Goal: Task Accomplishment & Management: Complete application form

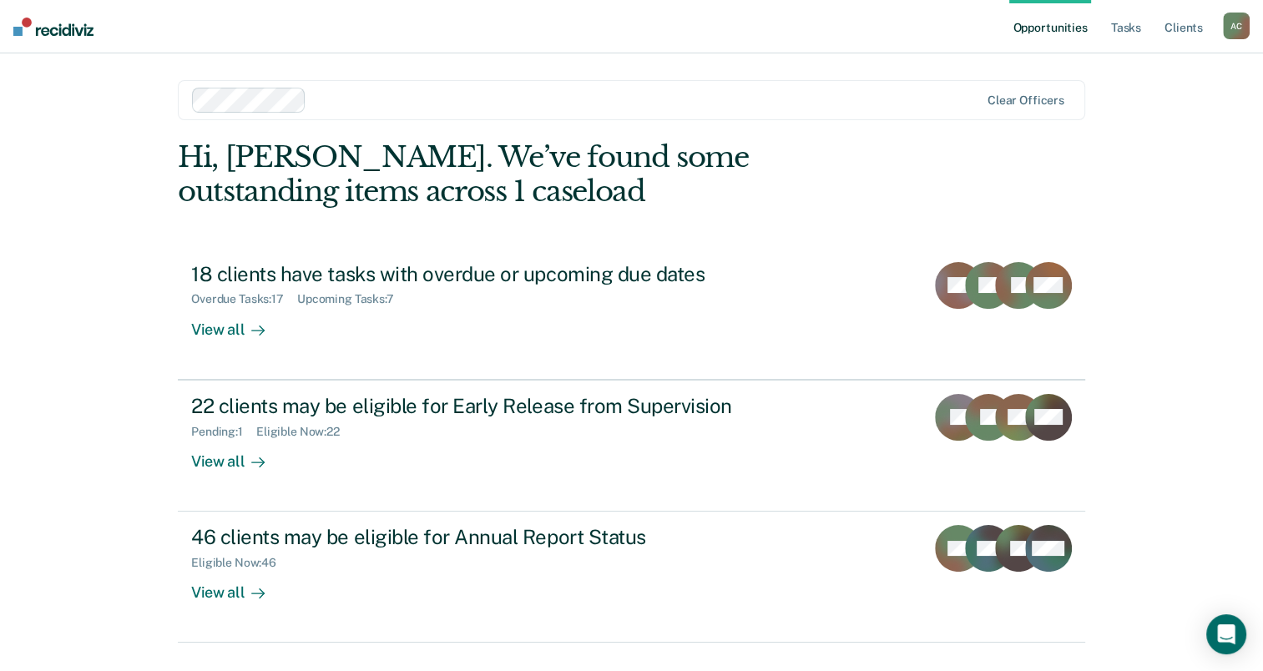
scroll to position [38, 0]
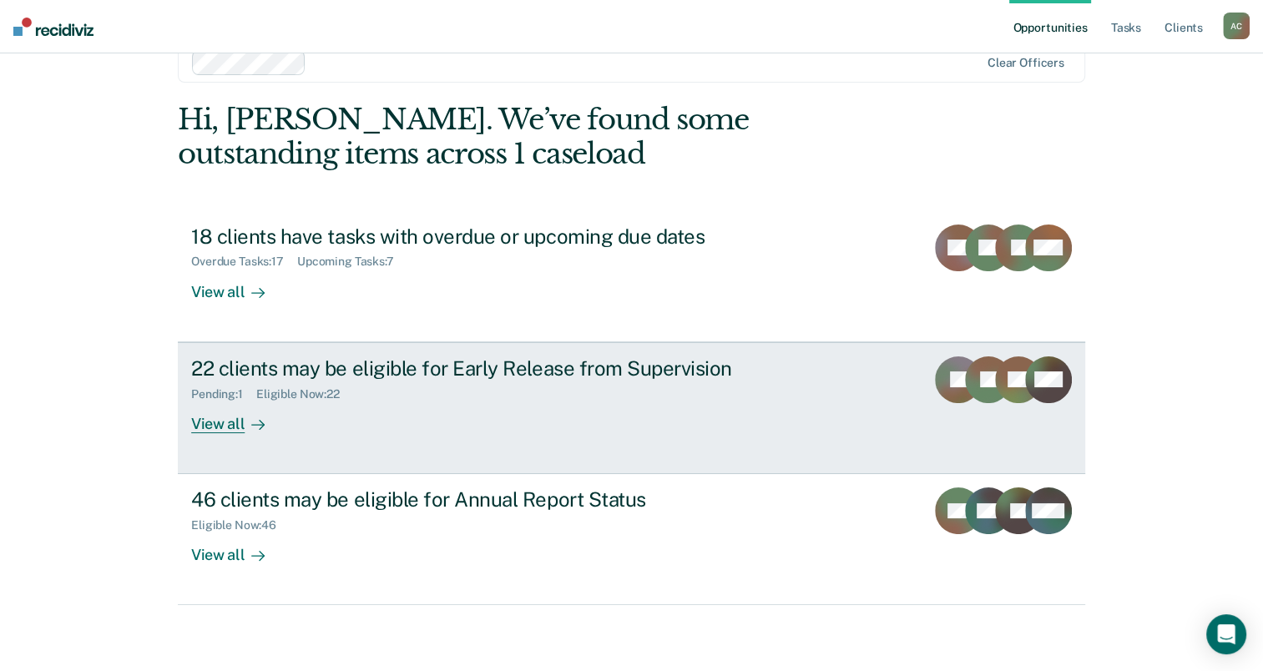
click at [204, 409] on div "View all" at bounding box center [238, 417] width 94 height 33
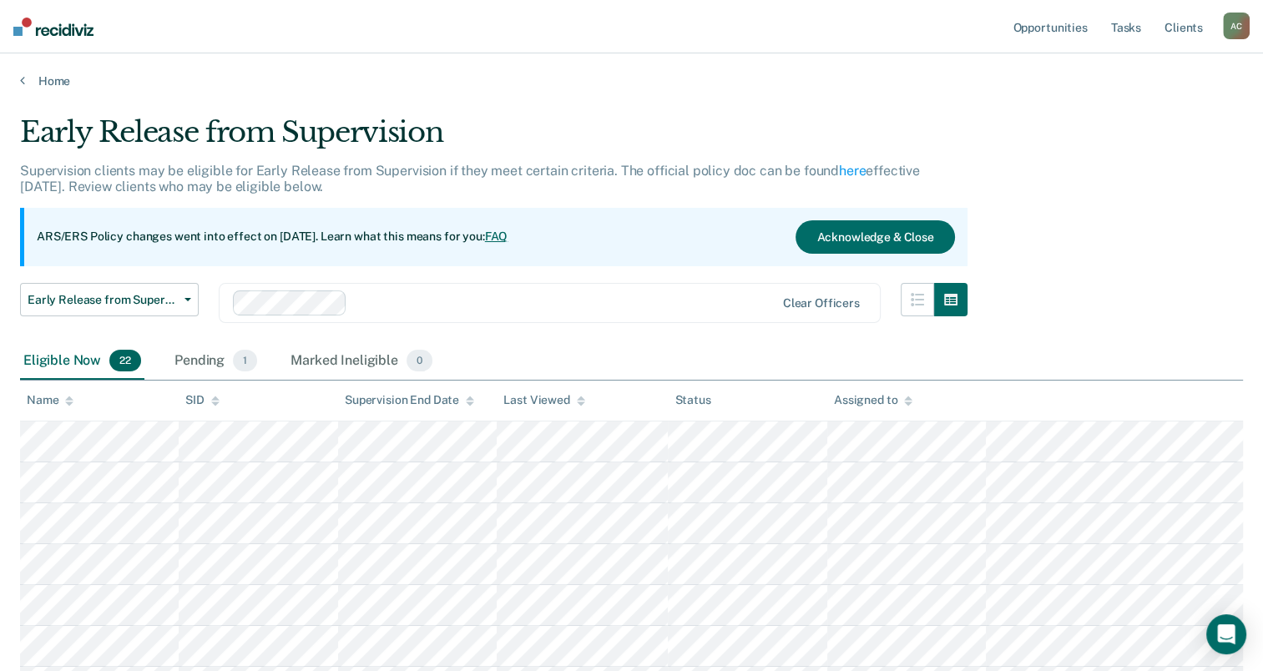
scroll to position [60, 0]
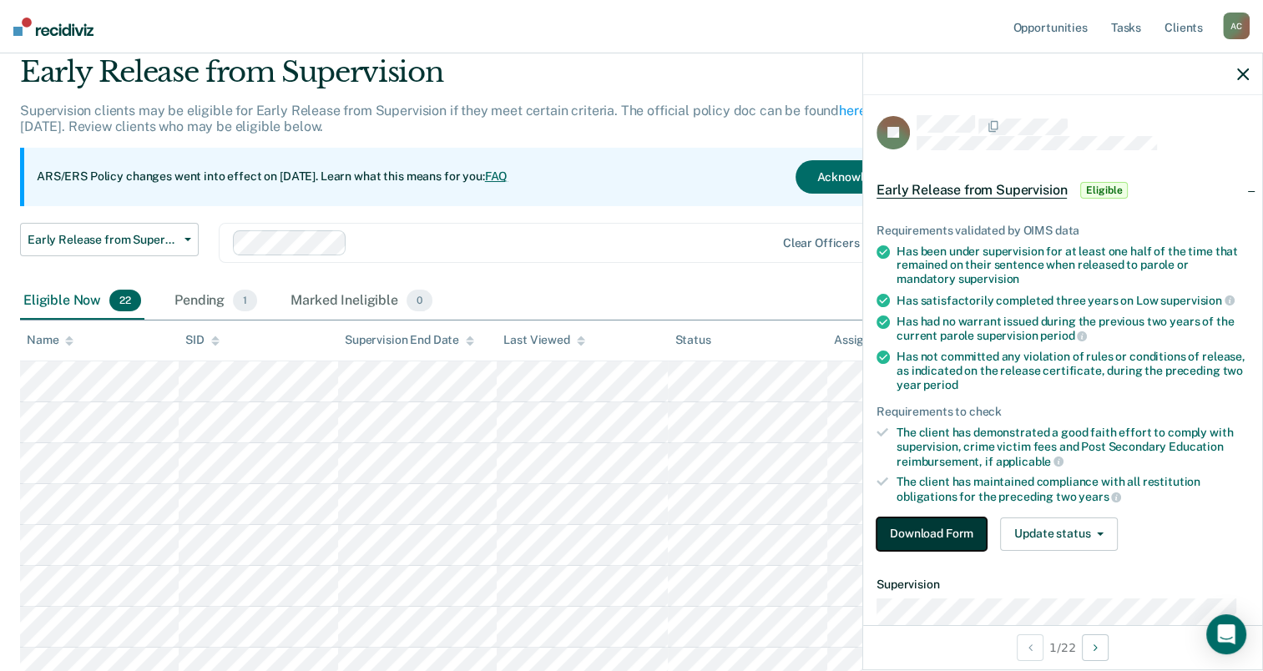
click at [955, 530] on button "Download Form" at bounding box center [932, 534] width 110 height 33
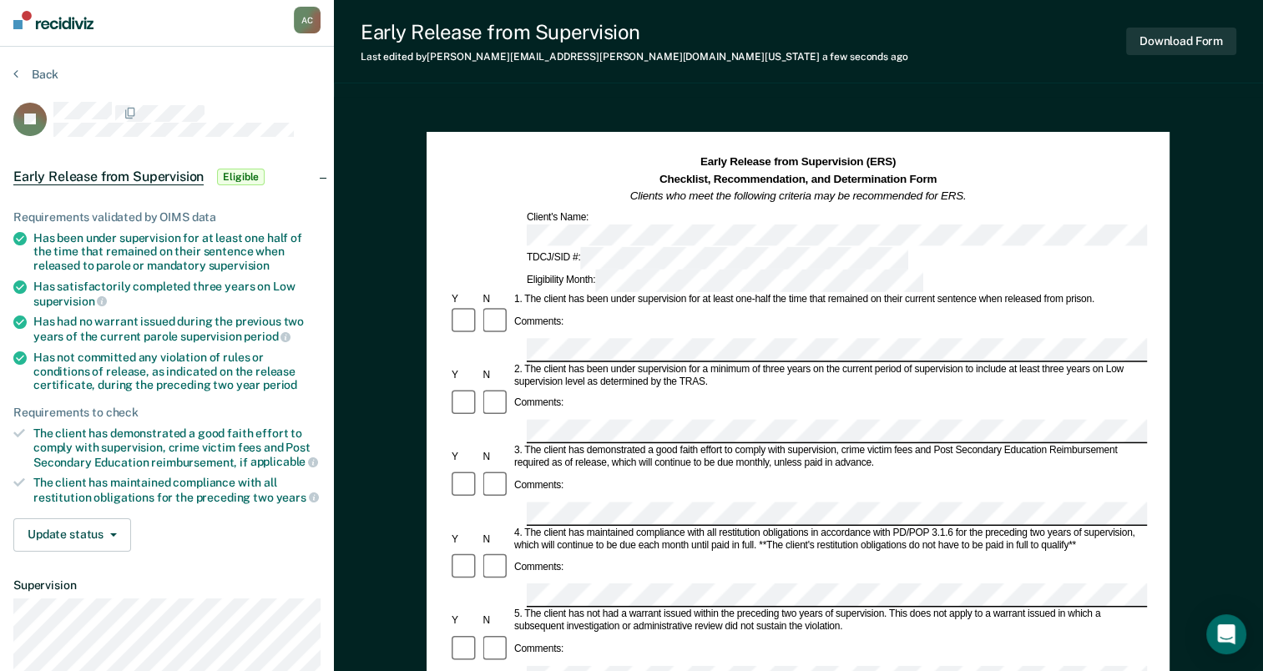
scroll to position [107, 0]
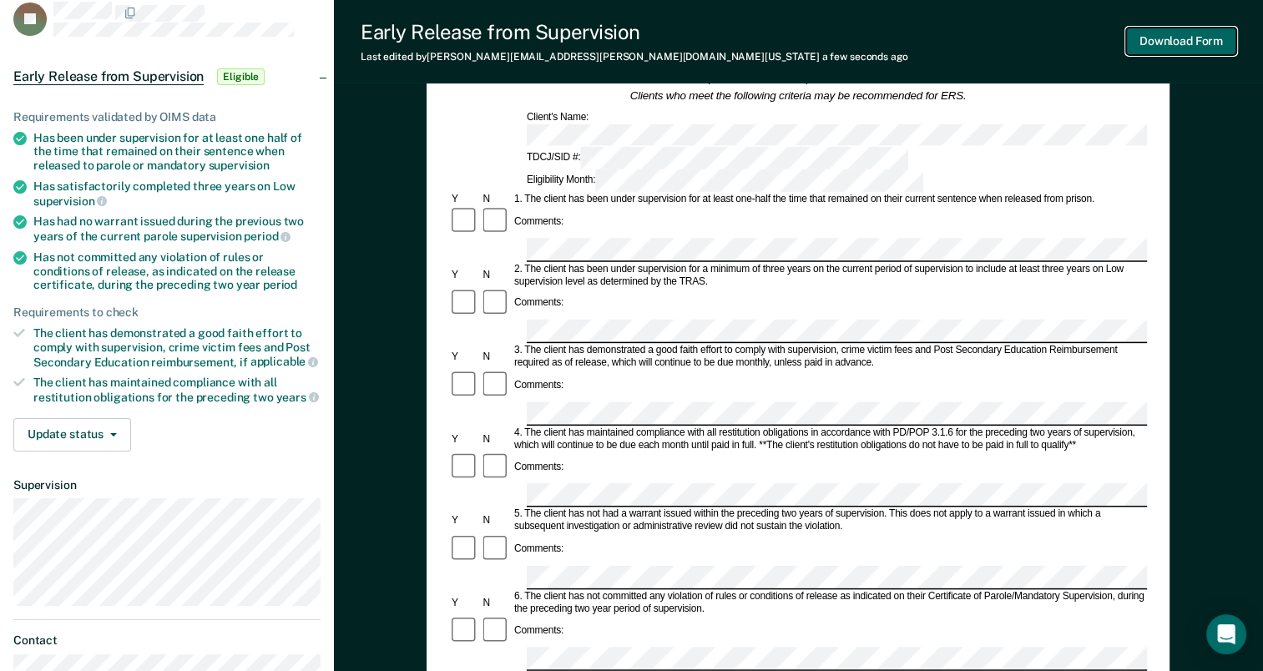
click at [1217, 42] on button "Download Form" at bounding box center [1181, 42] width 110 height 28
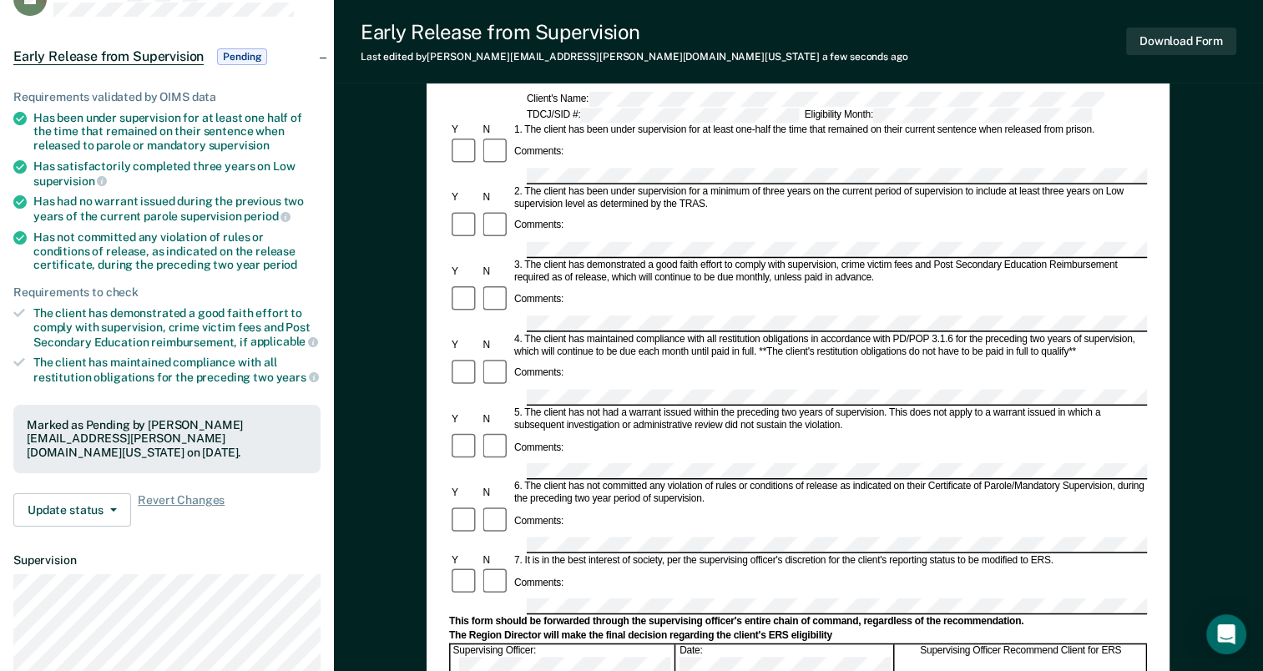
scroll to position [0, 0]
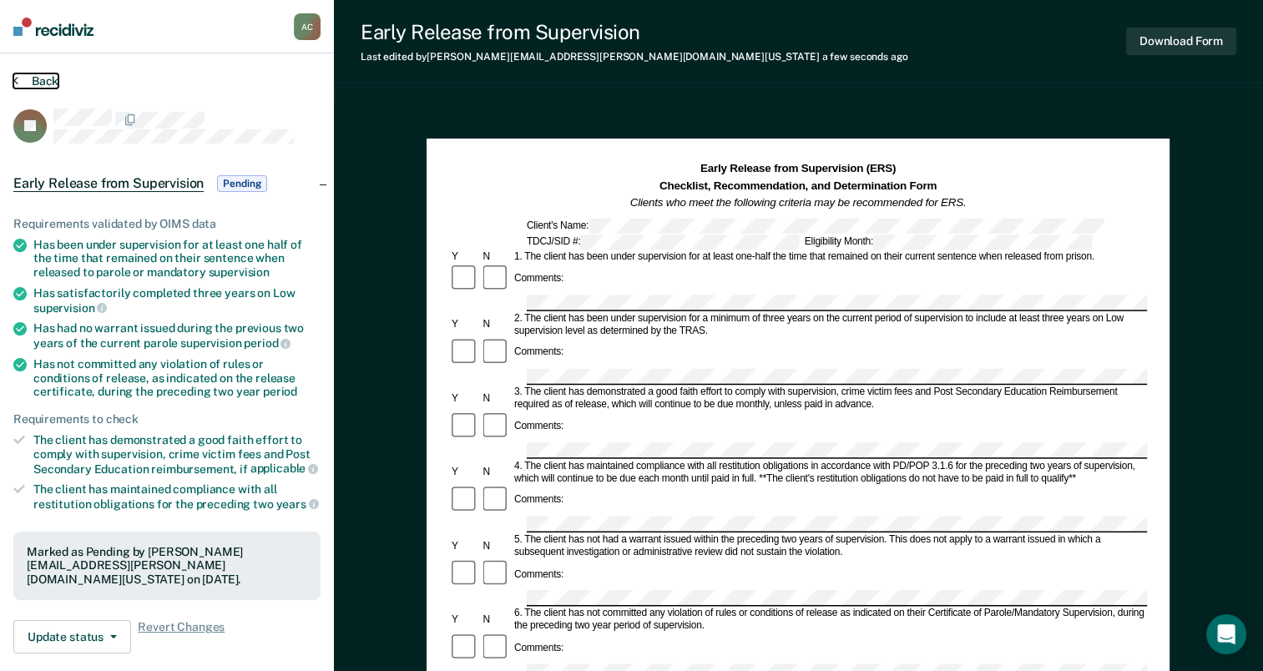
click at [18, 75] on button "Back" at bounding box center [35, 80] width 45 height 15
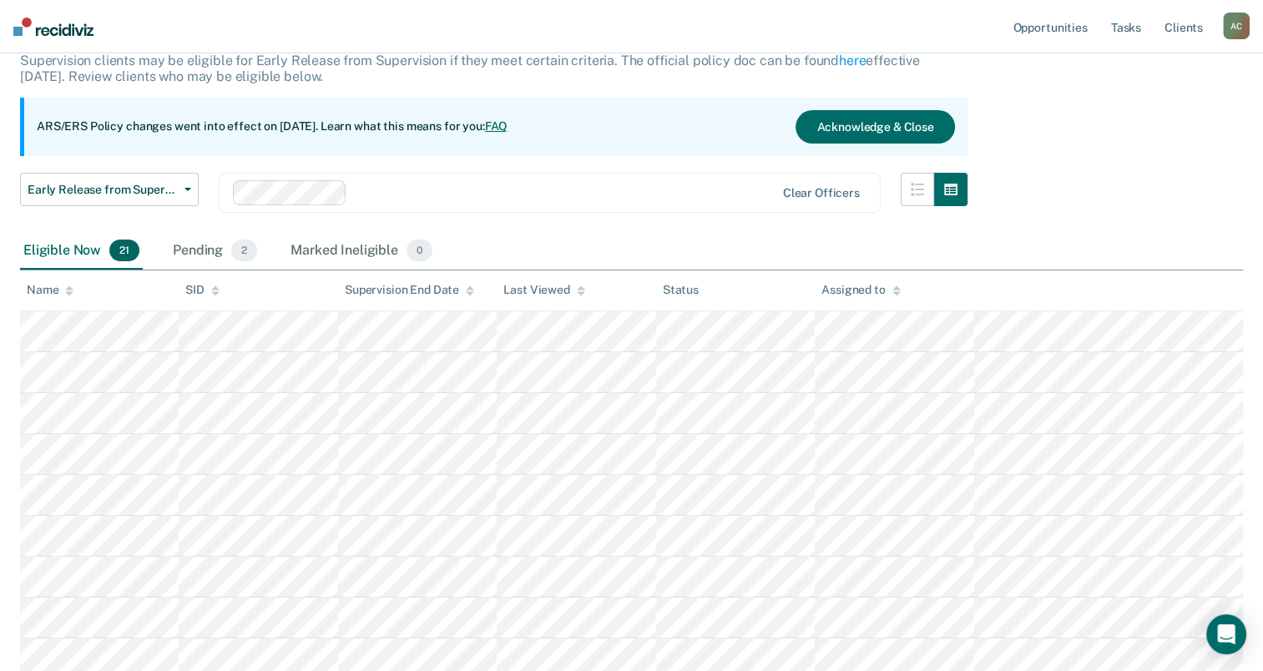
scroll to position [281, 0]
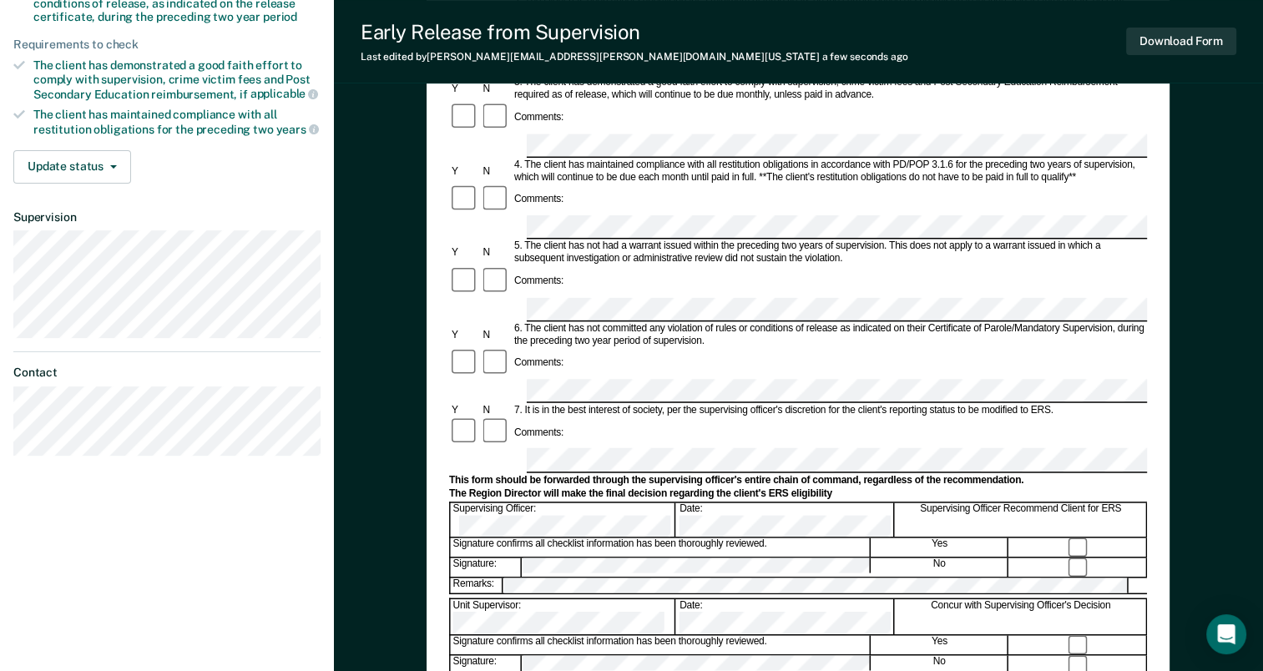
scroll to position [379, 0]
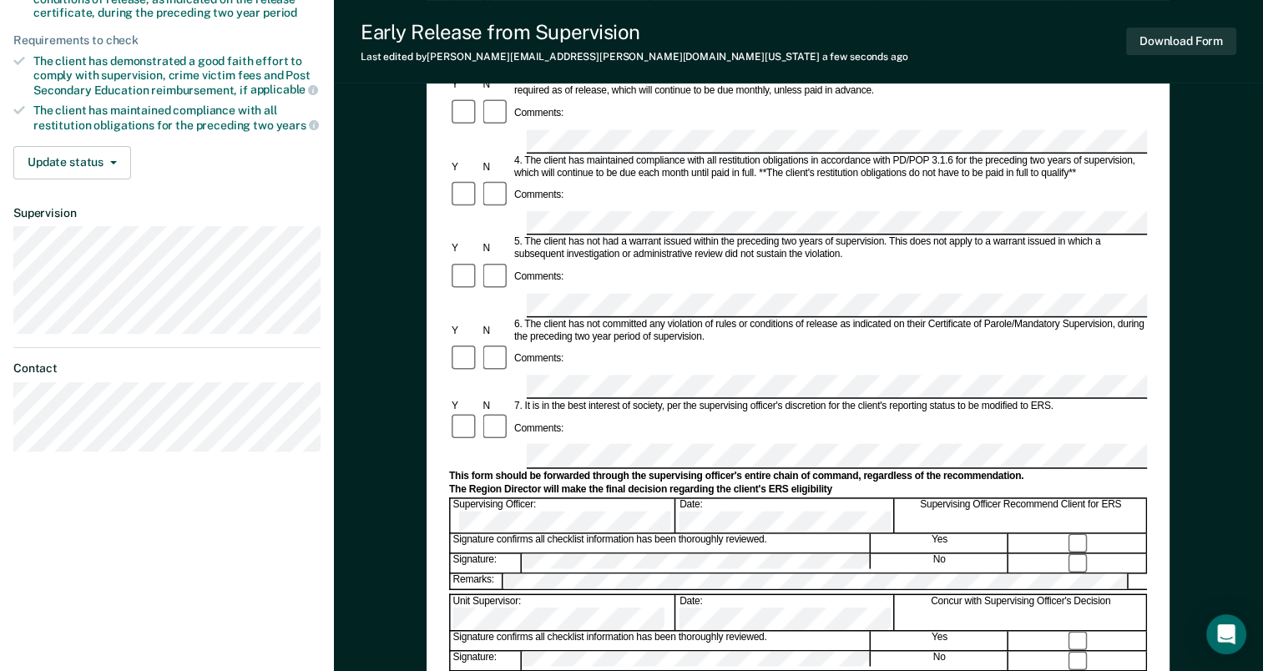
drag, startPoint x: 1082, startPoint y: 355, endPoint x: 1094, endPoint y: 368, distance: 17.8
click at [1094, 554] on div at bounding box center [1078, 563] width 137 height 18
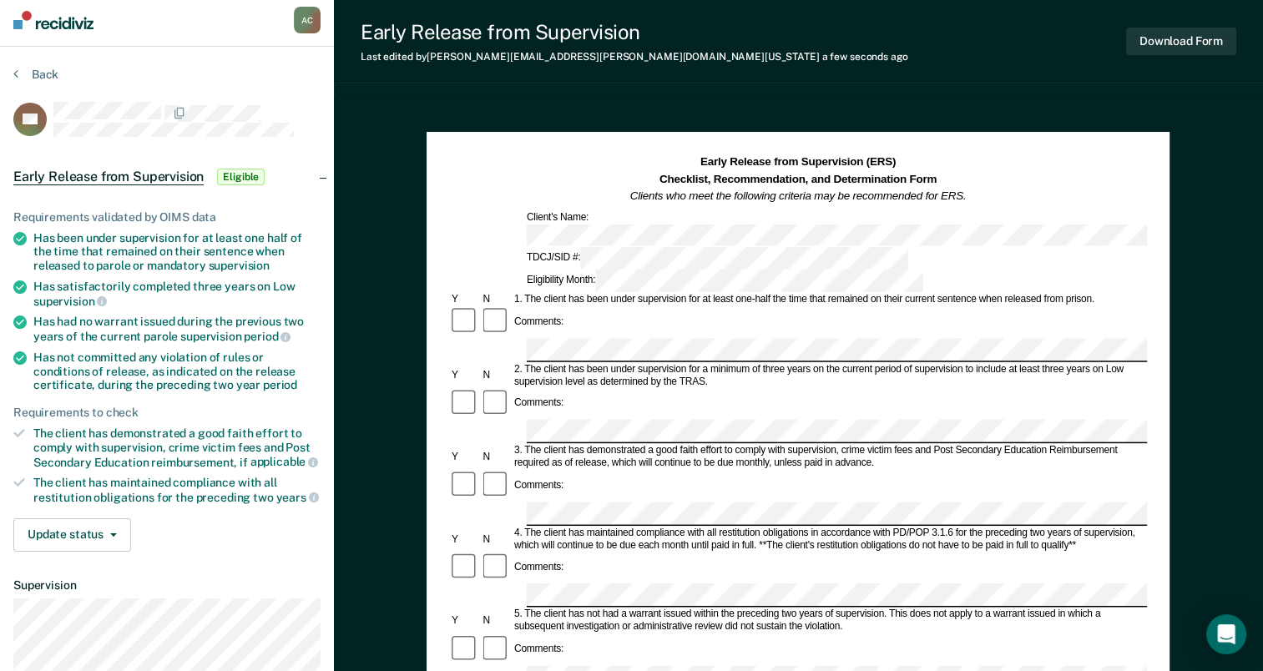
scroll to position [0, 0]
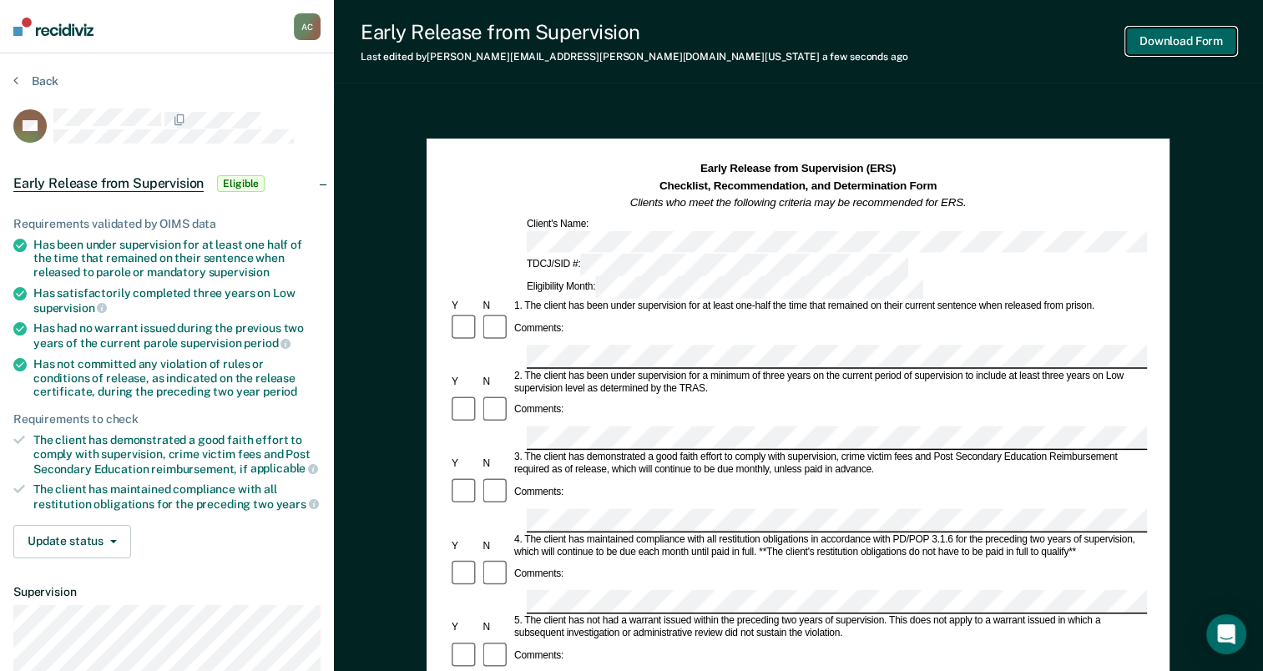
click at [1186, 37] on button "Download Form" at bounding box center [1181, 42] width 110 height 28
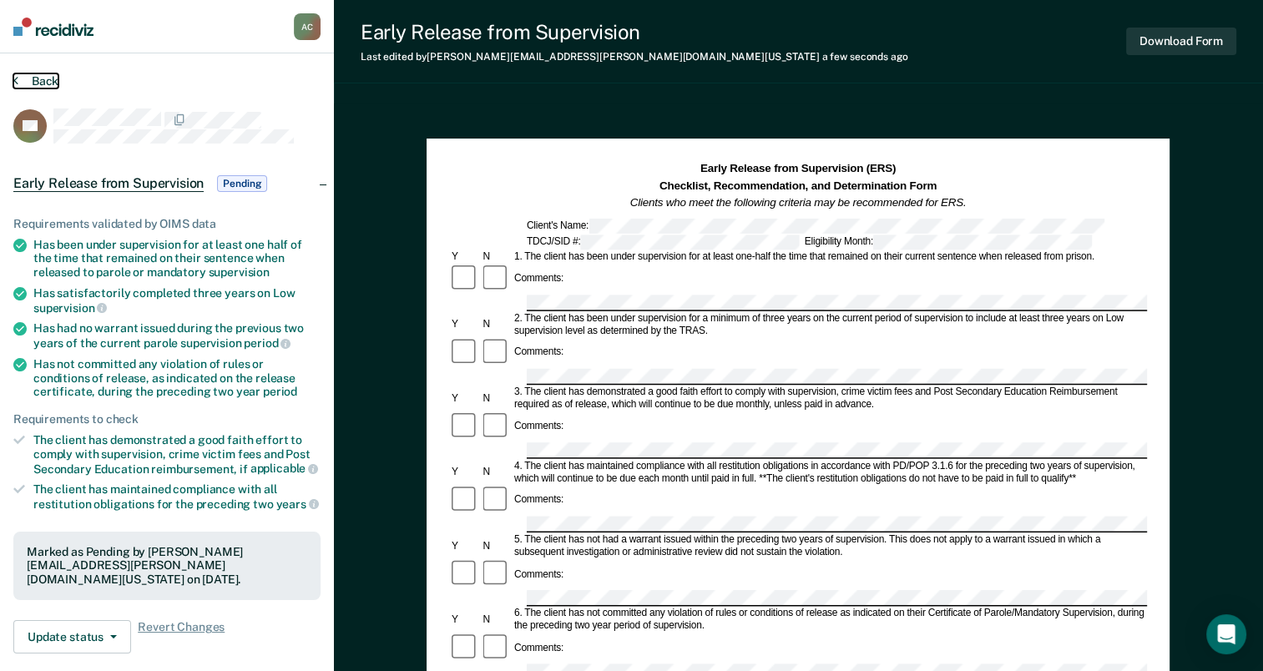
click at [39, 80] on button "Back" at bounding box center [35, 80] width 45 height 15
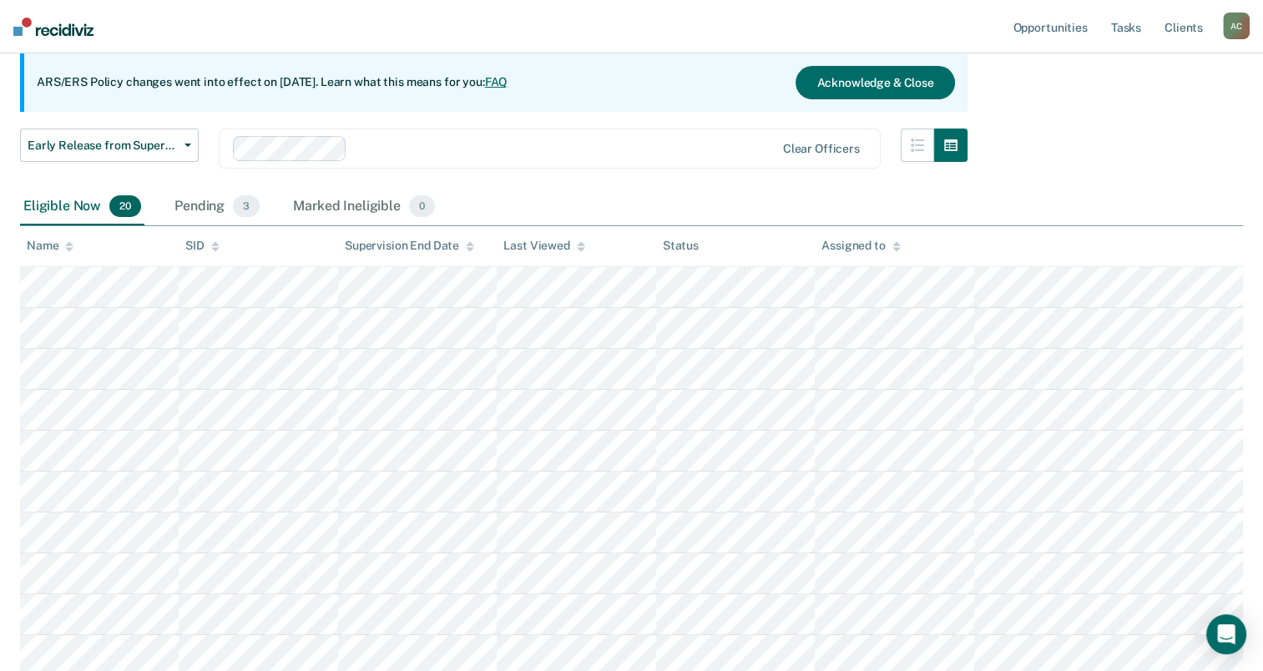
scroll to position [150, 0]
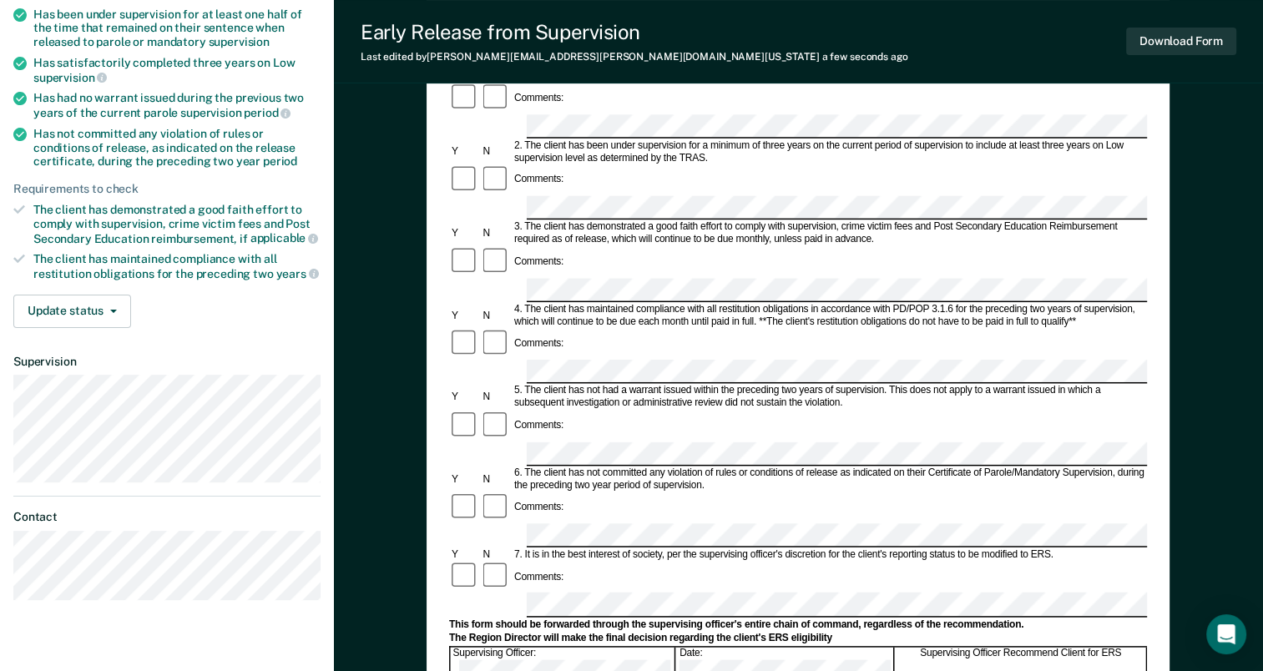
scroll to position [239, 0]
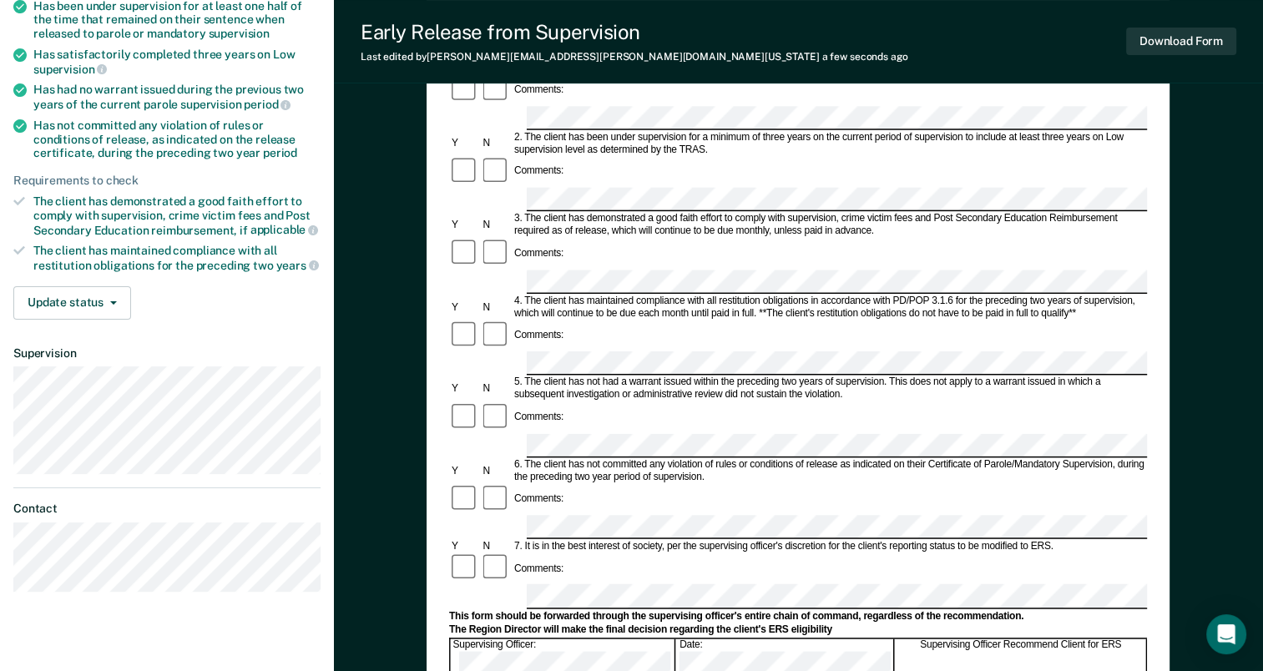
click at [647, 483] on div "Comments:" at bounding box center [798, 499] width 698 height 32
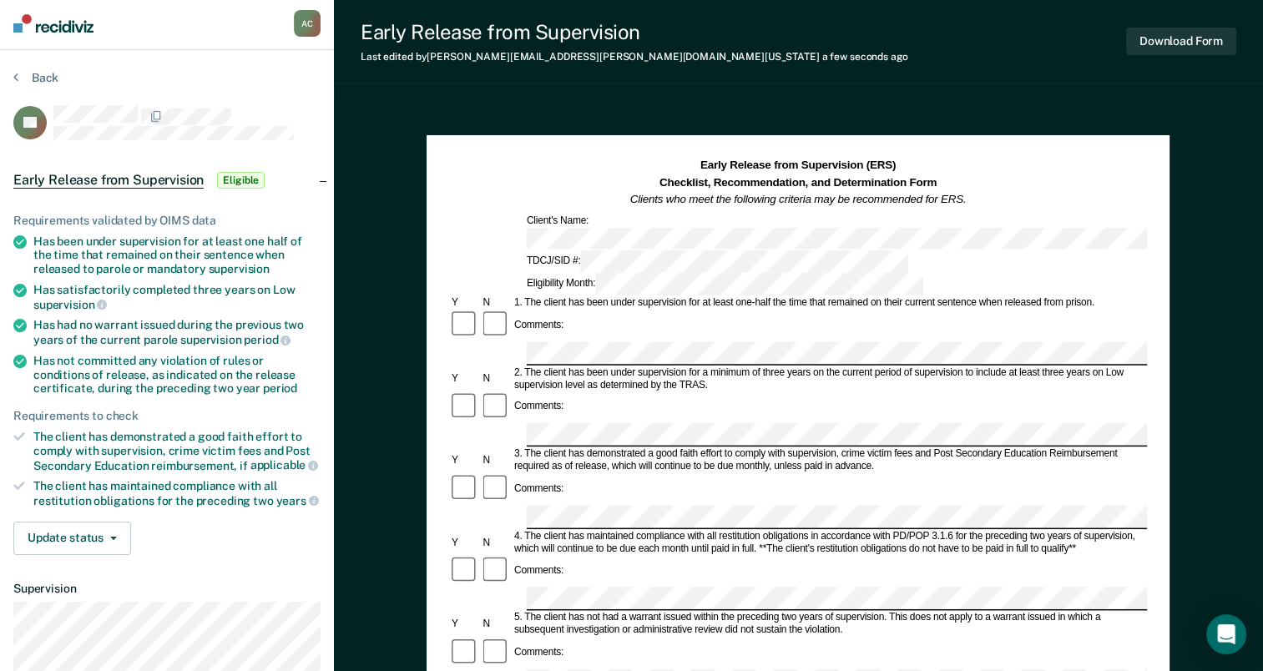
scroll to position [0, 0]
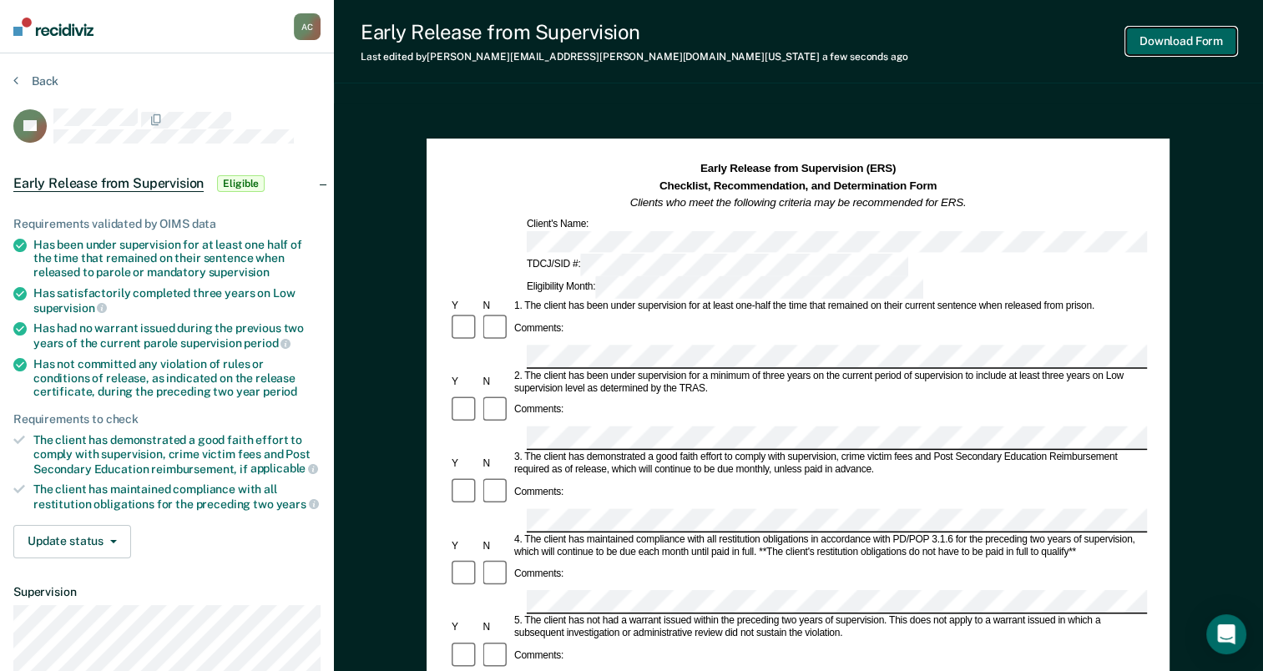
click at [1161, 48] on button "Download Form" at bounding box center [1181, 42] width 110 height 28
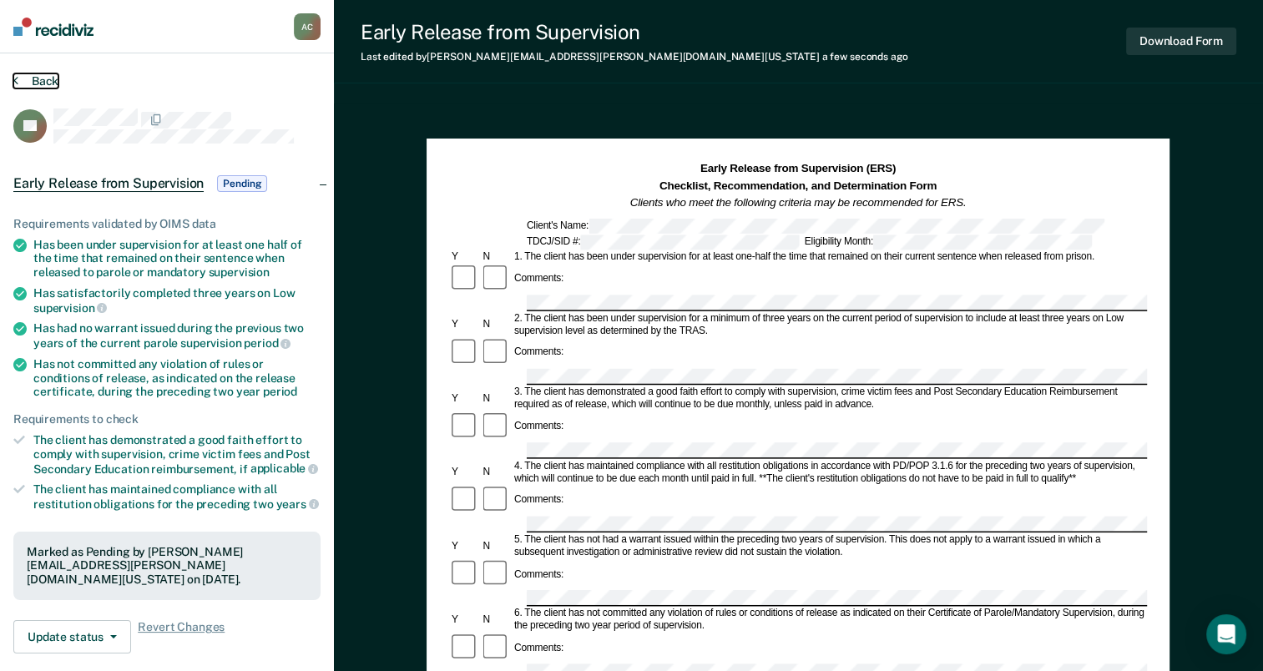
click at [48, 80] on button "Back" at bounding box center [35, 80] width 45 height 15
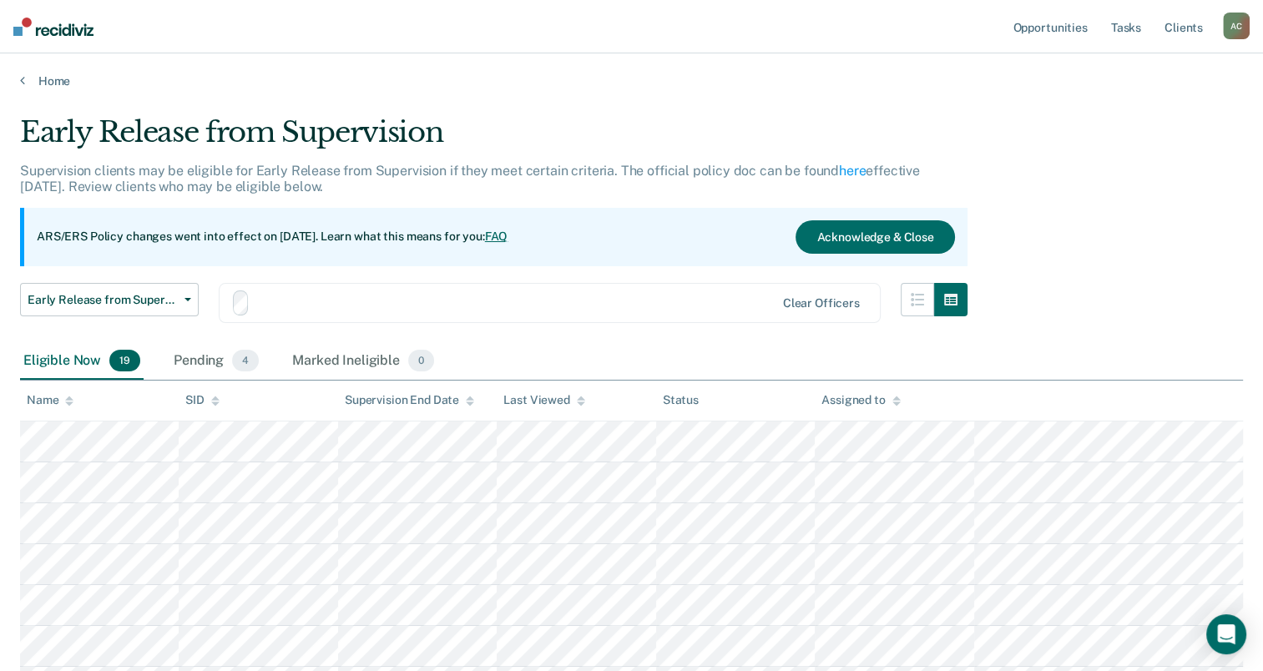
scroll to position [150, 0]
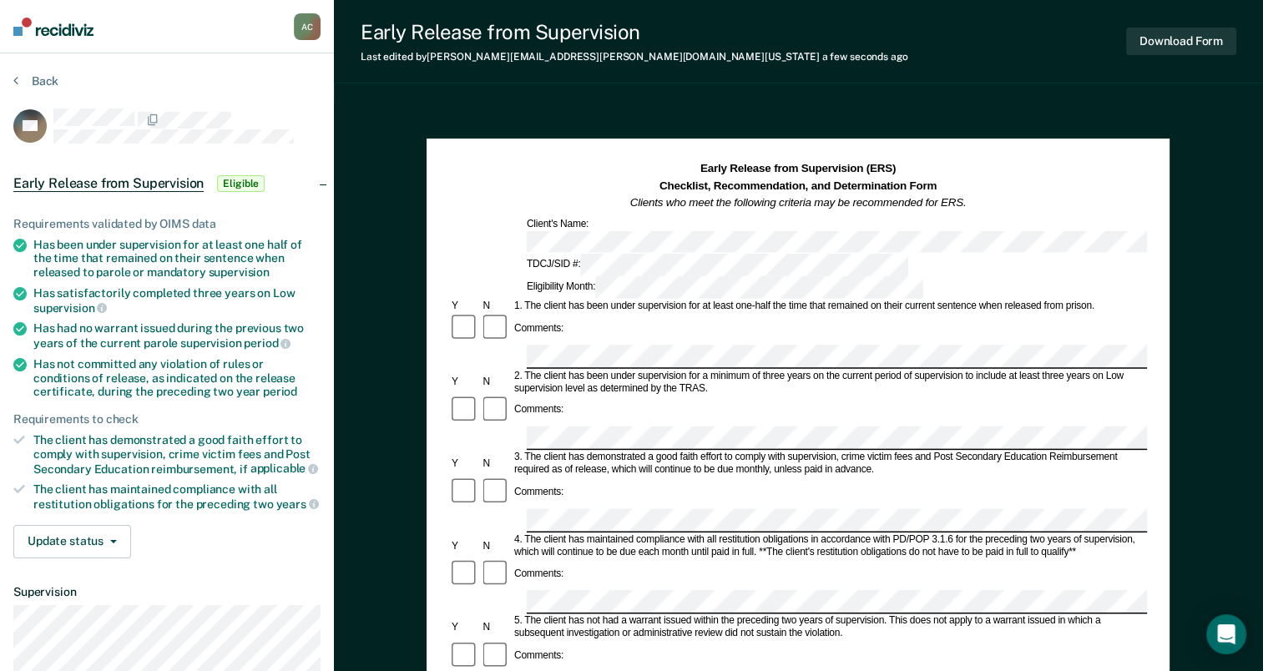
click at [605, 395] on div "Comments:" at bounding box center [798, 411] width 698 height 32
click at [1162, 46] on button "Download Form" at bounding box center [1181, 42] width 110 height 28
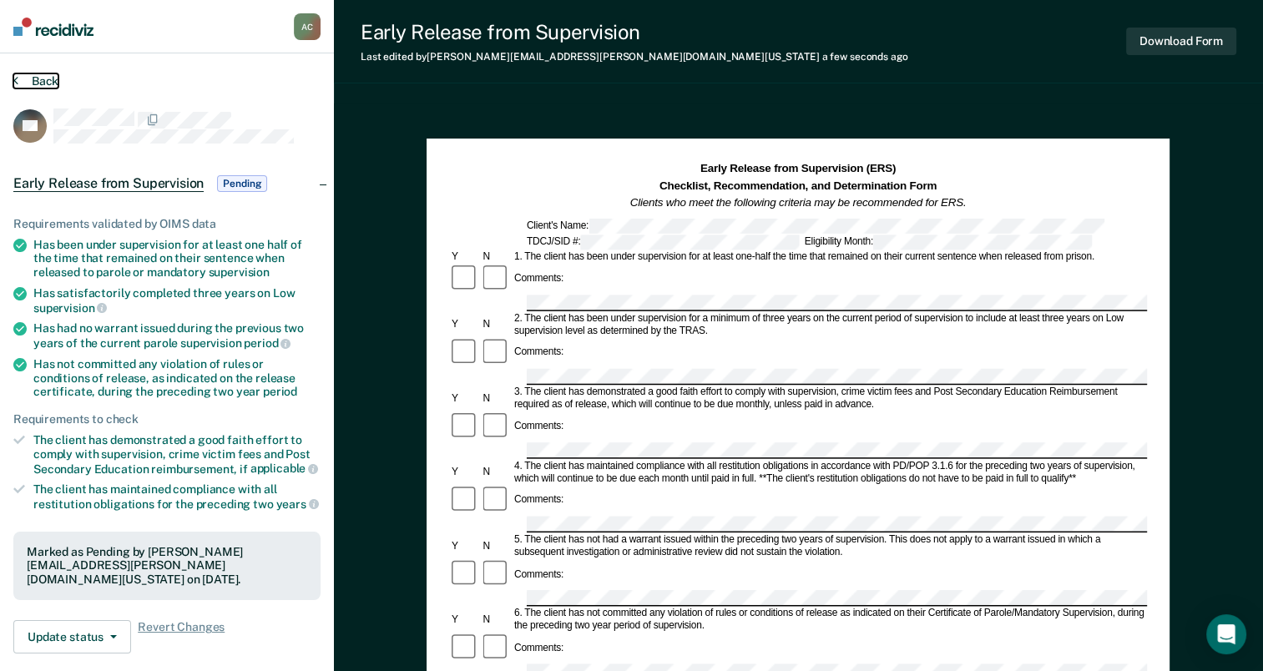
click at [17, 79] on icon at bounding box center [15, 79] width 5 height 13
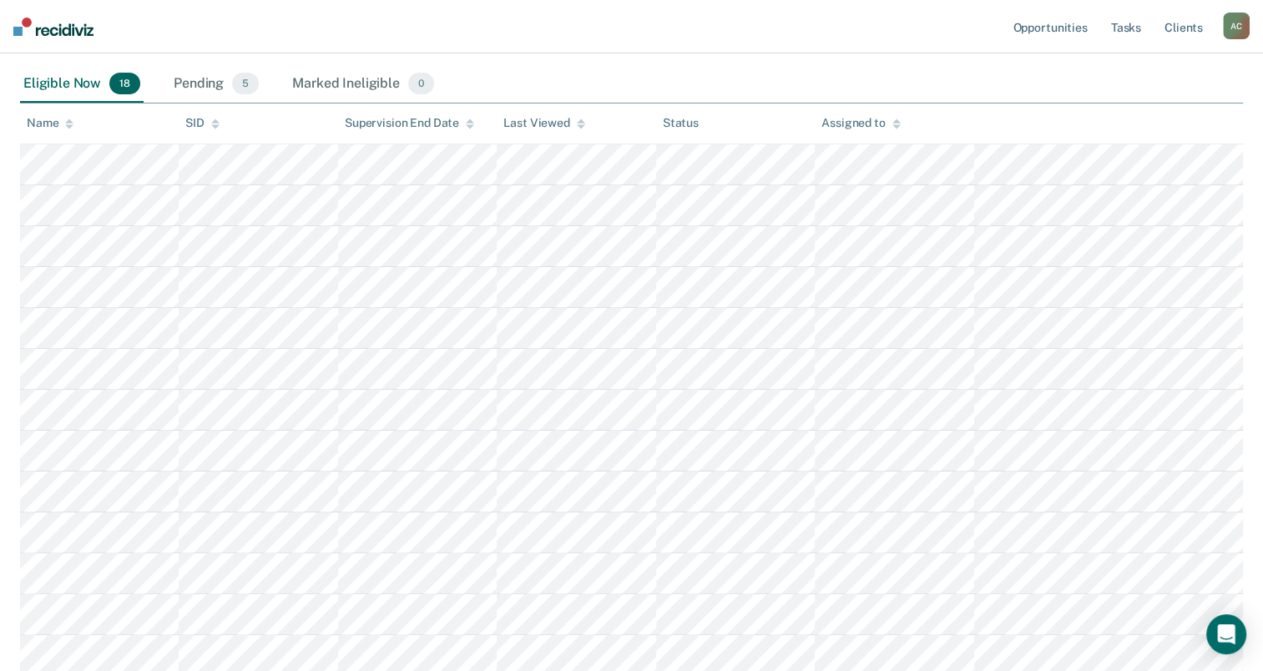
scroll to position [276, 0]
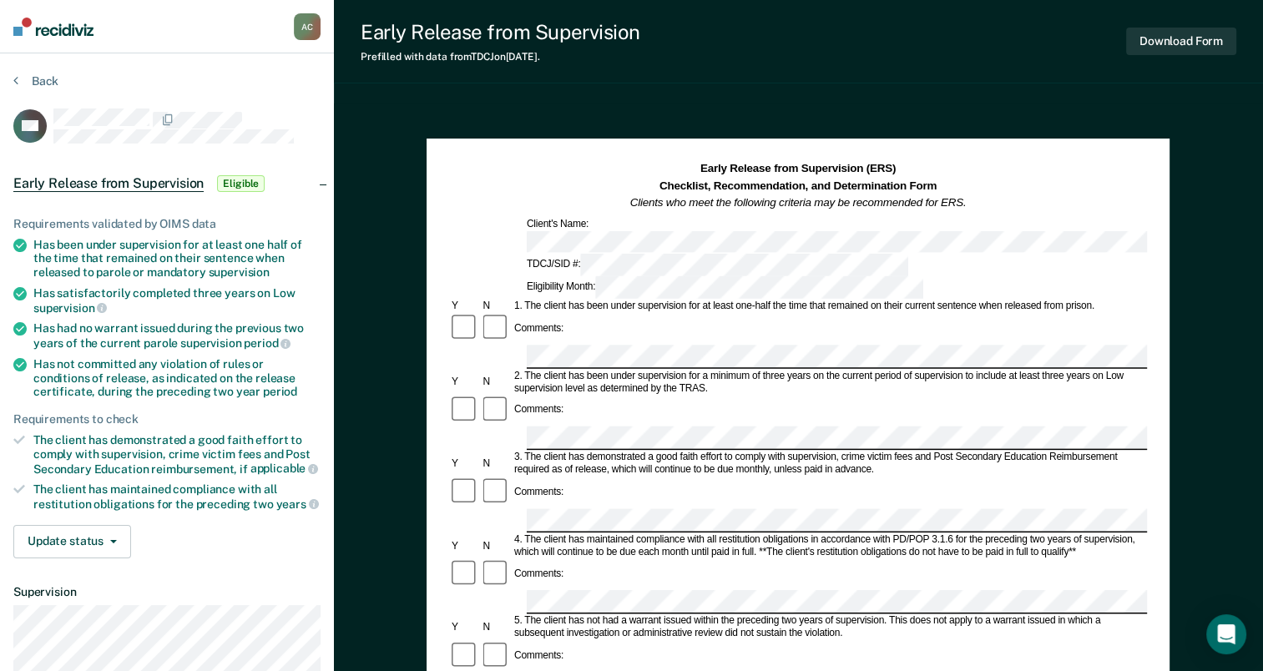
click at [555, 370] on div "2. The client has been under supervision for a minimum of three years on the cu…" at bounding box center [829, 382] width 635 height 25
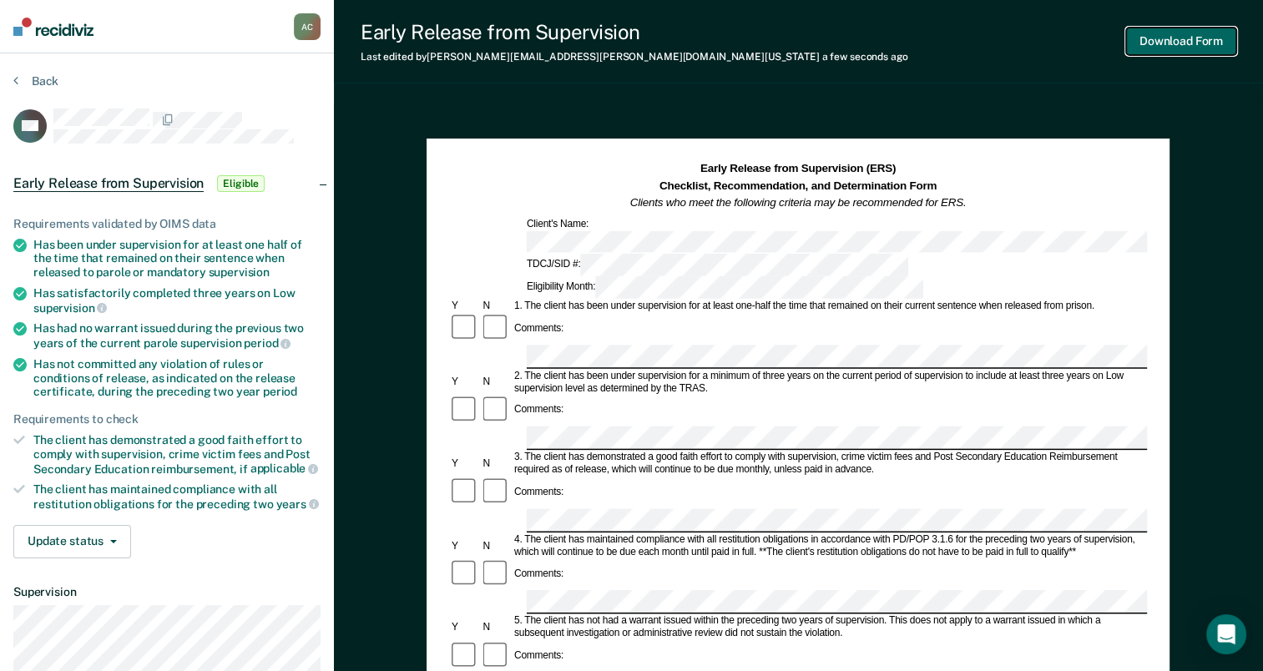
click at [1146, 47] on button "Download Form" at bounding box center [1181, 42] width 110 height 28
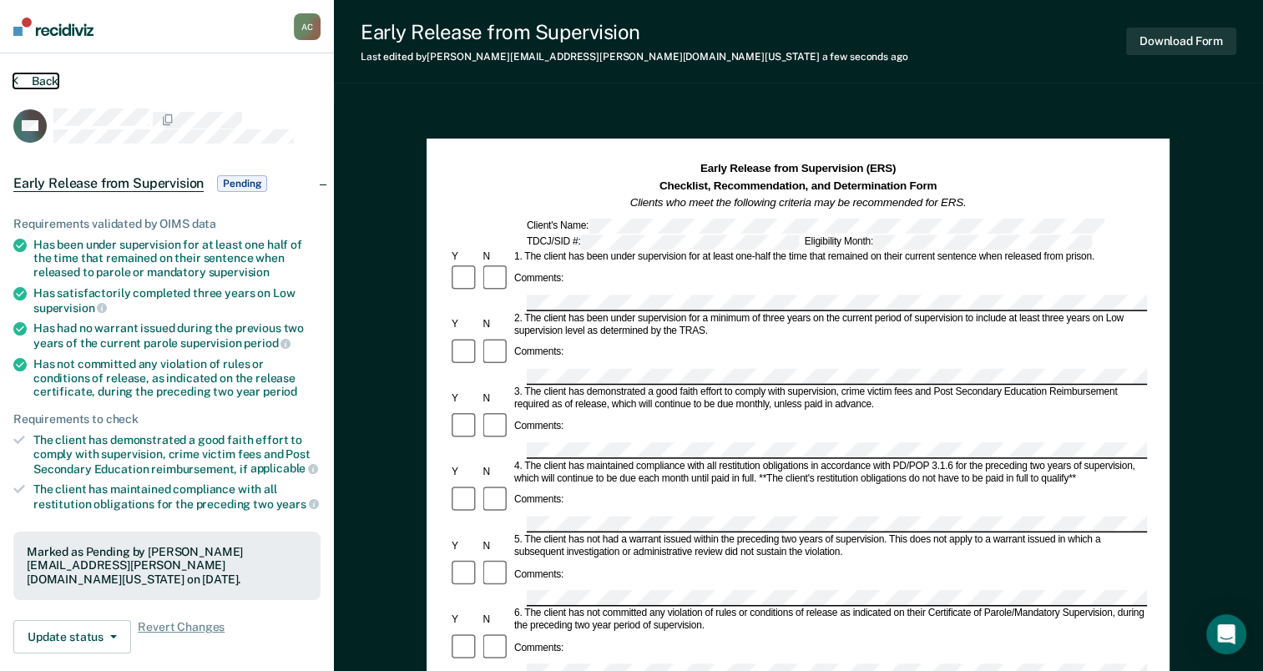
click at [28, 77] on button "Back" at bounding box center [35, 80] width 45 height 15
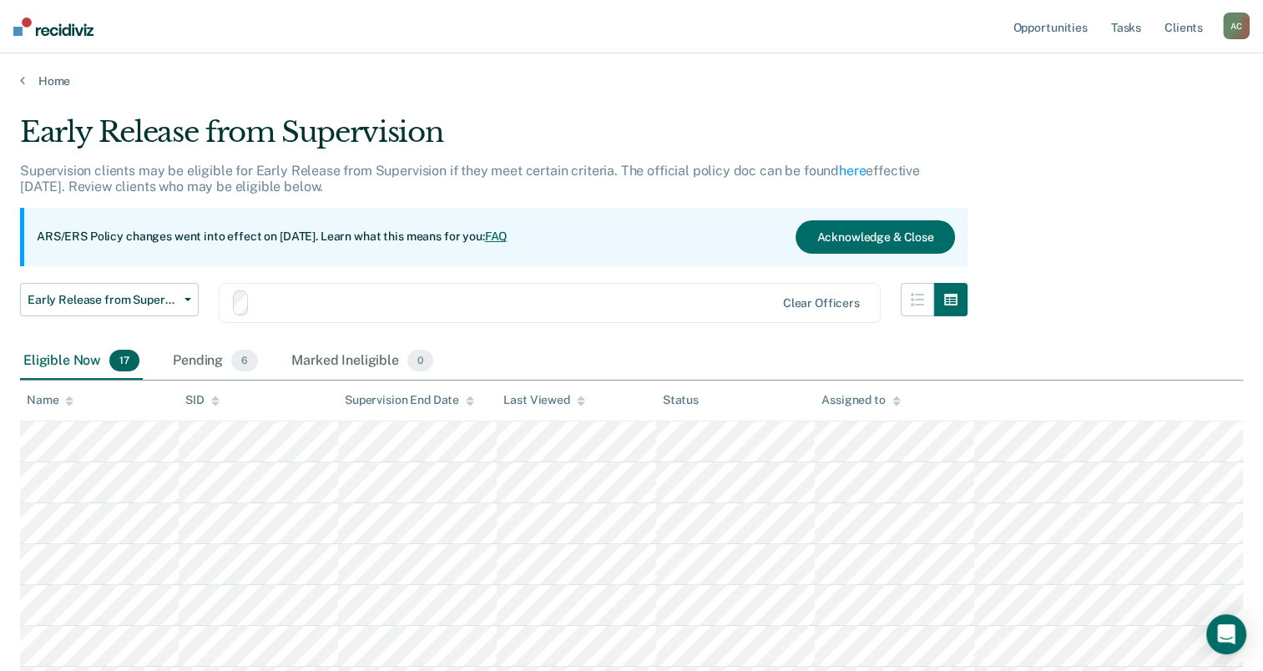
scroll to position [276, 0]
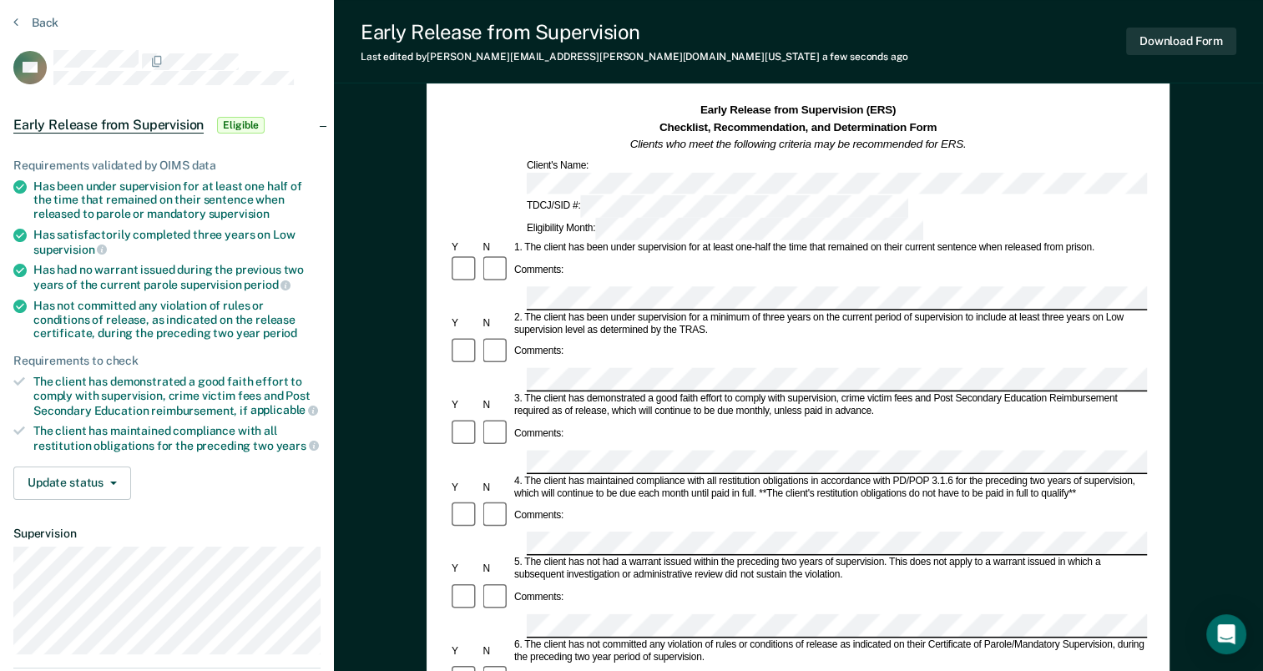
scroll to position [59, 0]
click at [1163, 53] on button "Download Form" at bounding box center [1181, 42] width 110 height 28
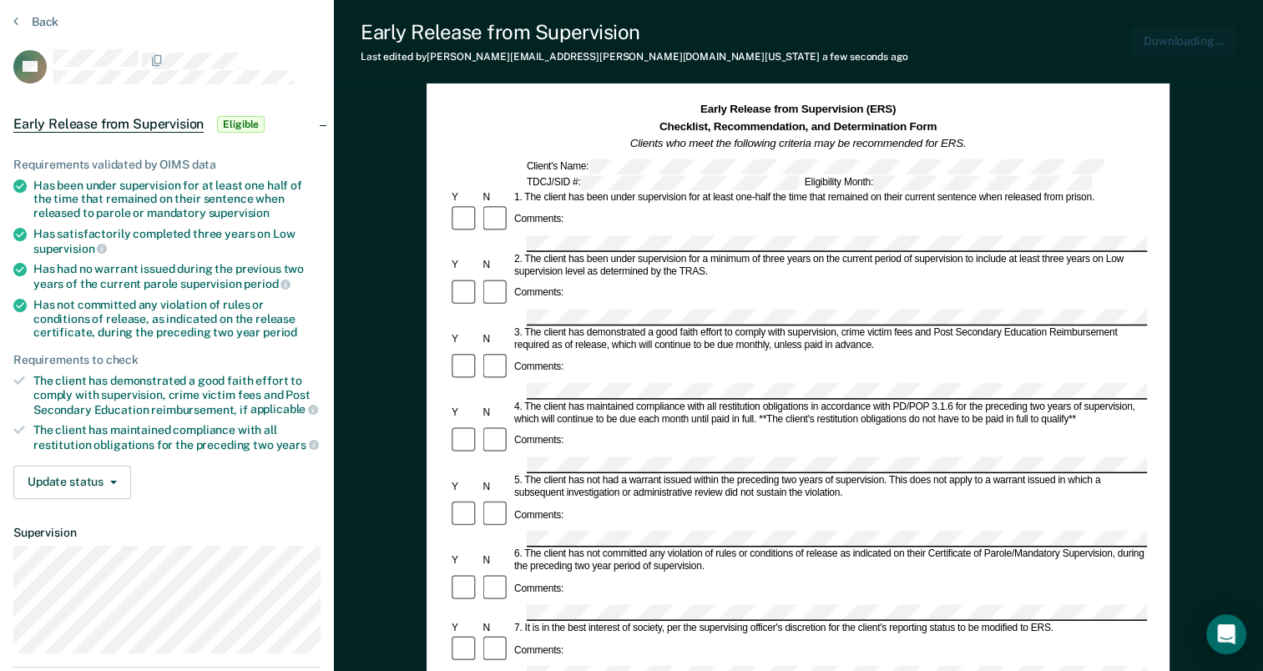
scroll to position [0, 0]
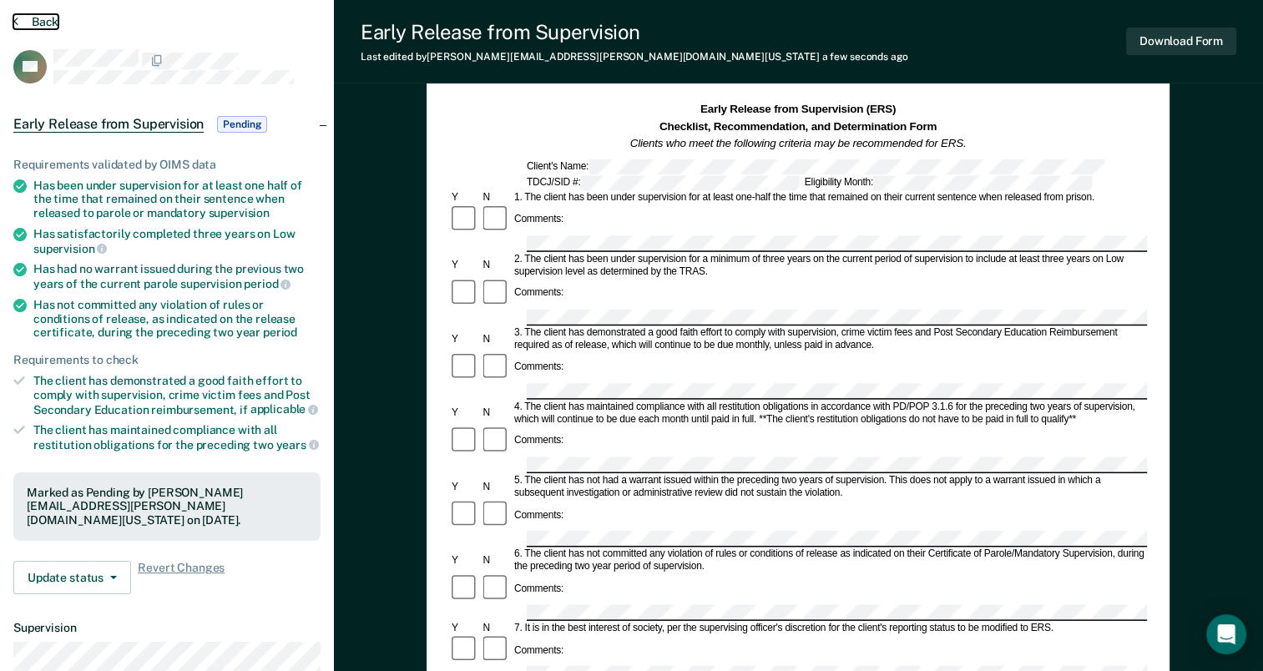
click at [17, 20] on icon at bounding box center [15, 20] width 5 height 13
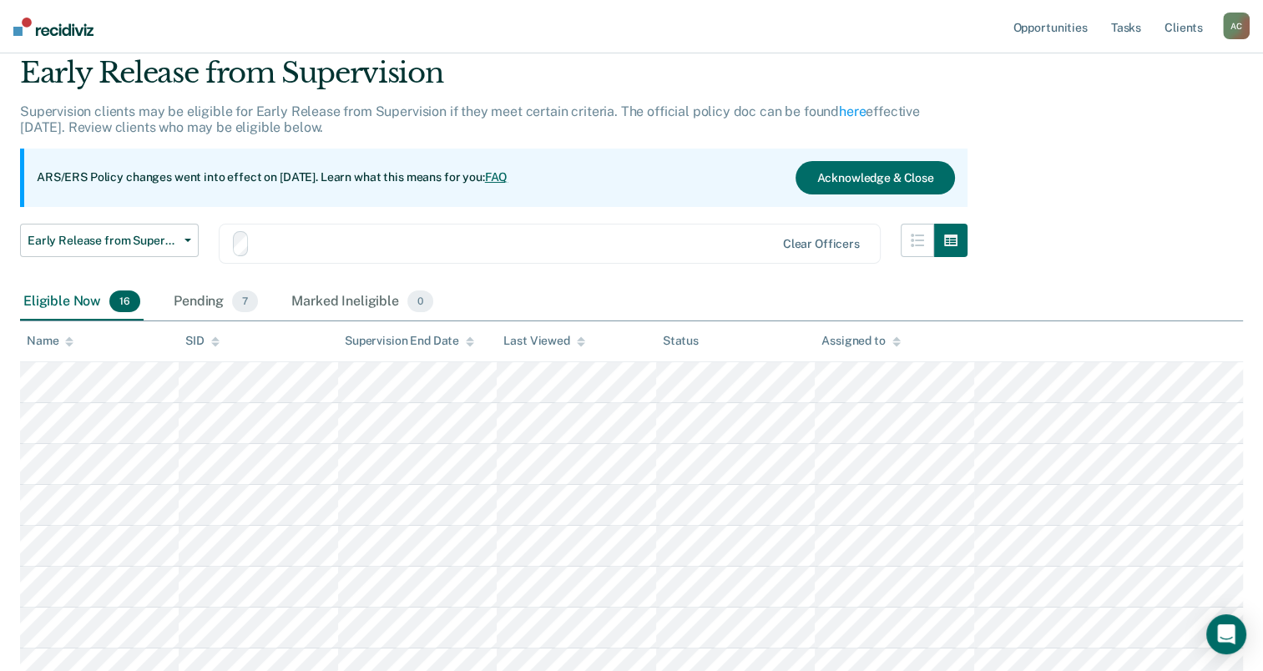
scroll to position [276, 0]
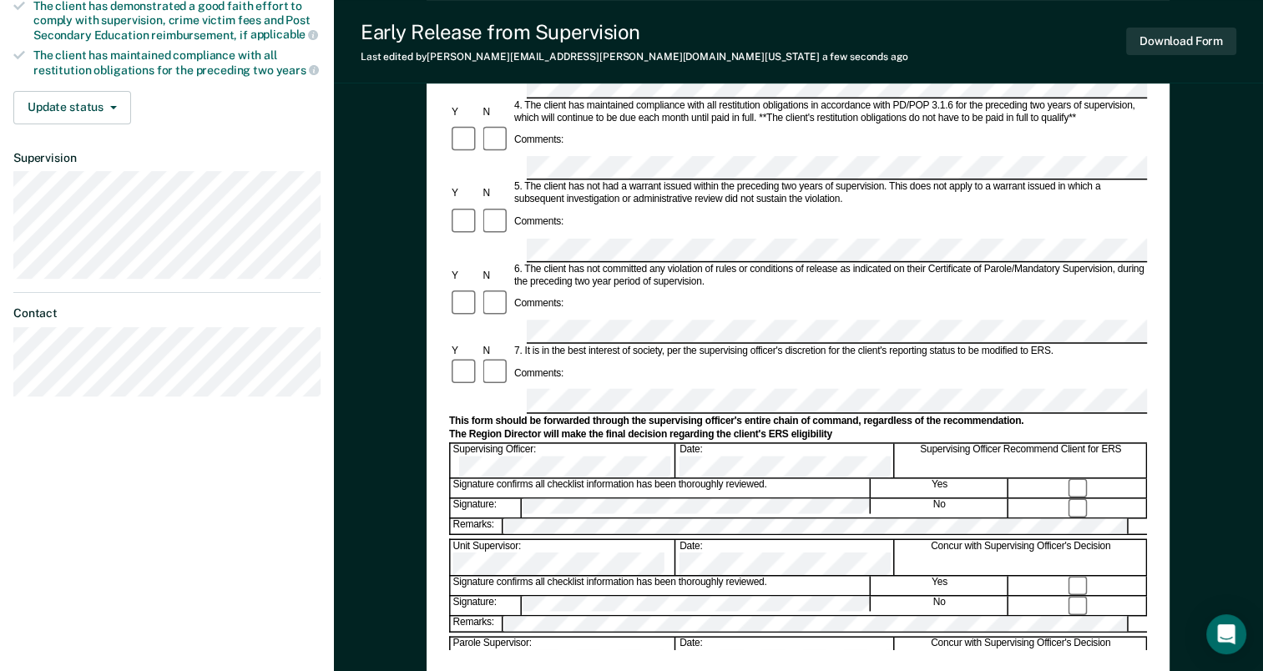
scroll to position [429, 0]
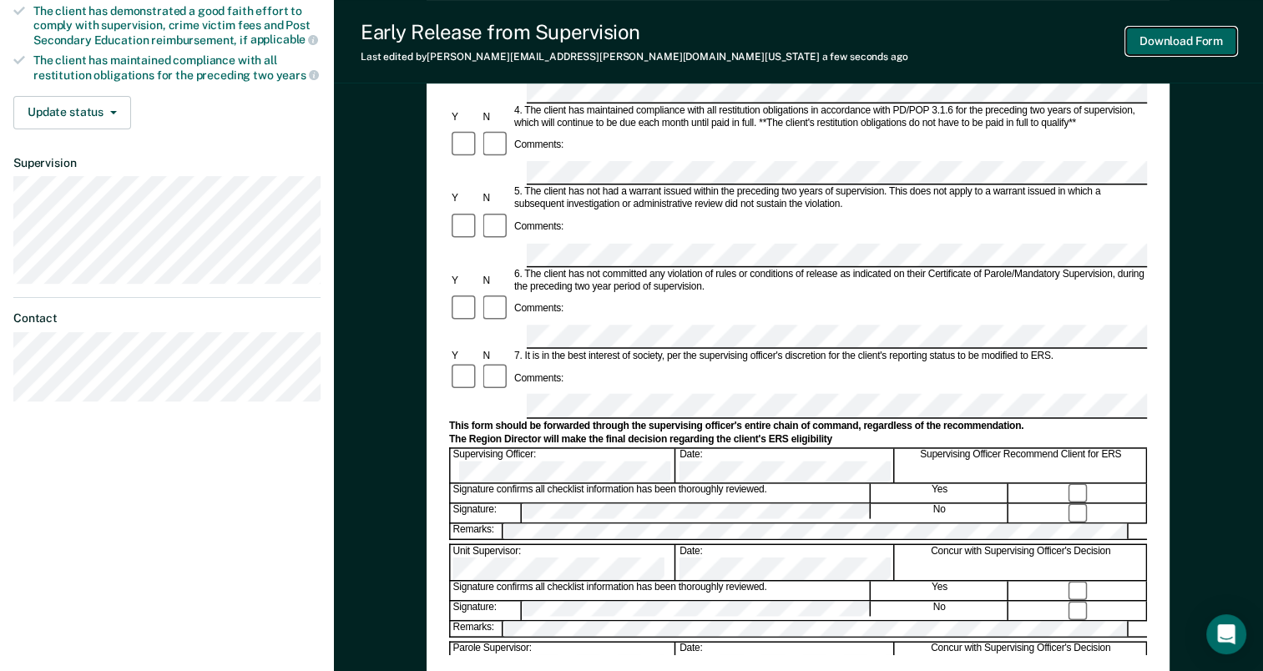
click at [1172, 38] on button "Download Form" at bounding box center [1181, 42] width 110 height 28
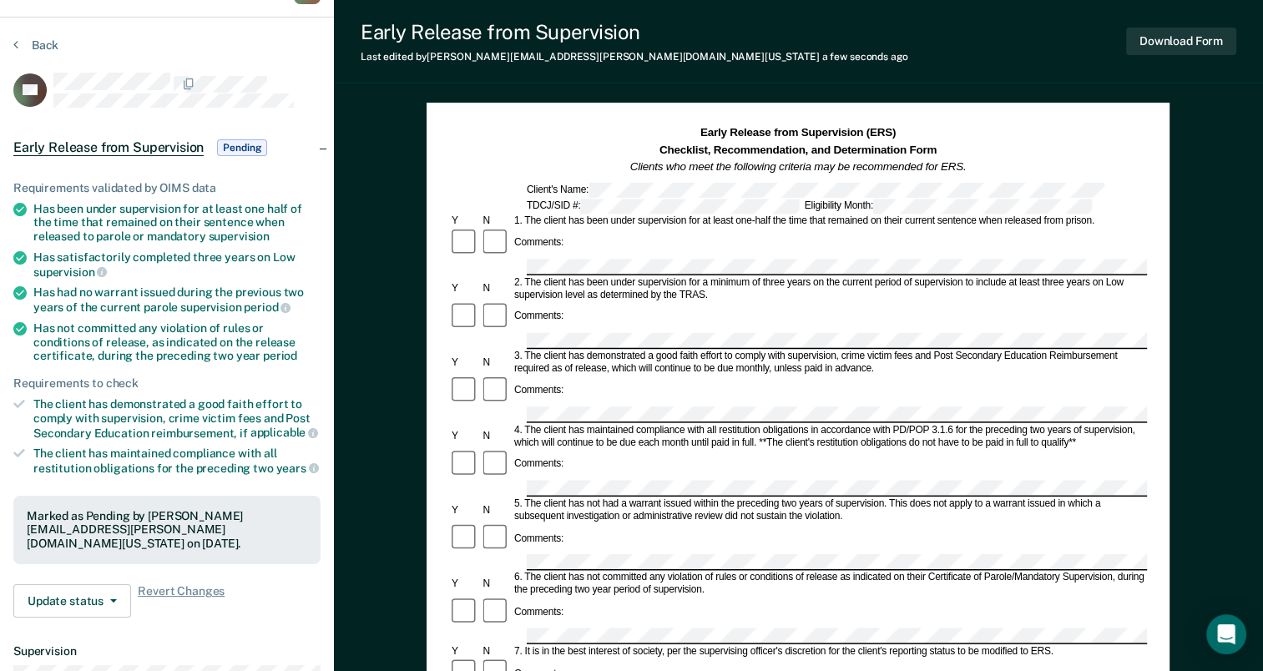
scroll to position [0, 0]
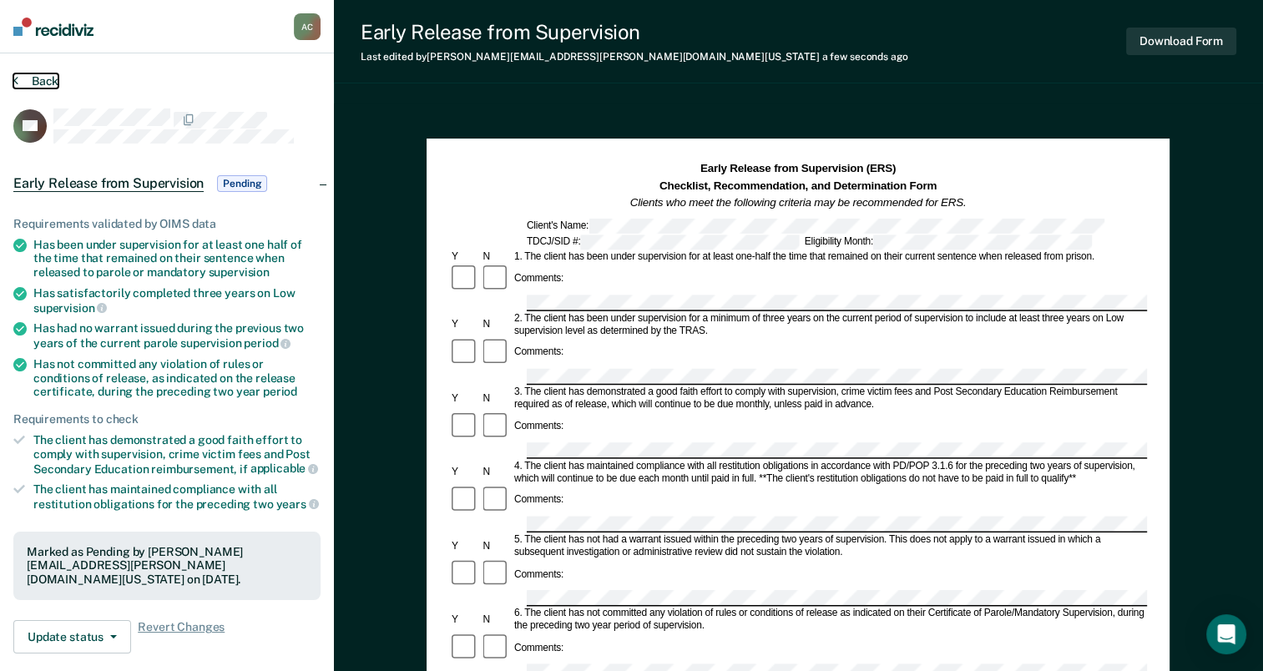
click at [40, 85] on button "Back" at bounding box center [35, 80] width 45 height 15
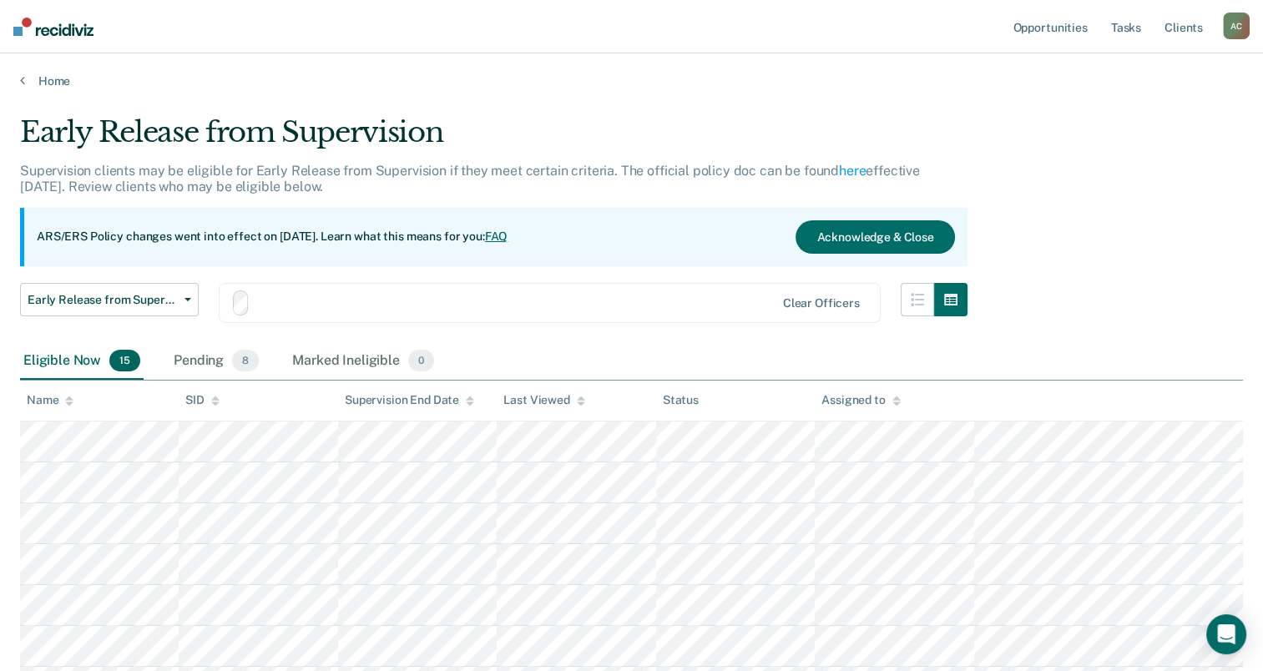
scroll to position [276, 0]
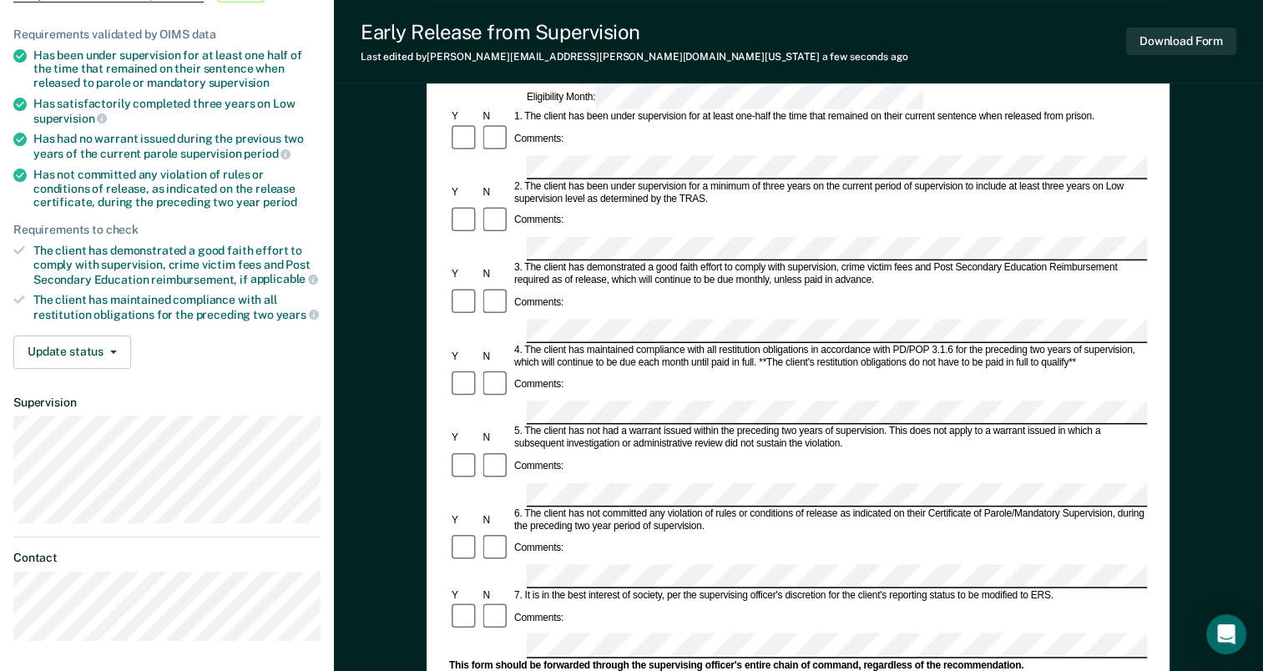
scroll to position [187, 0]
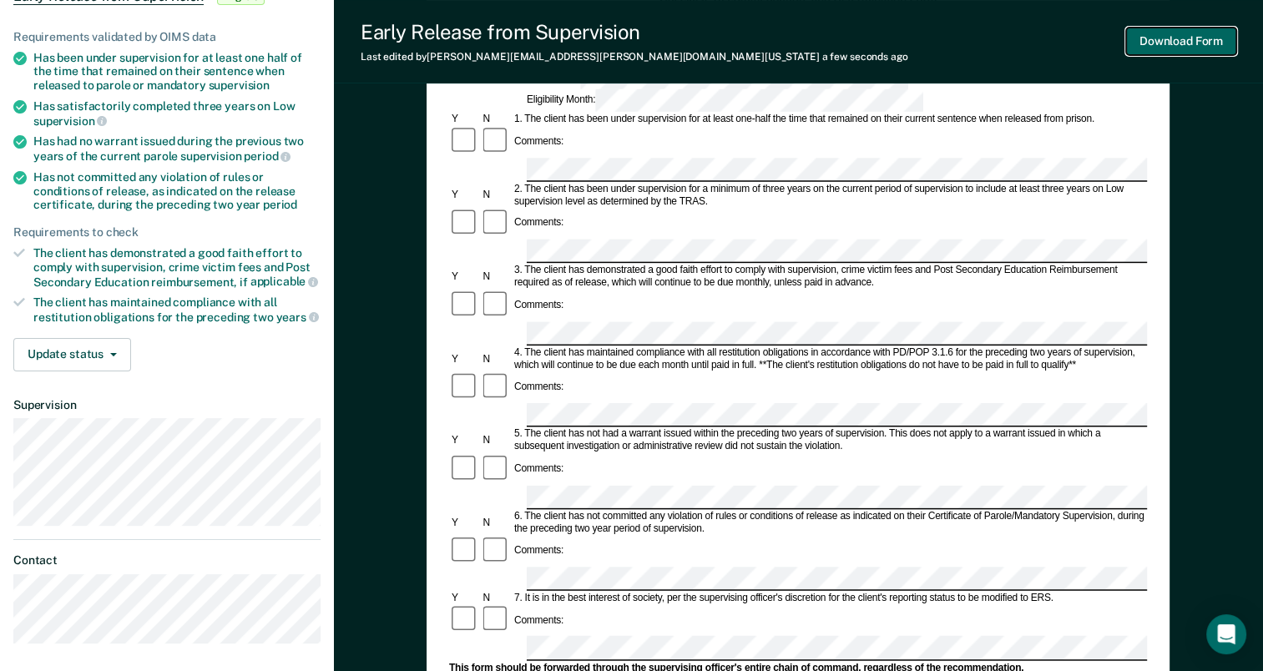
click at [1196, 39] on button "Download Form" at bounding box center [1181, 42] width 110 height 28
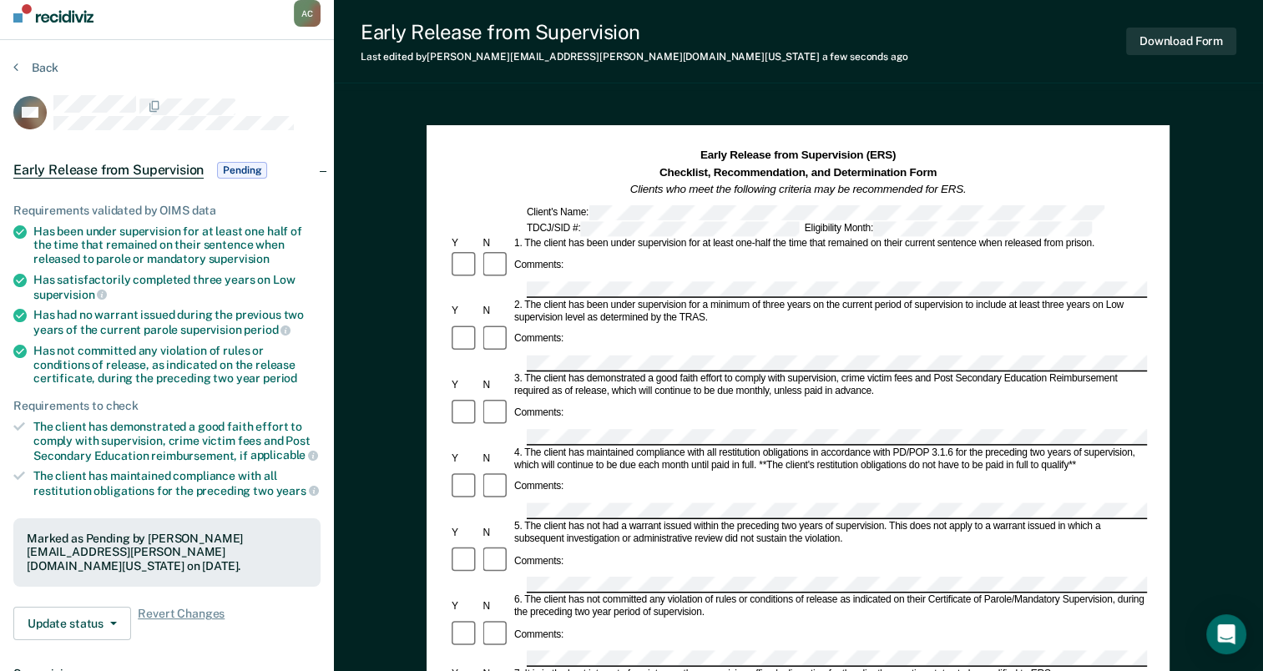
scroll to position [0, 0]
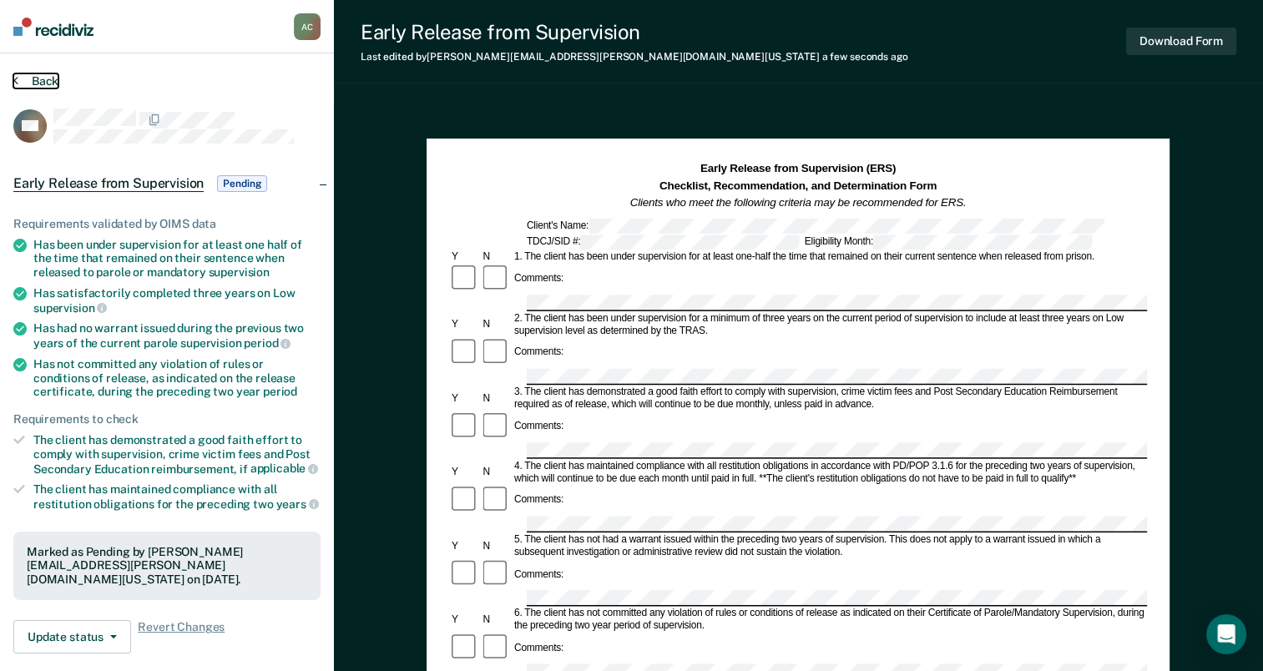
click at [14, 79] on icon at bounding box center [15, 79] width 5 height 13
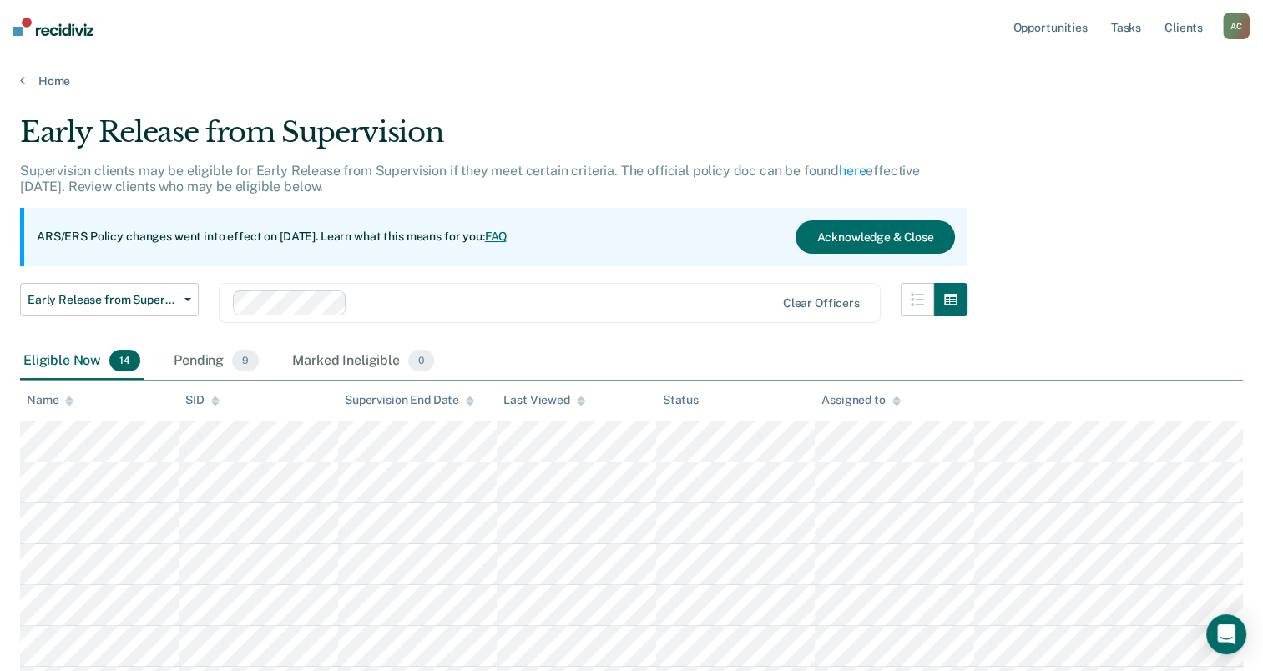
scroll to position [276, 0]
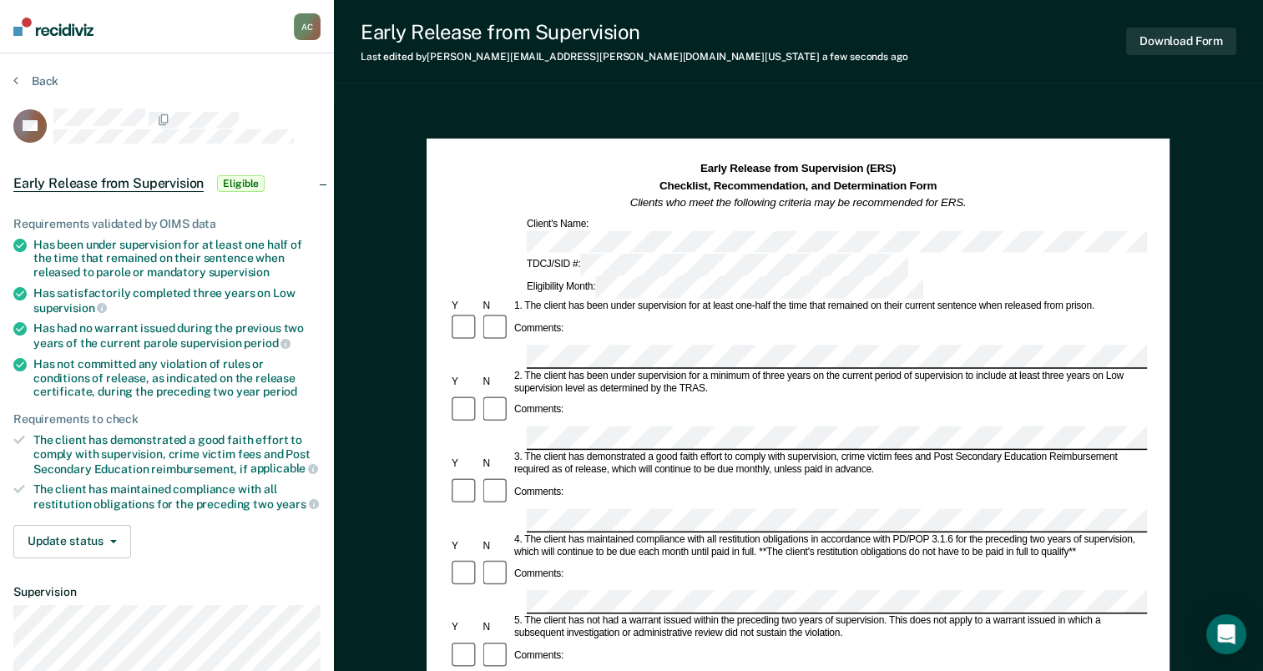
click at [627, 477] on div "Comments:" at bounding box center [798, 505] width 698 height 57
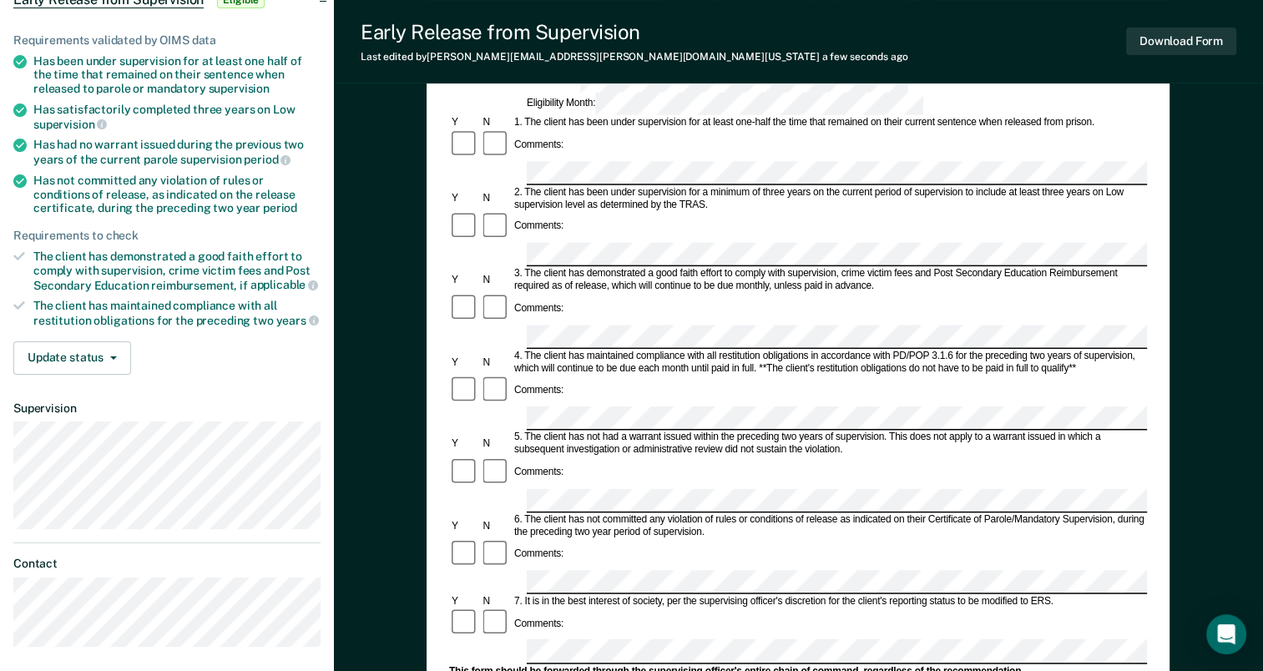
scroll to position [184, 0]
click at [579, 457] on div "Comments:" at bounding box center [798, 473] width 698 height 32
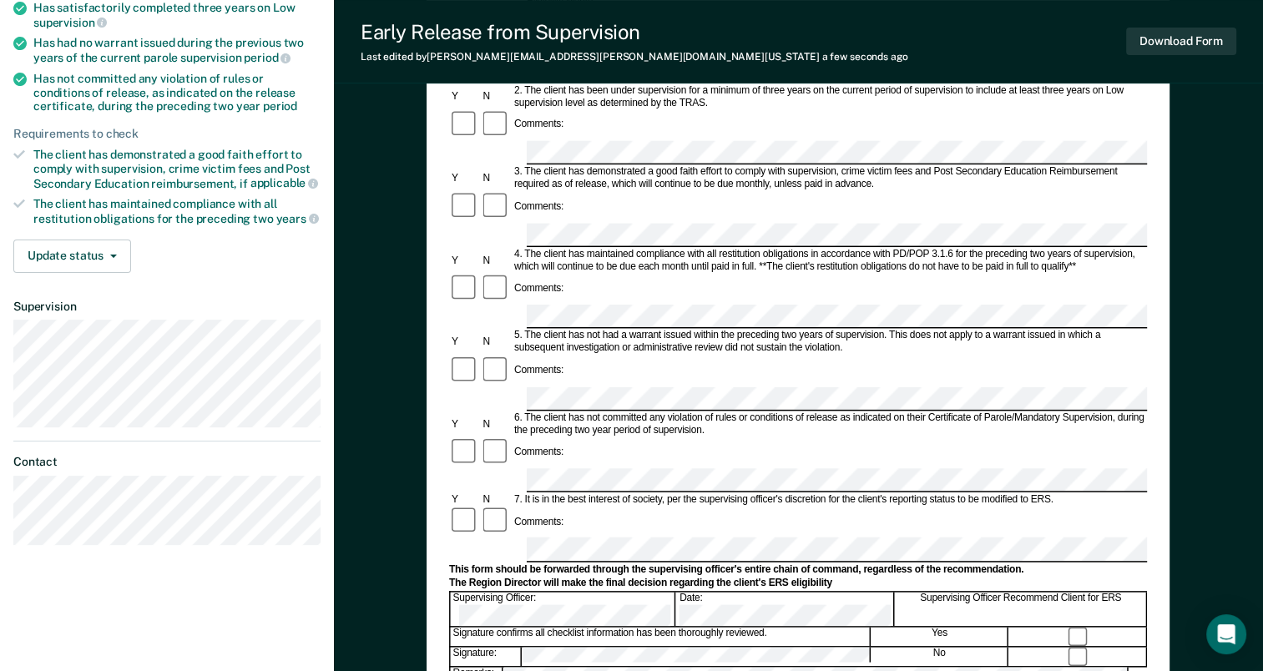
scroll to position [0, 0]
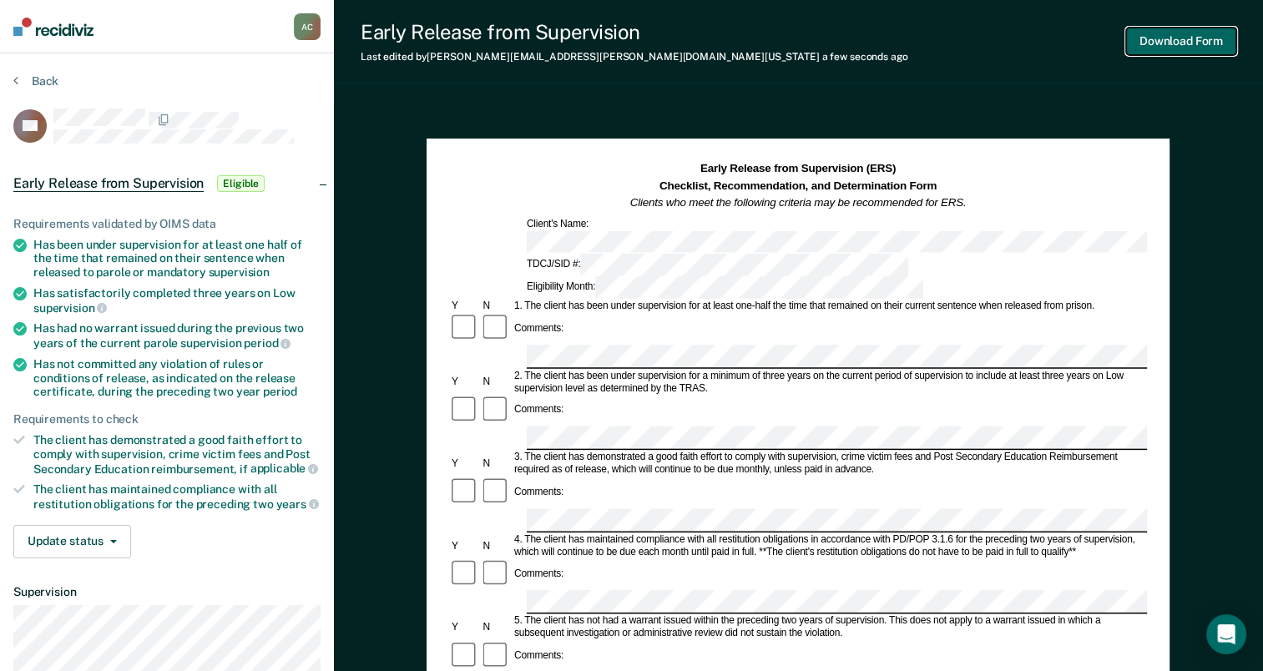
click at [1161, 50] on button "Download Form" at bounding box center [1181, 42] width 110 height 28
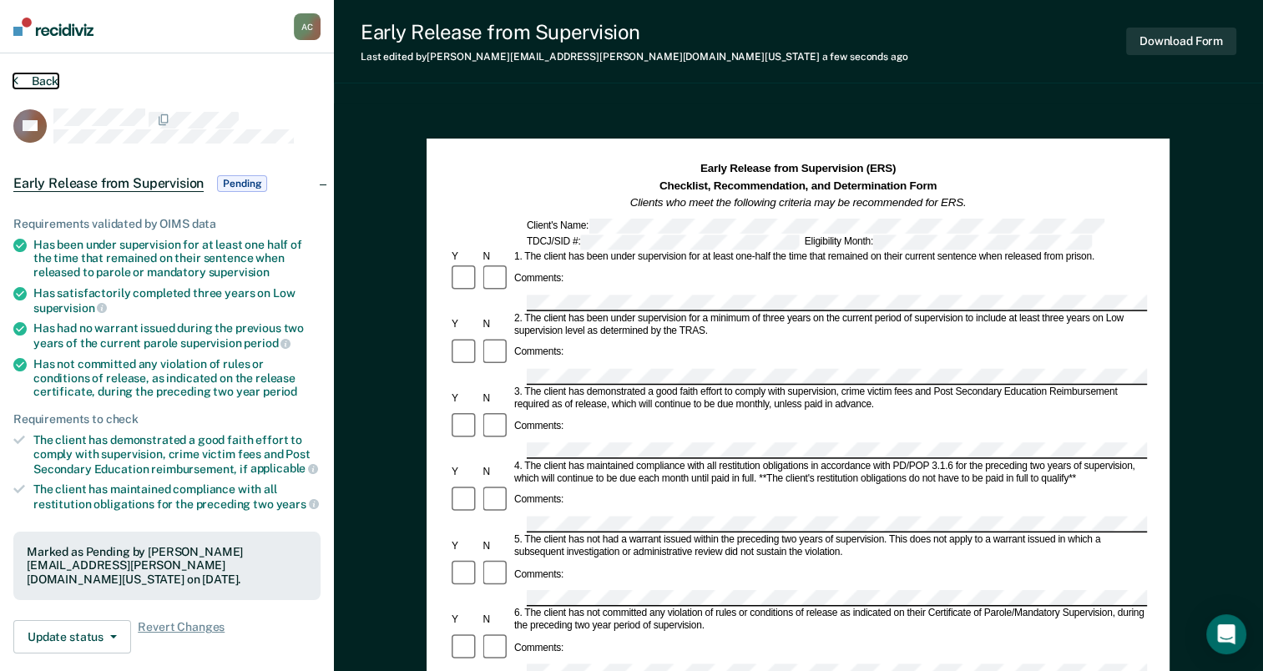
click at [40, 81] on button "Back" at bounding box center [35, 80] width 45 height 15
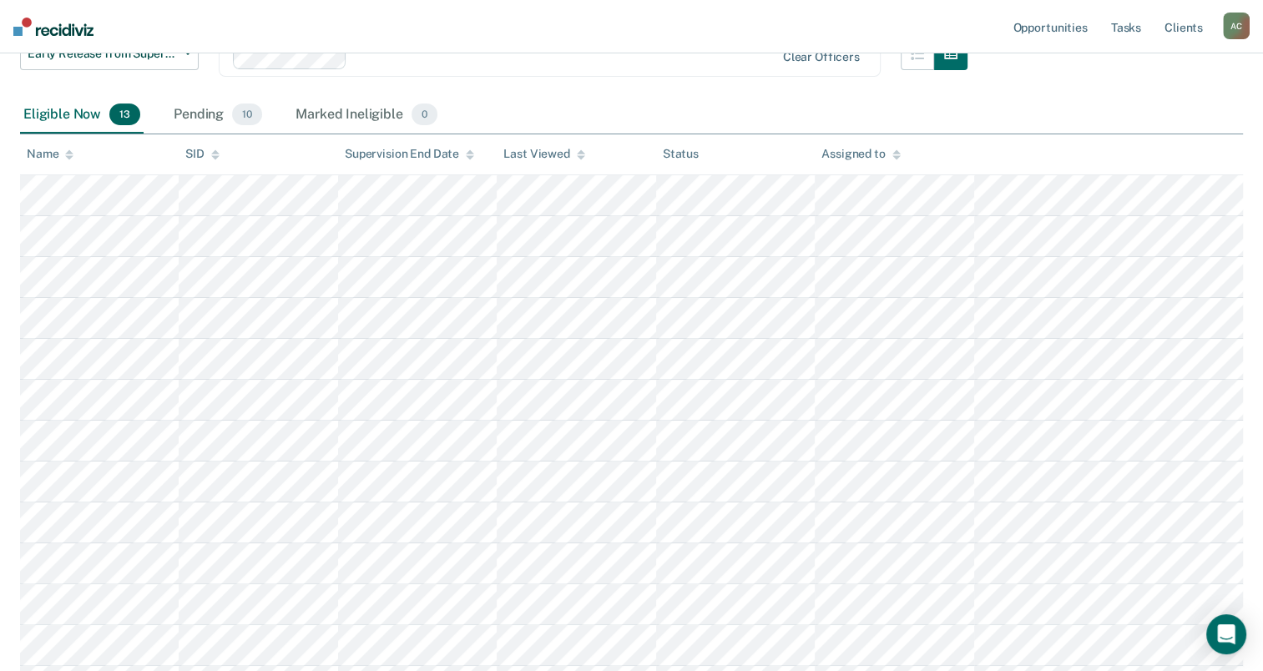
scroll to position [245, 0]
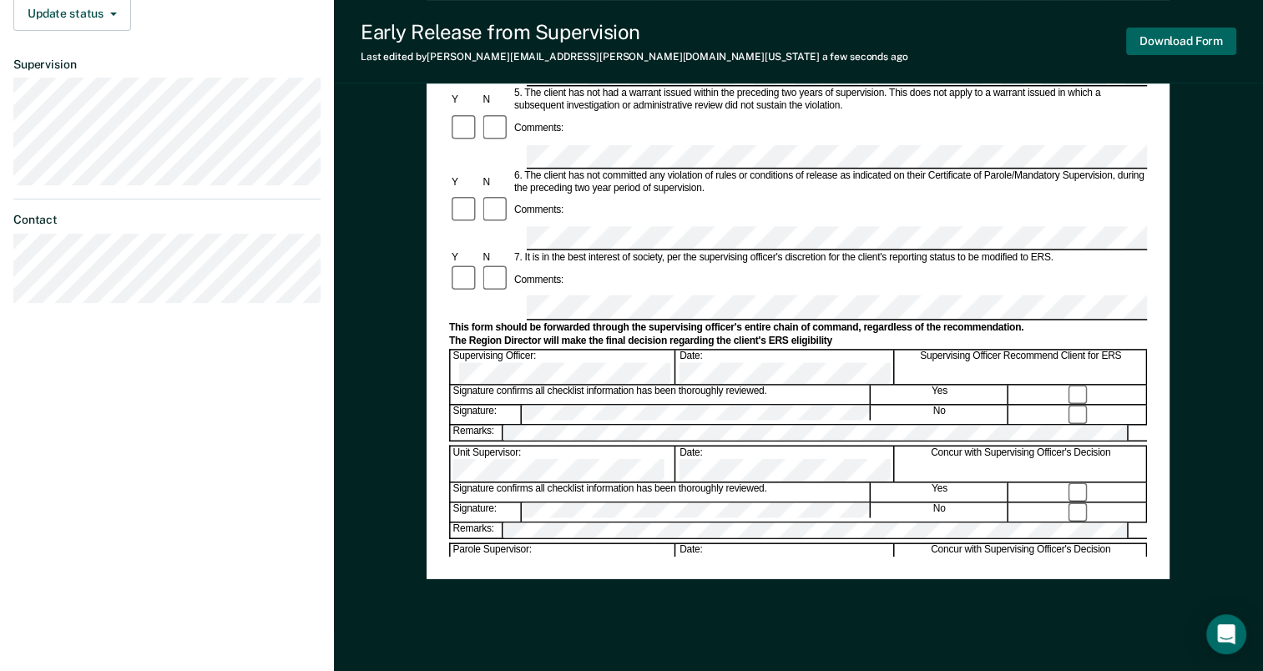
scroll to position [531, 0]
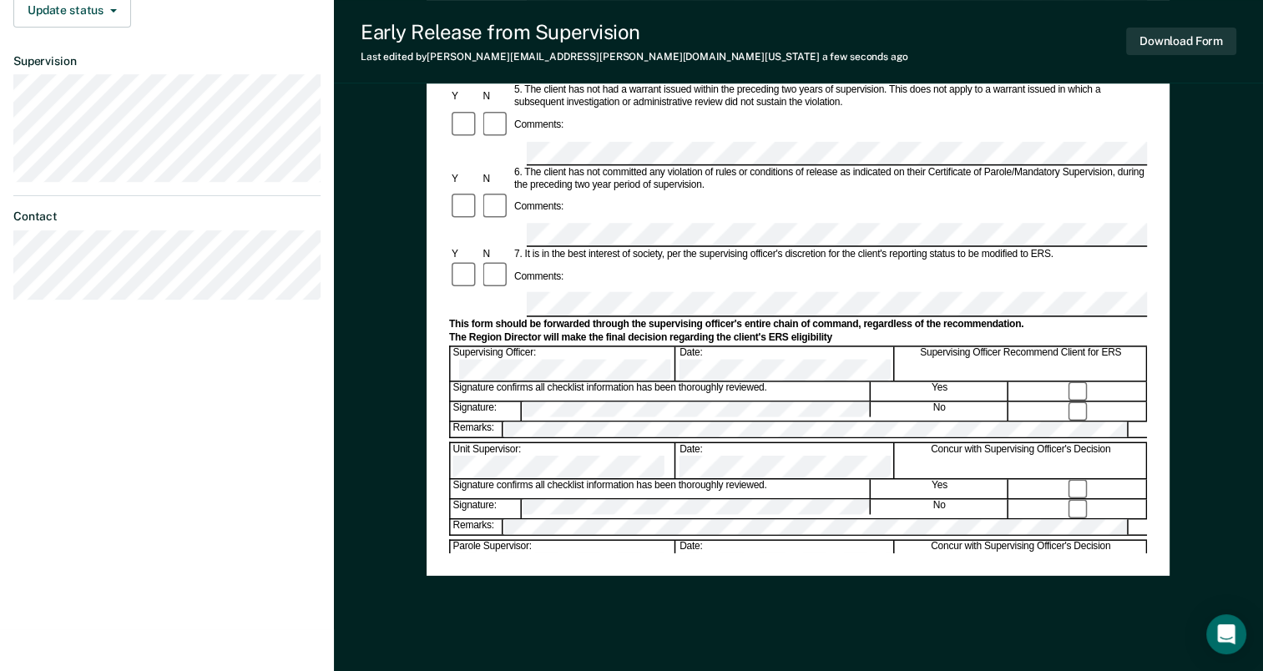
drag, startPoint x: 1175, startPoint y: 48, endPoint x: 913, endPoint y: 46, distance: 262.2
click at [913, 46] on div "Early Release from Supervision Last edited by Angelica.Cruz@tdcj.texas.gov a fe…" at bounding box center [798, 41] width 929 height 83
click at [1150, 49] on button "Download Form" at bounding box center [1181, 42] width 110 height 28
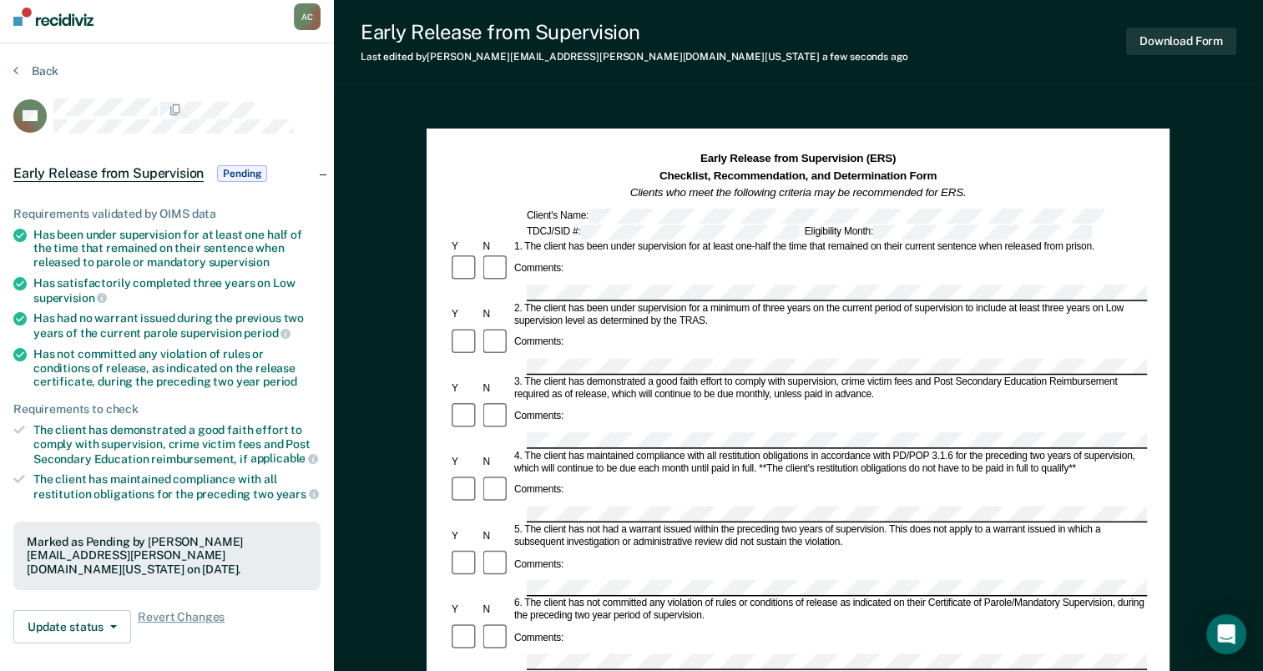
scroll to position [0, 0]
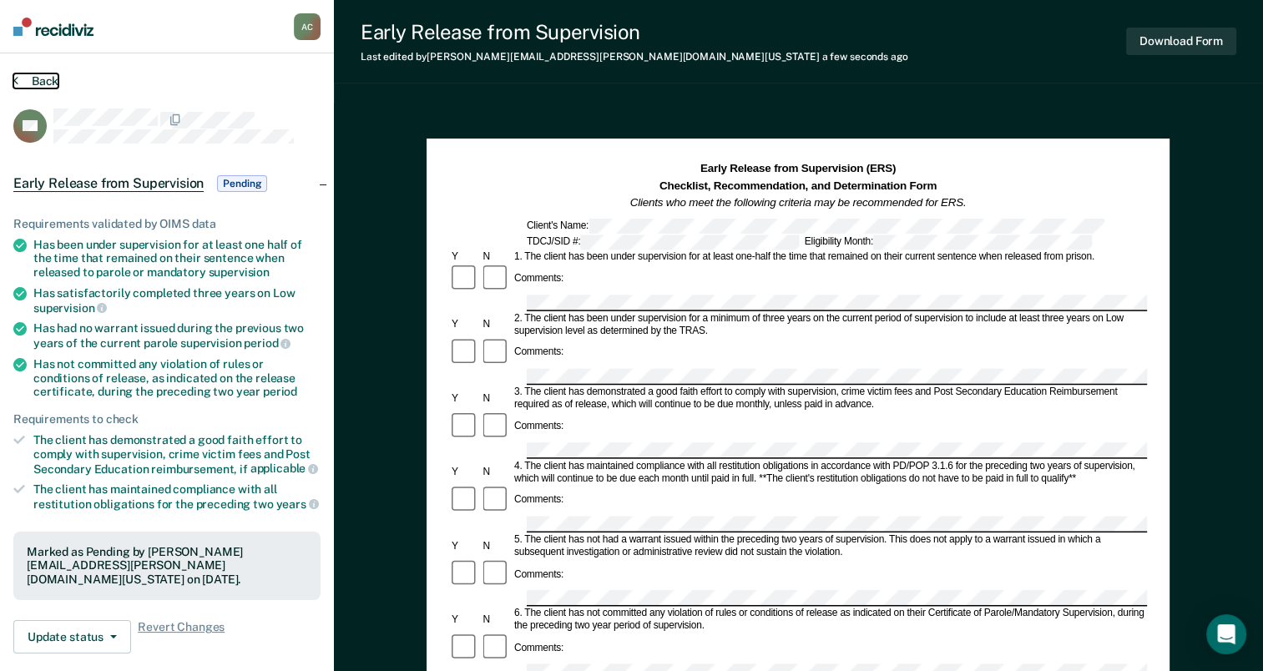
click at [47, 81] on button "Back" at bounding box center [35, 80] width 45 height 15
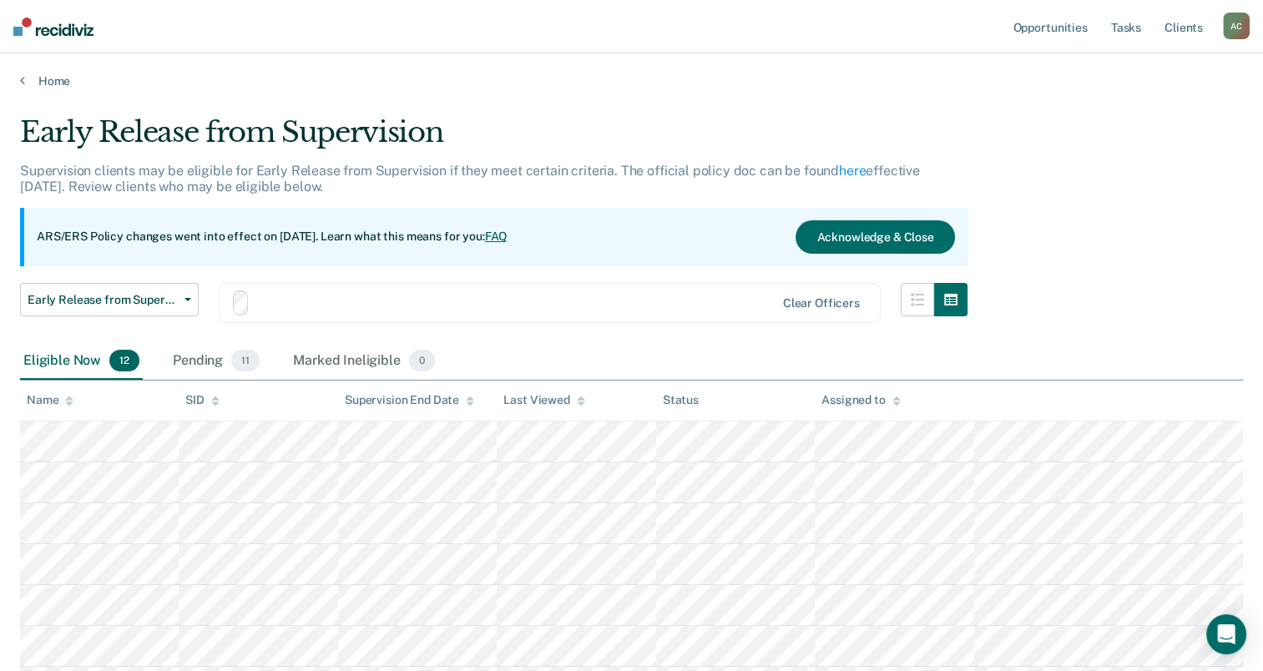
scroll to position [245, 0]
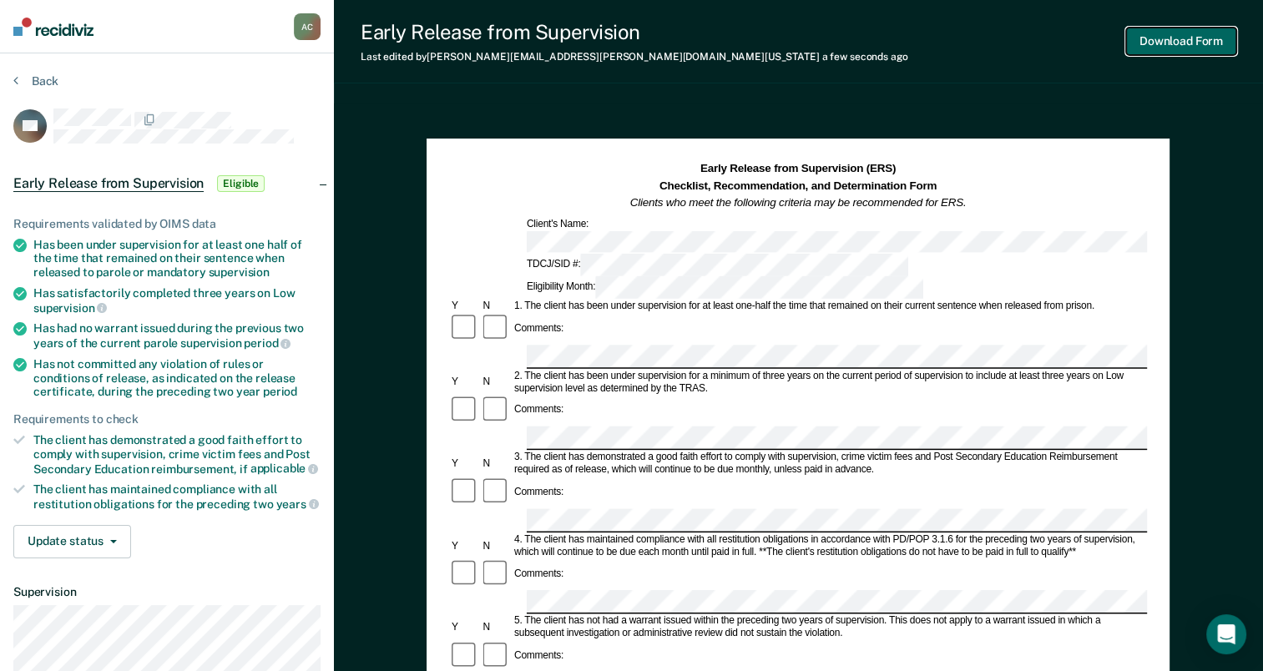
click at [1206, 33] on button "Download Form" at bounding box center [1181, 42] width 110 height 28
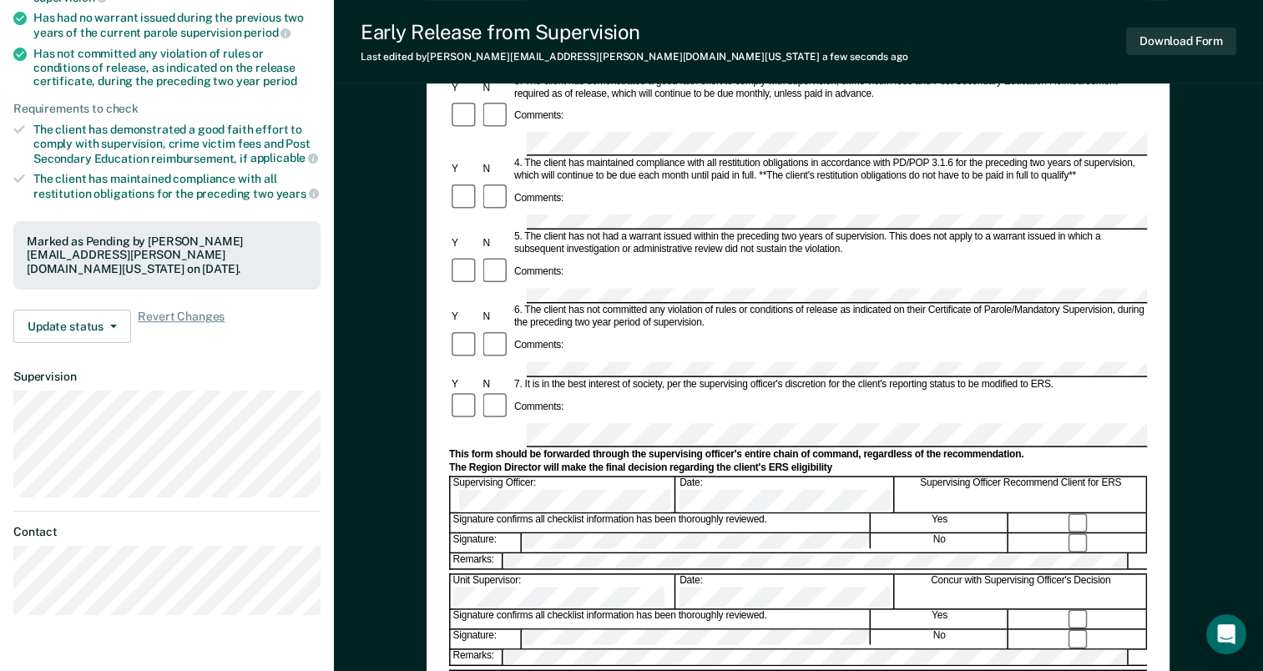
scroll to position [294, 0]
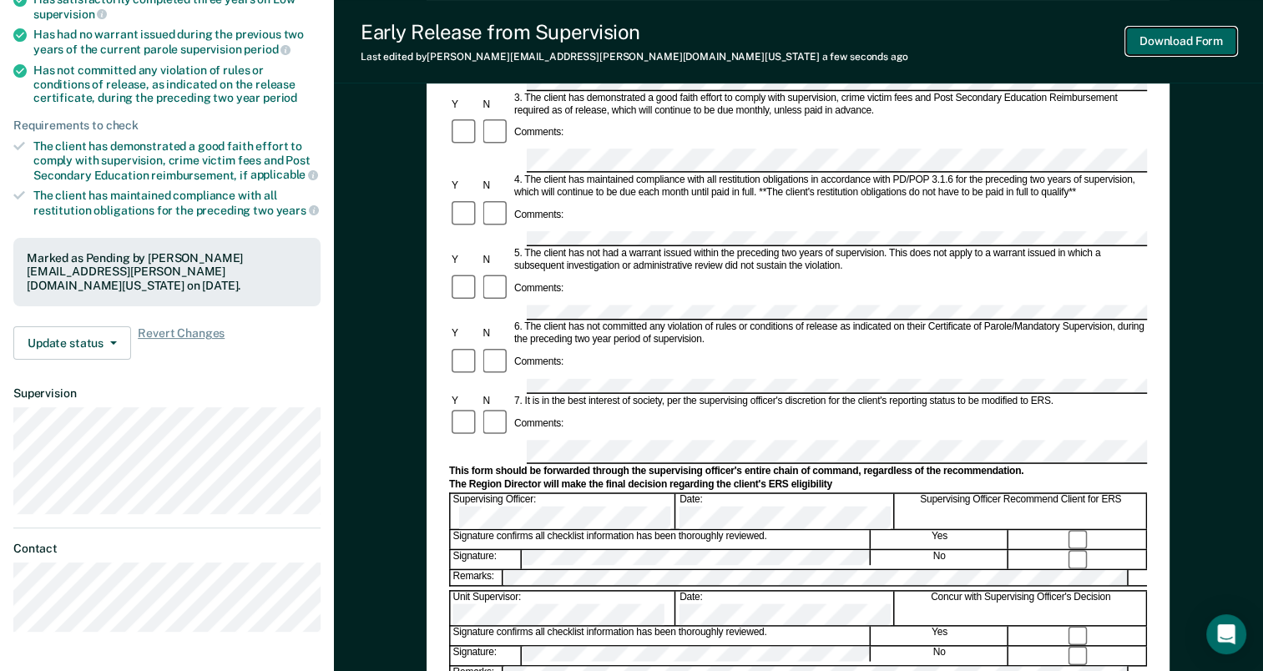
click at [1191, 47] on button "Download Form" at bounding box center [1181, 42] width 110 height 28
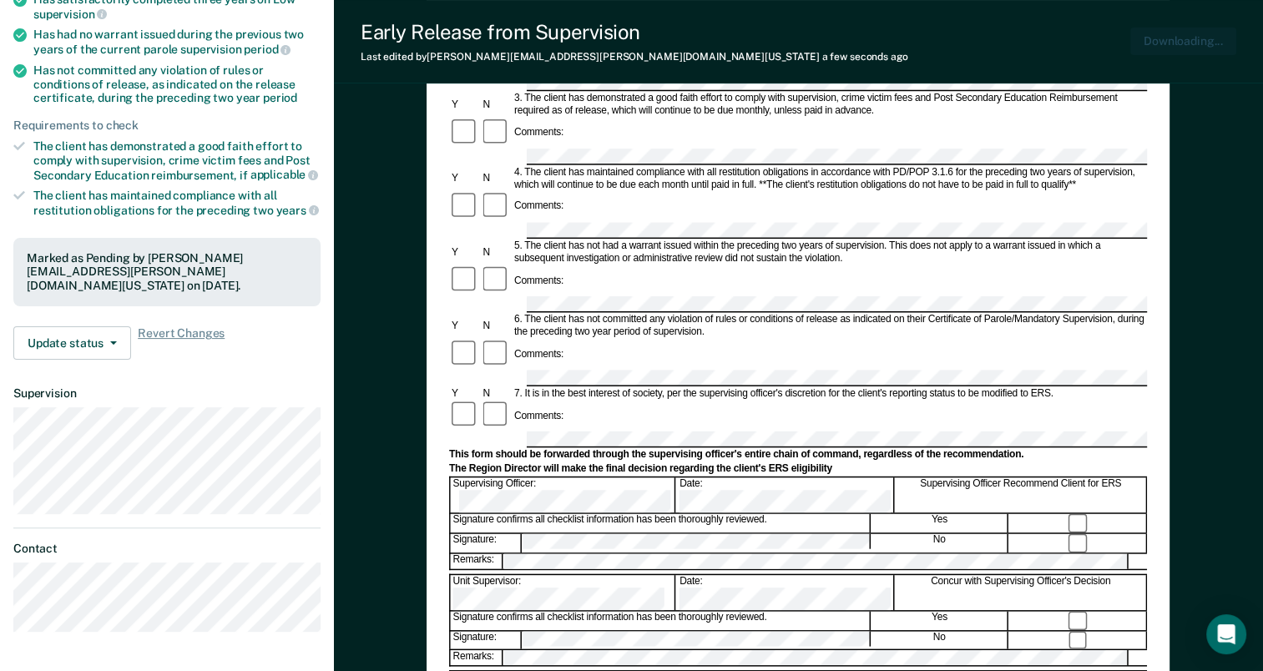
scroll to position [0, 0]
click at [1195, 40] on button "Download Form" at bounding box center [1181, 42] width 110 height 28
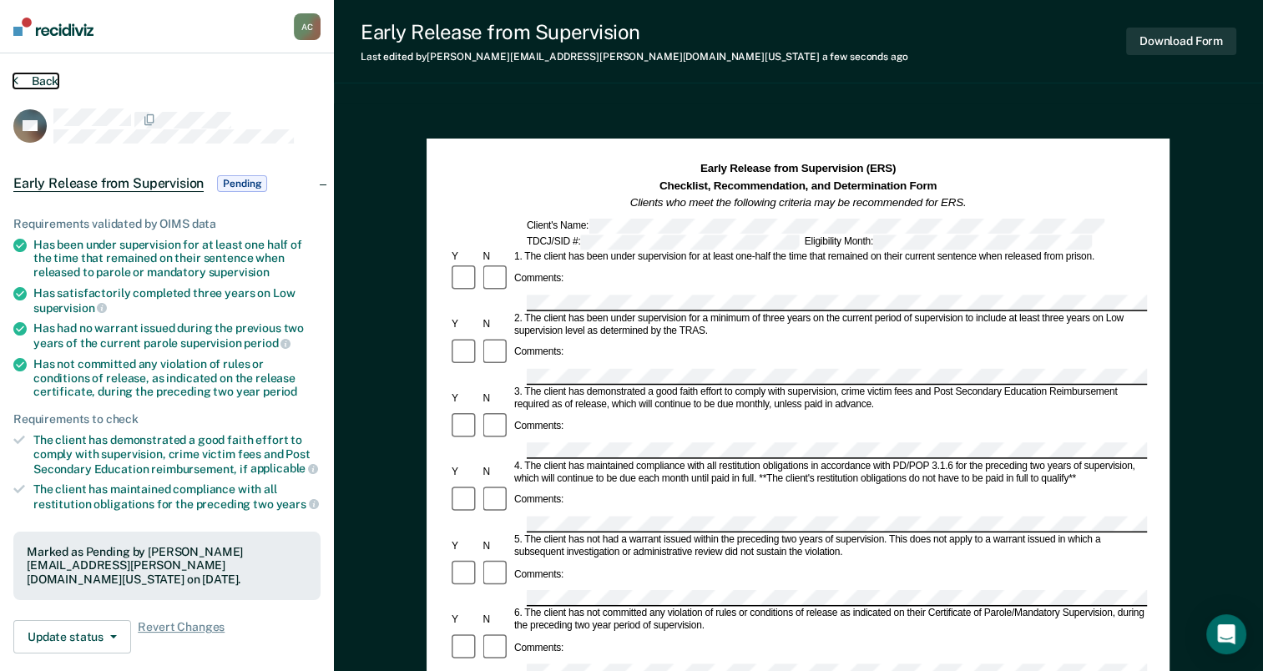
click at [38, 77] on button "Back" at bounding box center [35, 80] width 45 height 15
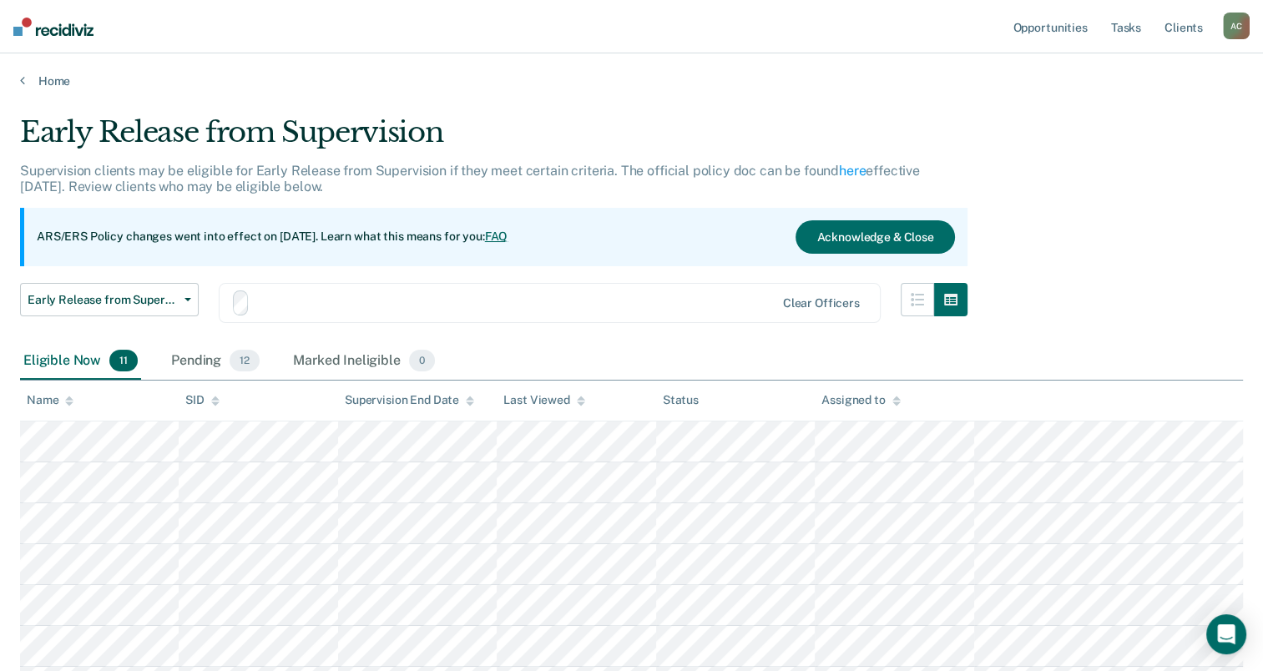
scroll to position [245, 0]
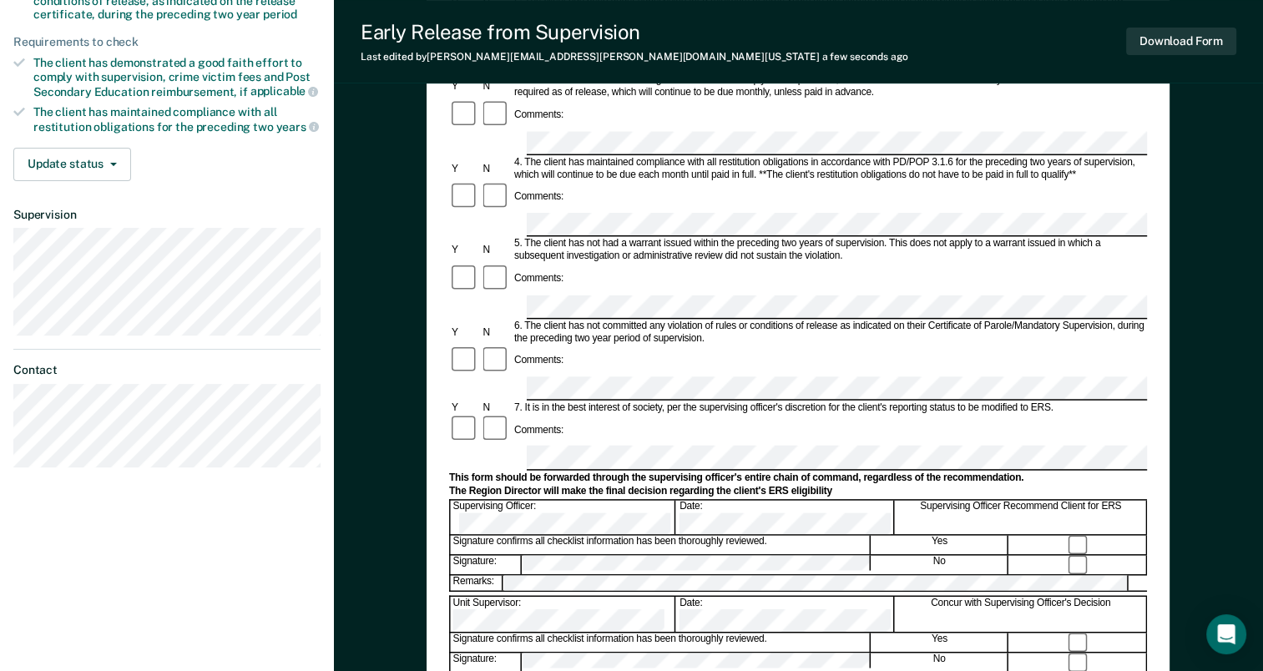
scroll to position [377, 0]
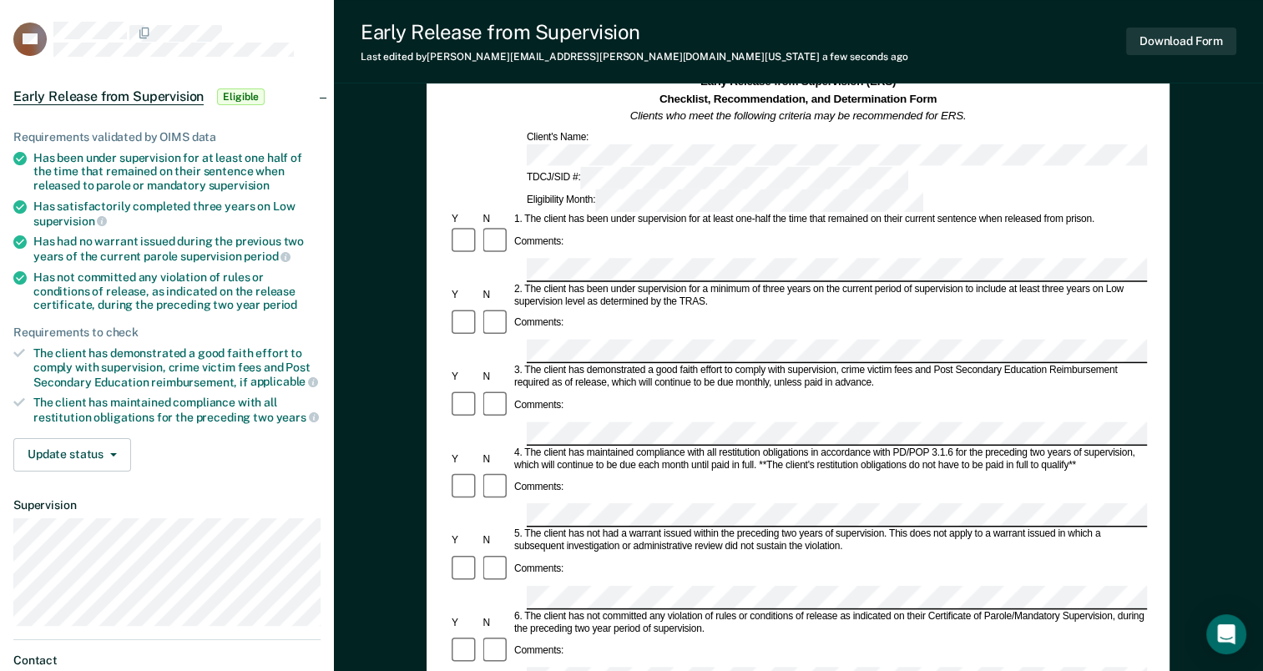
scroll to position [0, 0]
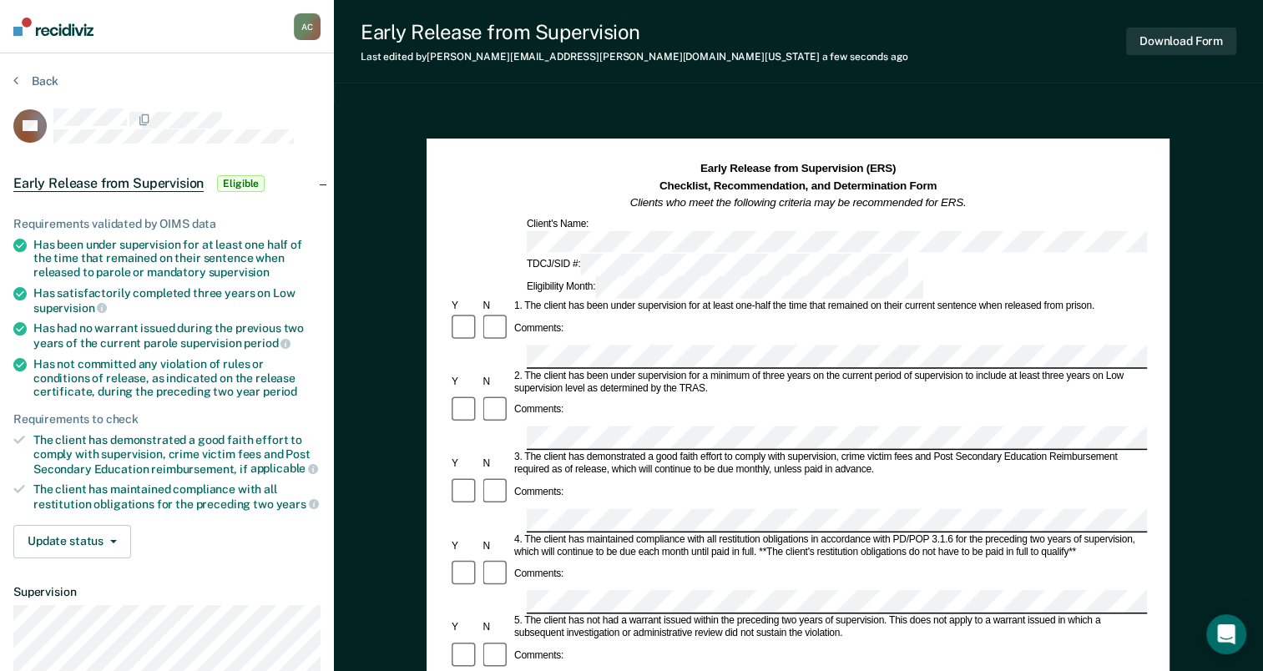
drag, startPoint x: 1140, startPoint y: 38, endPoint x: 913, endPoint y: 59, distance: 228.1
click at [913, 59] on div "Early Release from Supervision Last edited by Angelica.Cruz@tdcj.texas.gov a fe…" at bounding box center [798, 41] width 929 height 83
click at [1159, 45] on button "Download Form" at bounding box center [1181, 42] width 110 height 28
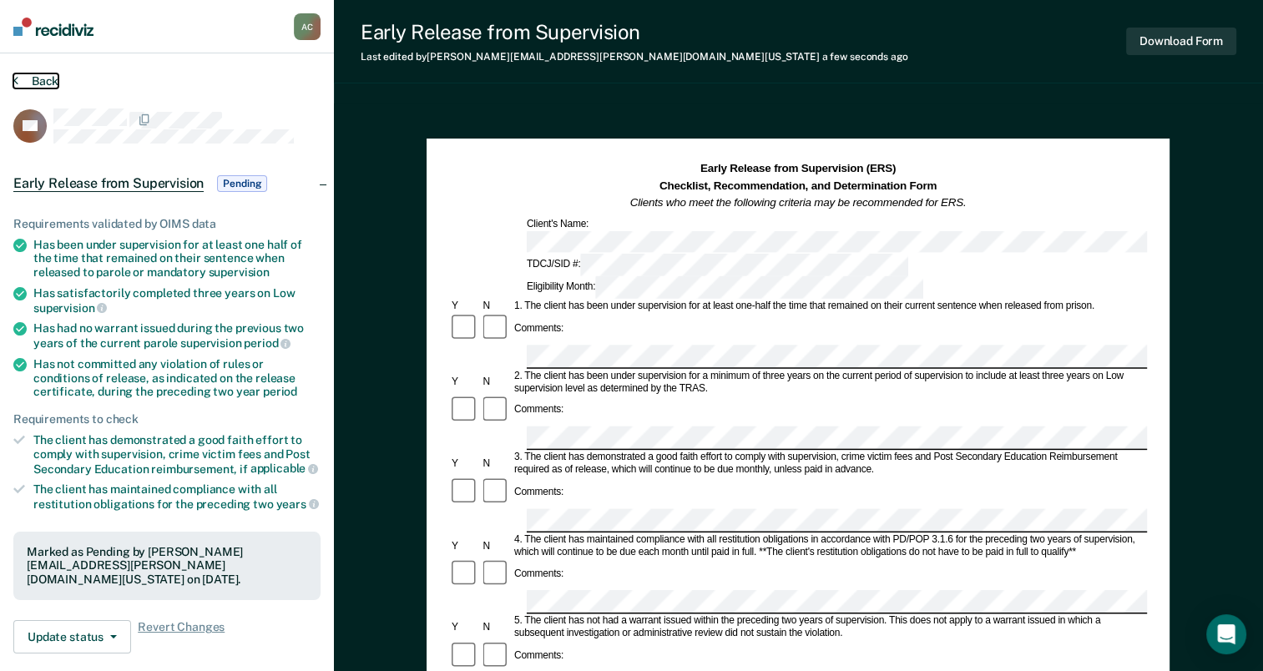
click at [35, 80] on button "Back" at bounding box center [35, 80] width 45 height 15
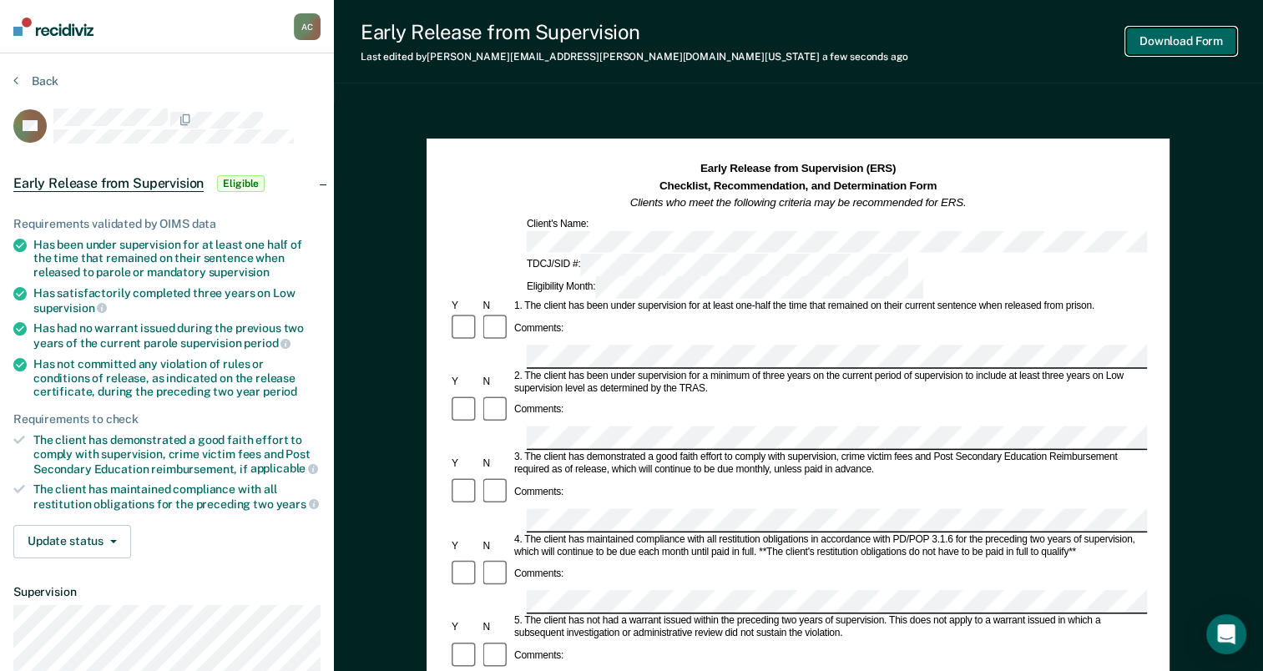
click at [1192, 43] on button "Download Form" at bounding box center [1181, 42] width 110 height 28
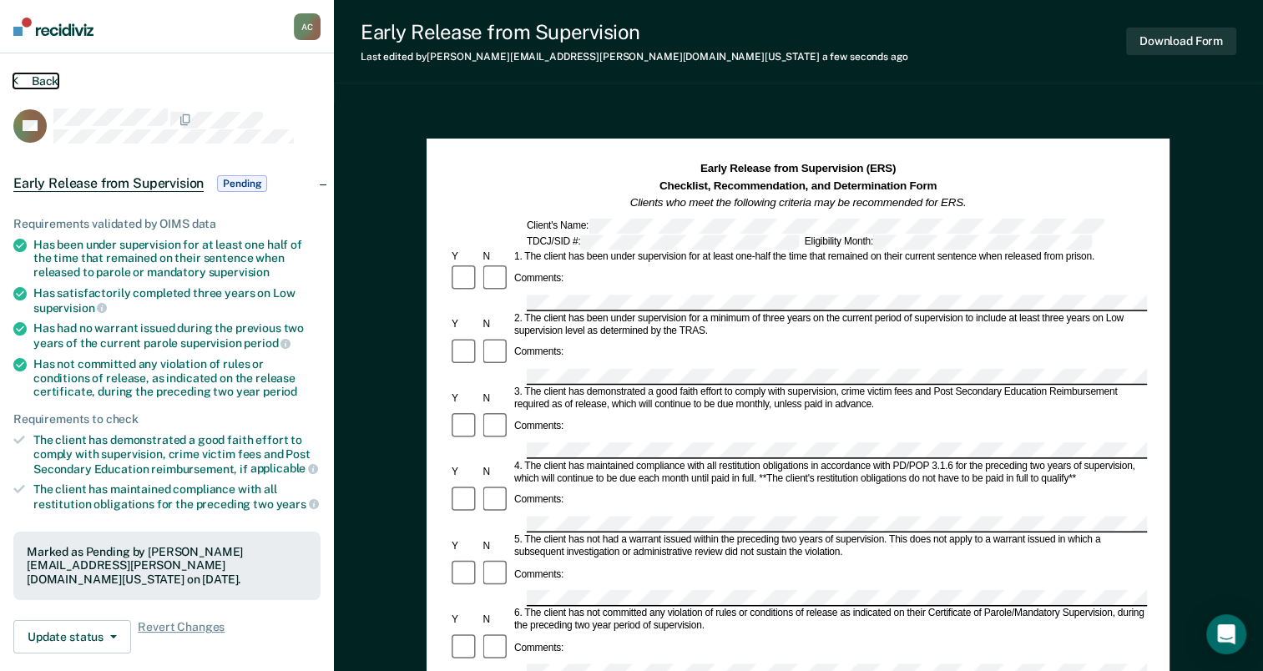
click at [40, 78] on button "Back" at bounding box center [35, 80] width 45 height 15
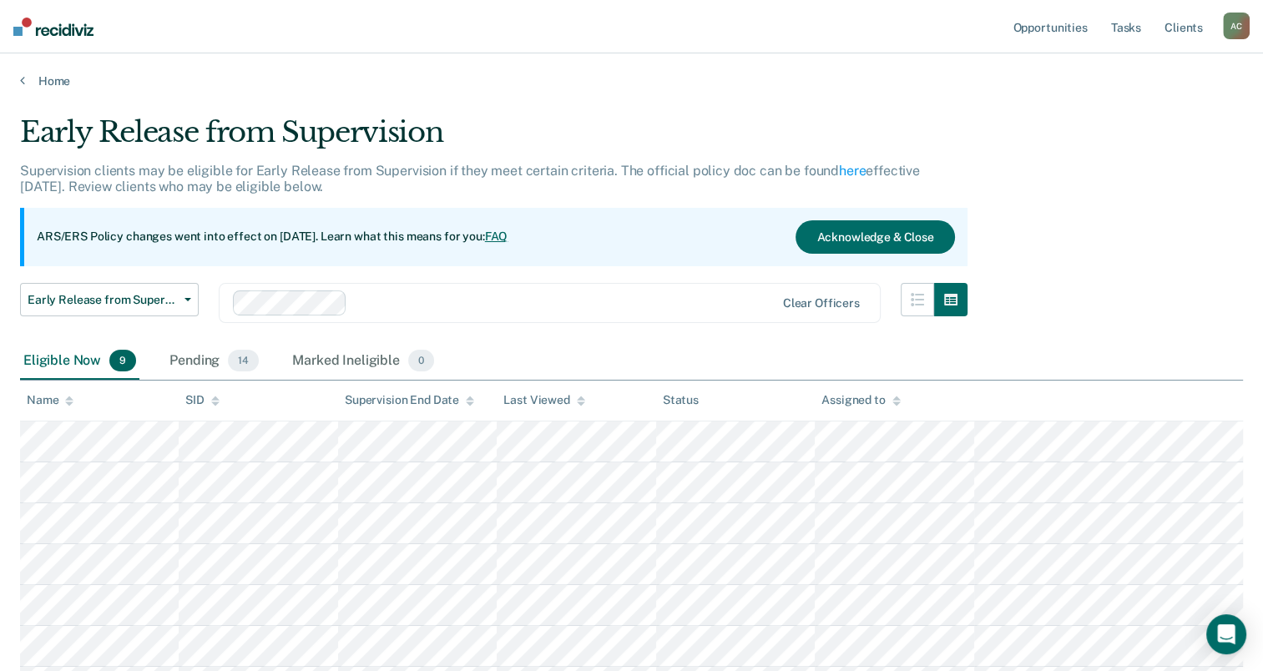
scroll to position [237, 0]
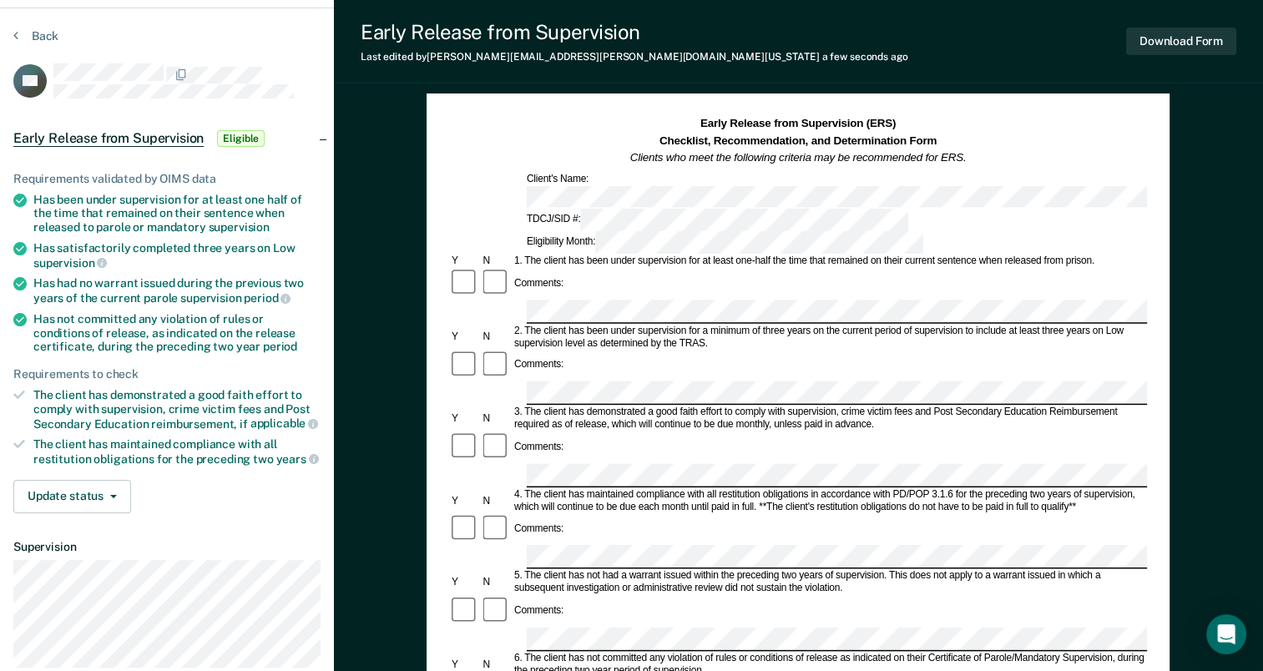
scroll to position [43, 0]
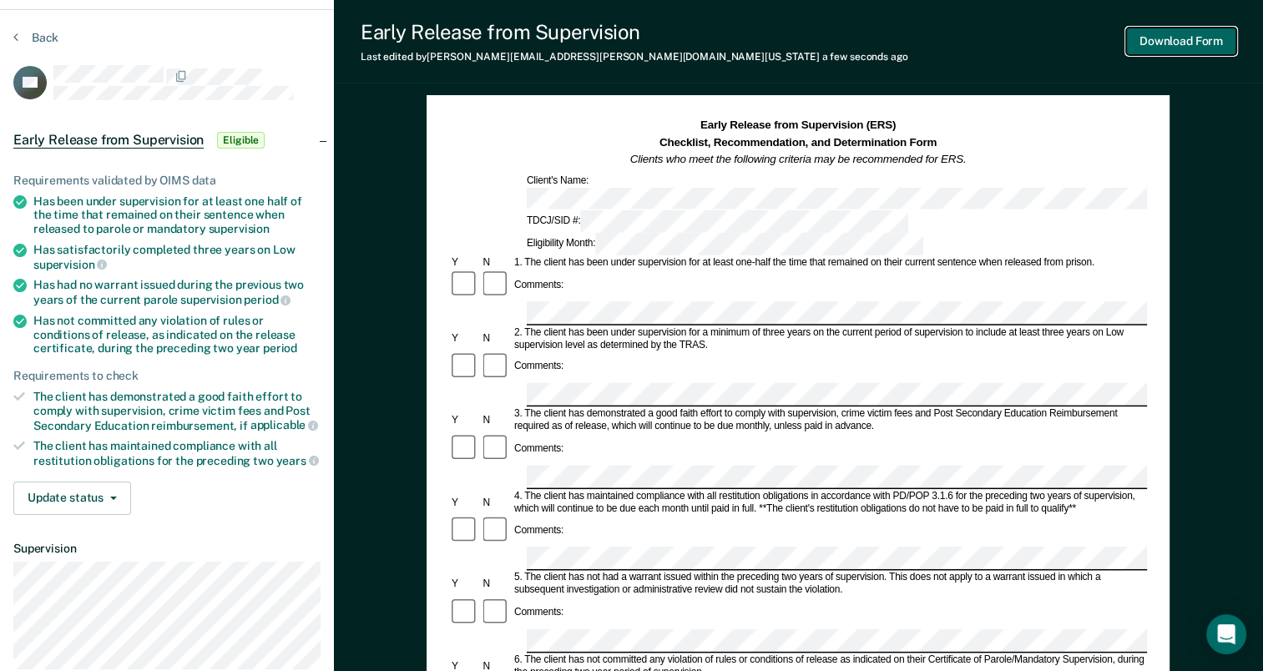
click at [1179, 42] on button "Download Form" at bounding box center [1181, 42] width 110 height 28
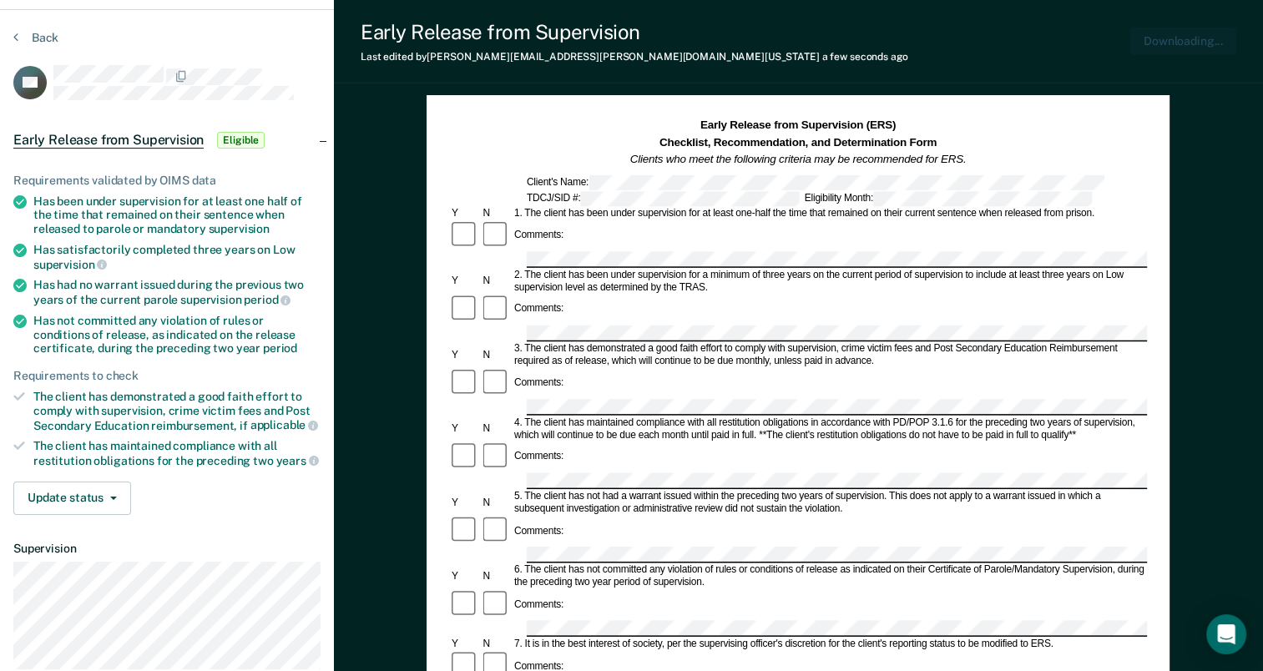
scroll to position [0, 0]
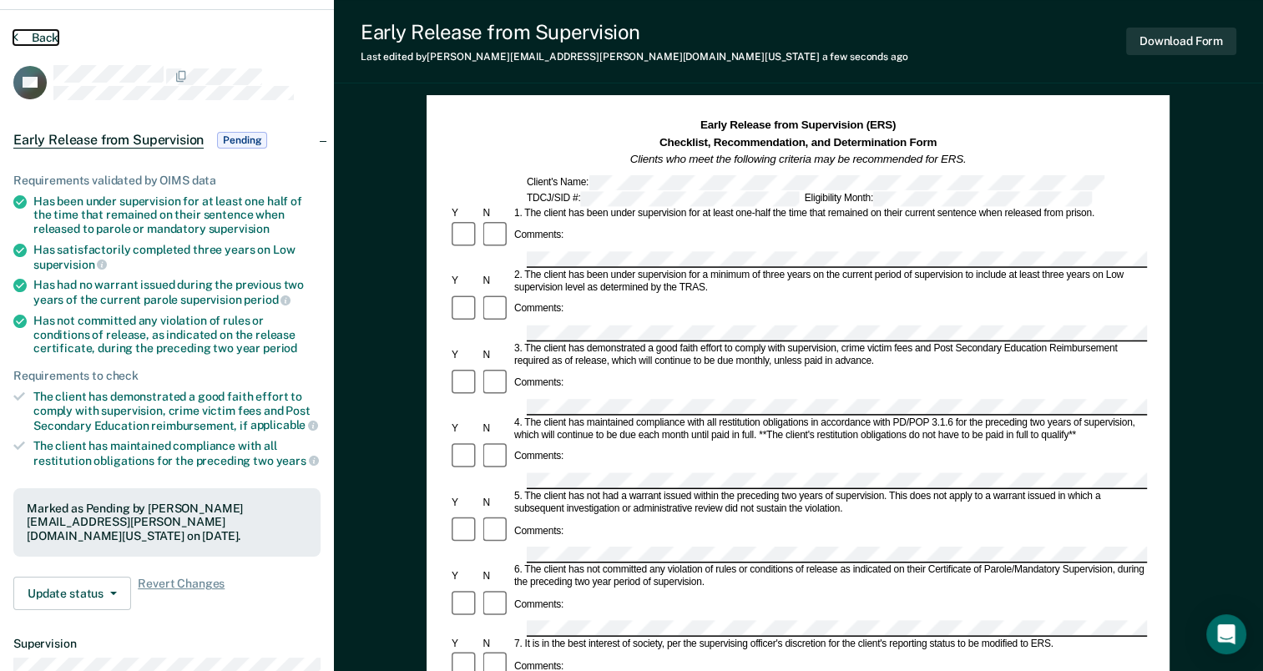
click at [39, 33] on button "Back" at bounding box center [35, 37] width 45 height 15
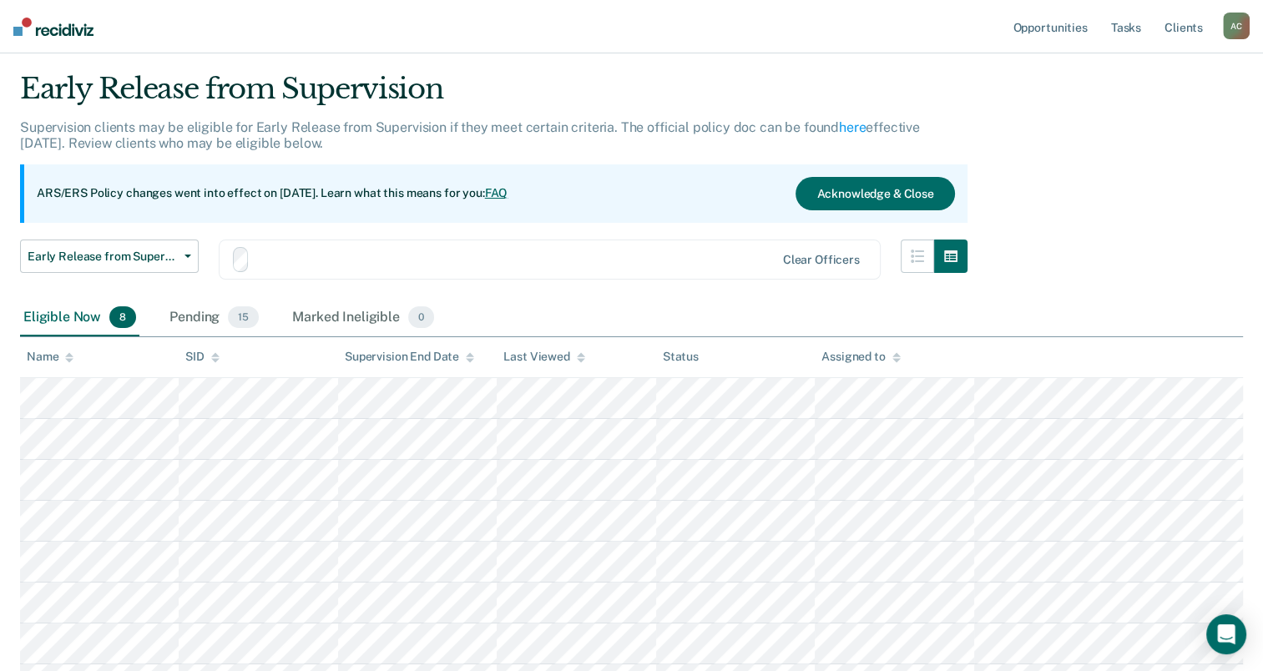
scroll to position [196, 0]
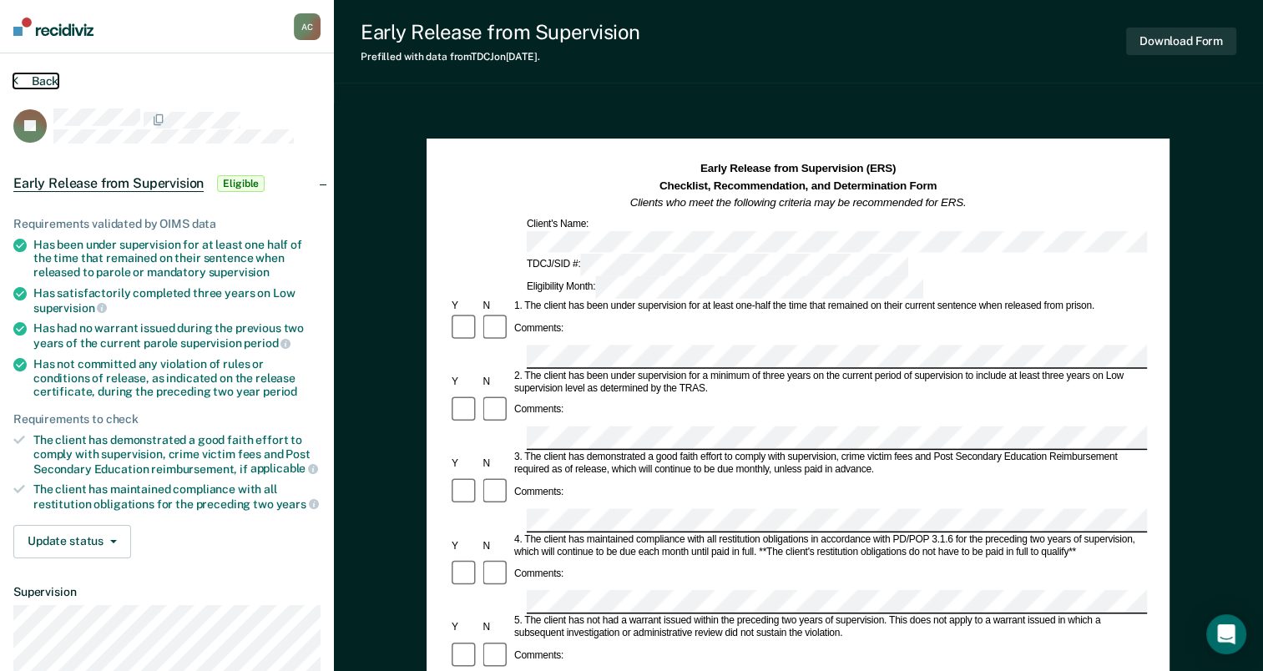
click at [40, 83] on button "Back" at bounding box center [35, 80] width 45 height 15
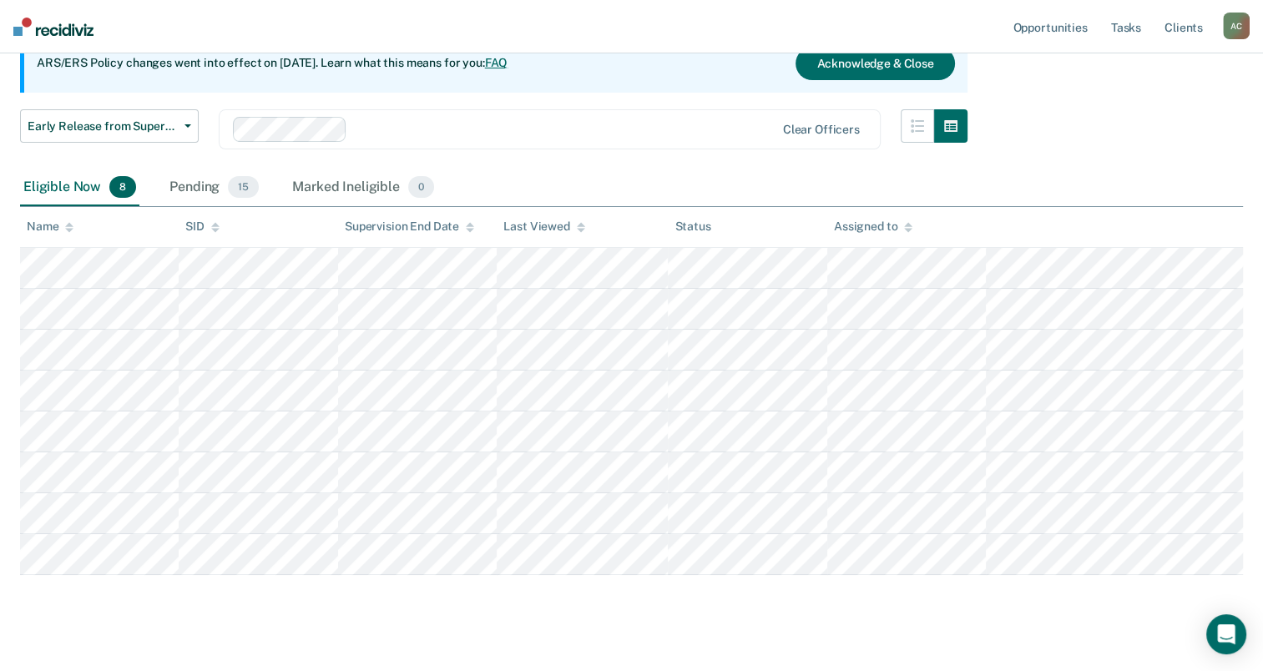
scroll to position [173, 0]
drag, startPoint x: 178, startPoint y: 120, endPoint x: 144, endPoint y: 131, distance: 35.1
click at [144, 131] on span "Early Release from Supervision" at bounding box center [103, 127] width 150 height 14
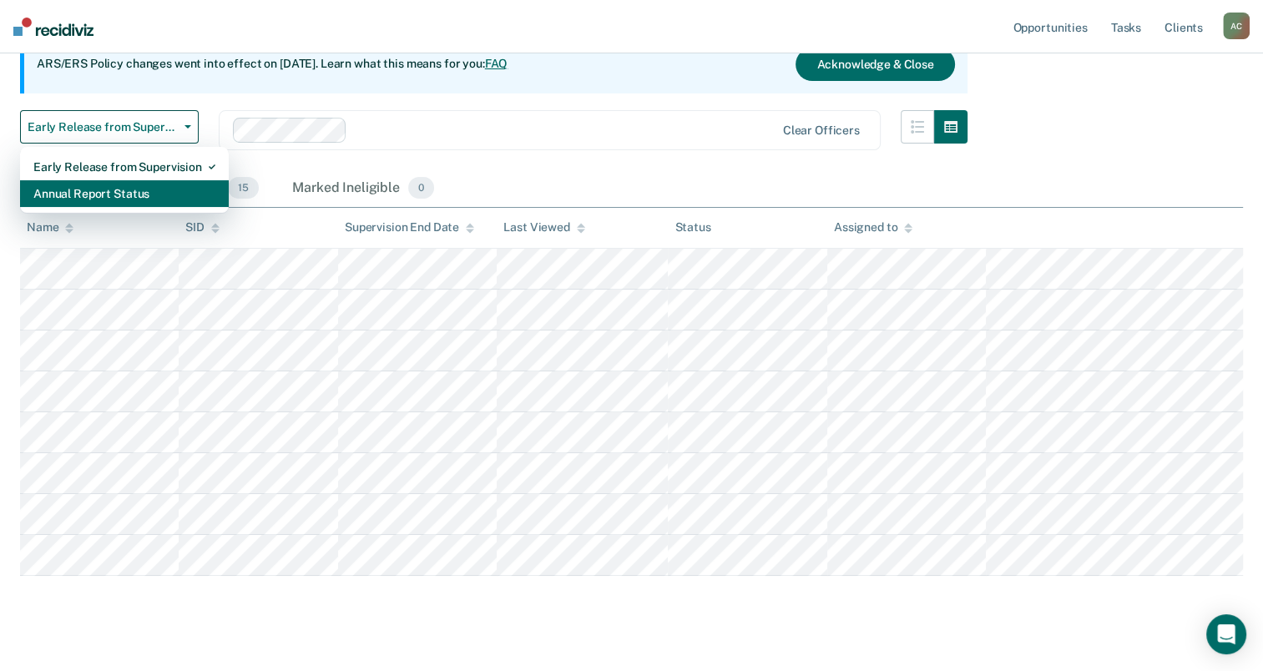
click at [128, 192] on div "Annual Report Status" at bounding box center [124, 193] width 182 height 27
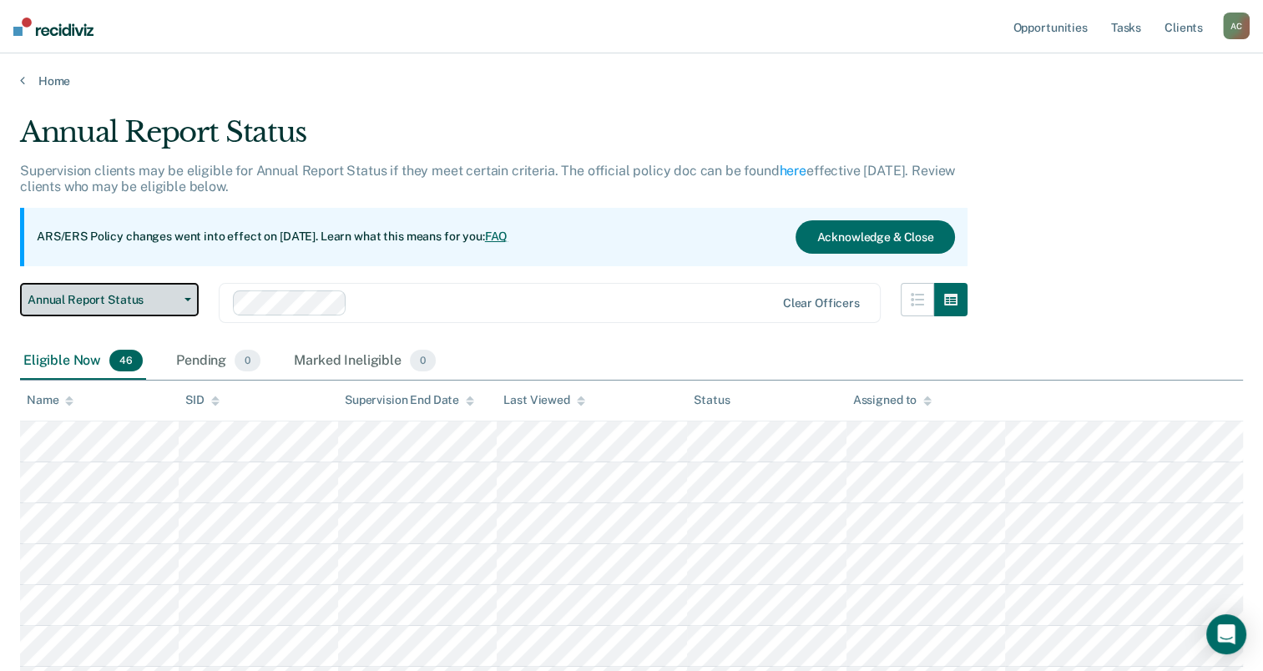
click at [187, 295] on button "Annual Report Status" at bounding box center [109, 299] width 179 height 33
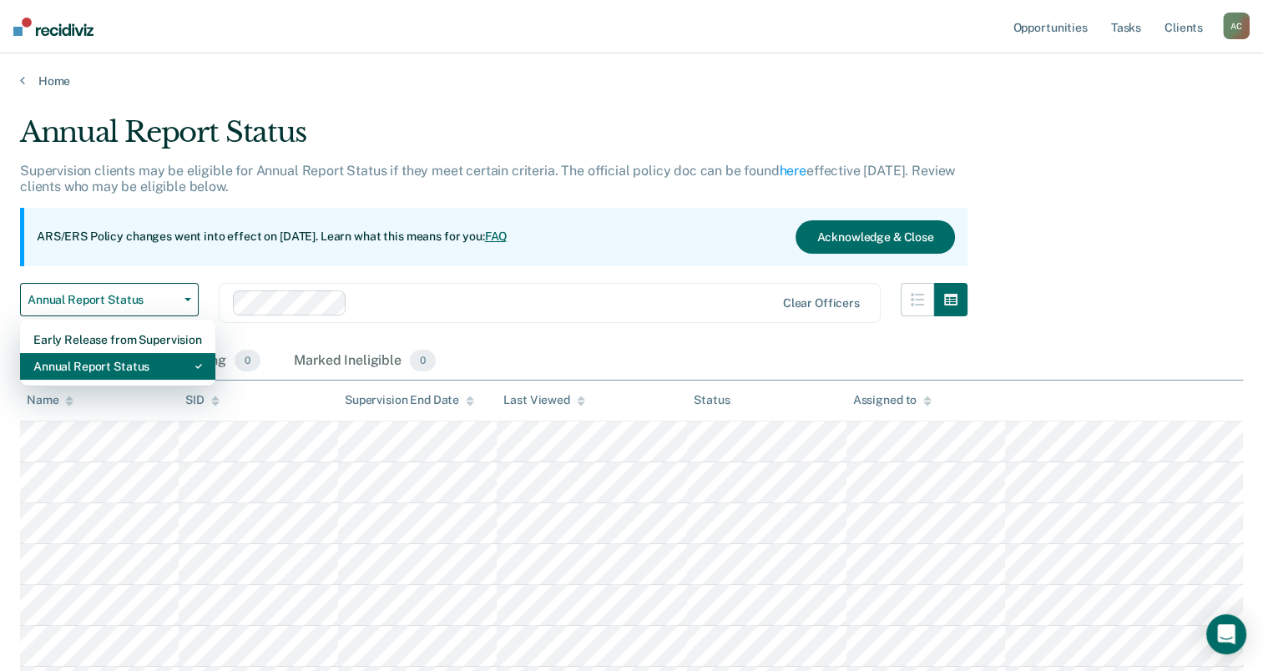
click at [129, 362] on div "Annual Report Status" at bounding box center [117, 366] width 169 height 27
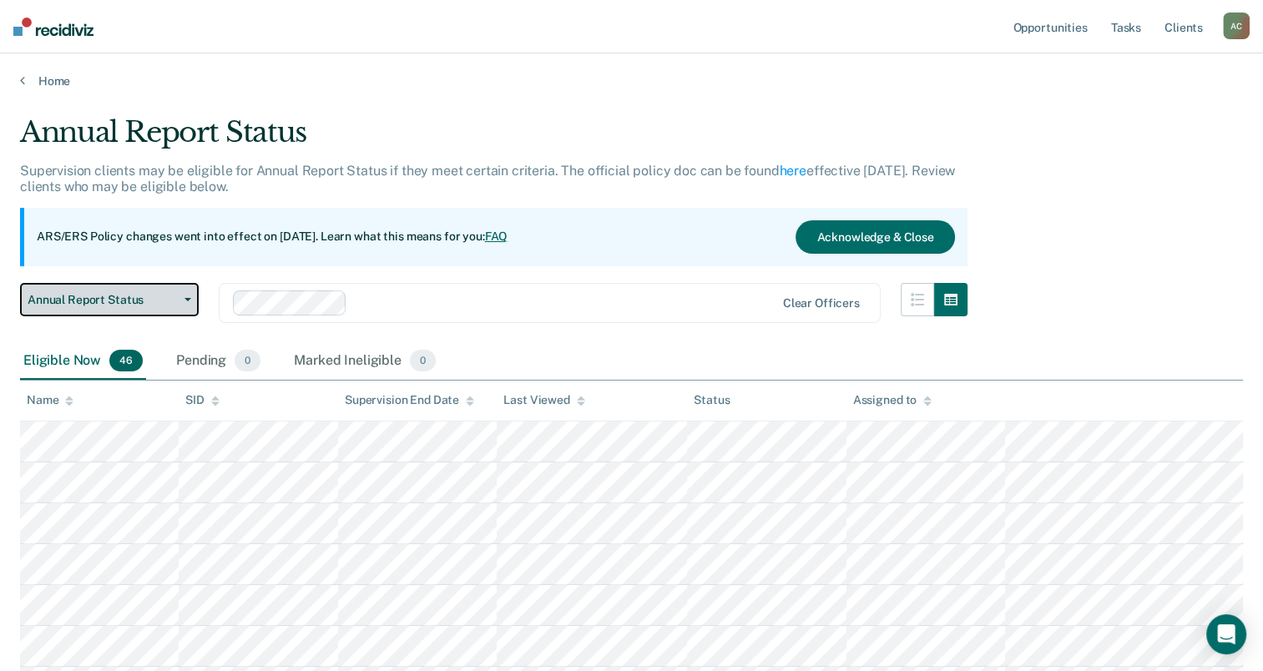
click at [183, 301] on button "Annual Report Status" at bounding box center [109, 299] width 179 height 33
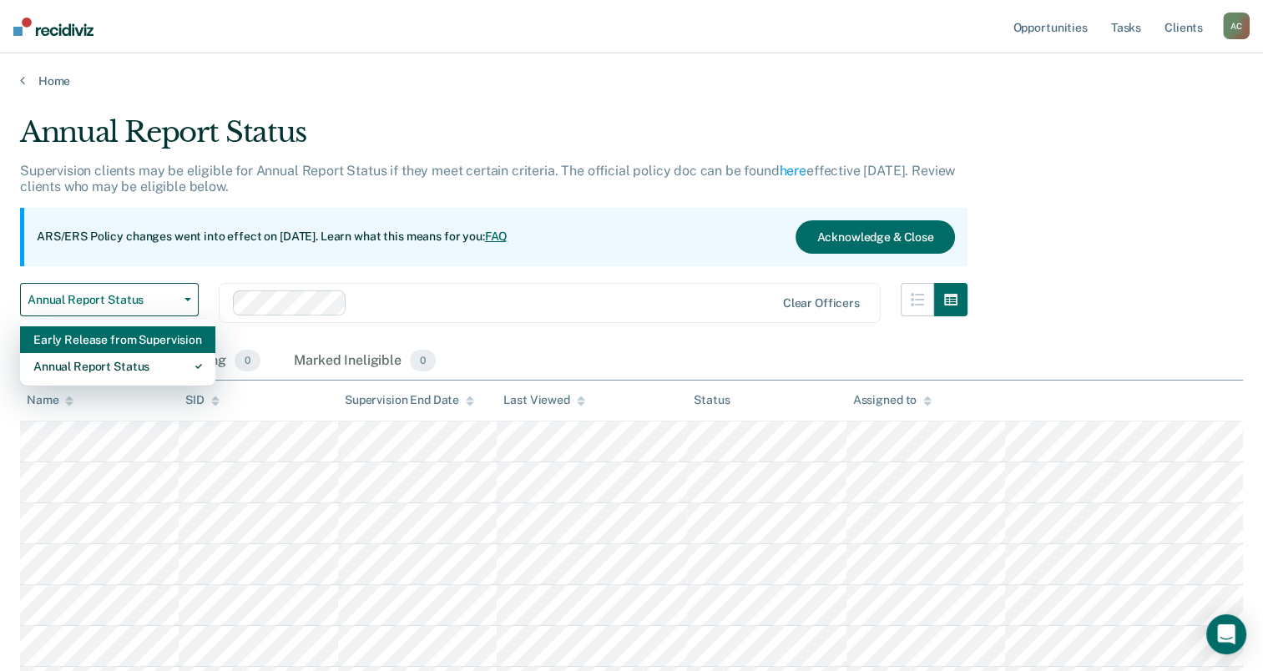
click at [154, 347] on div "Early Release from Supervision" at bounding box center [117, 339] width 169 height 27
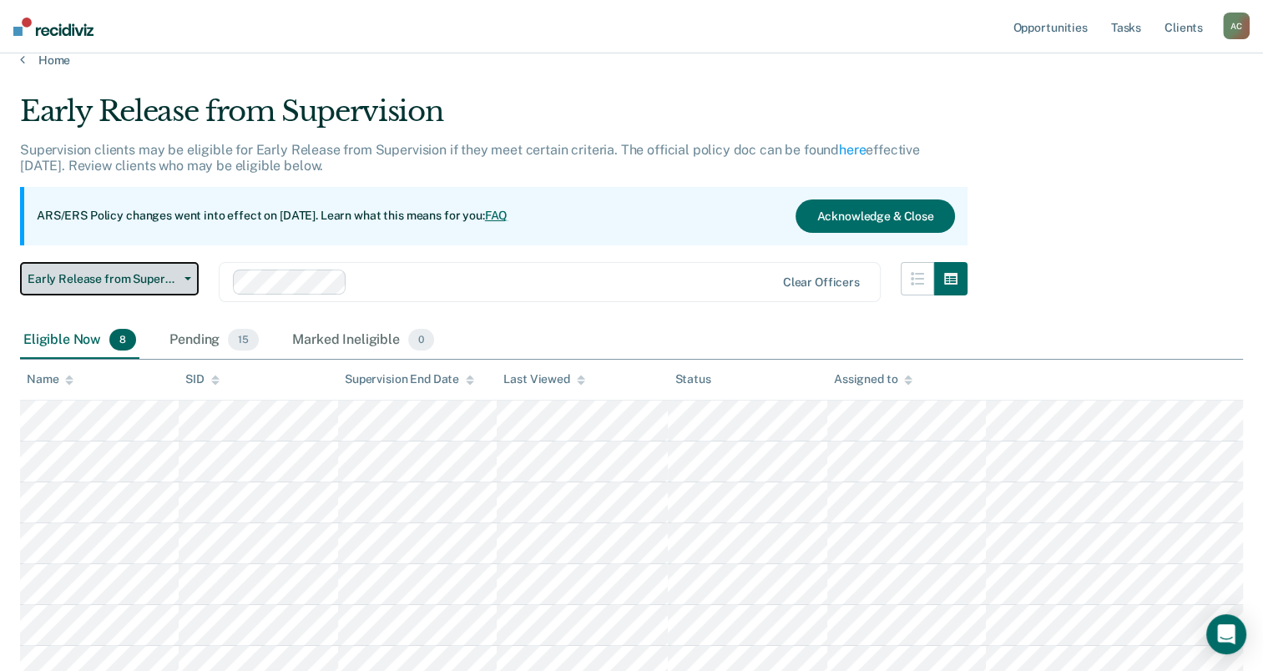
scroll to position [13, 0]
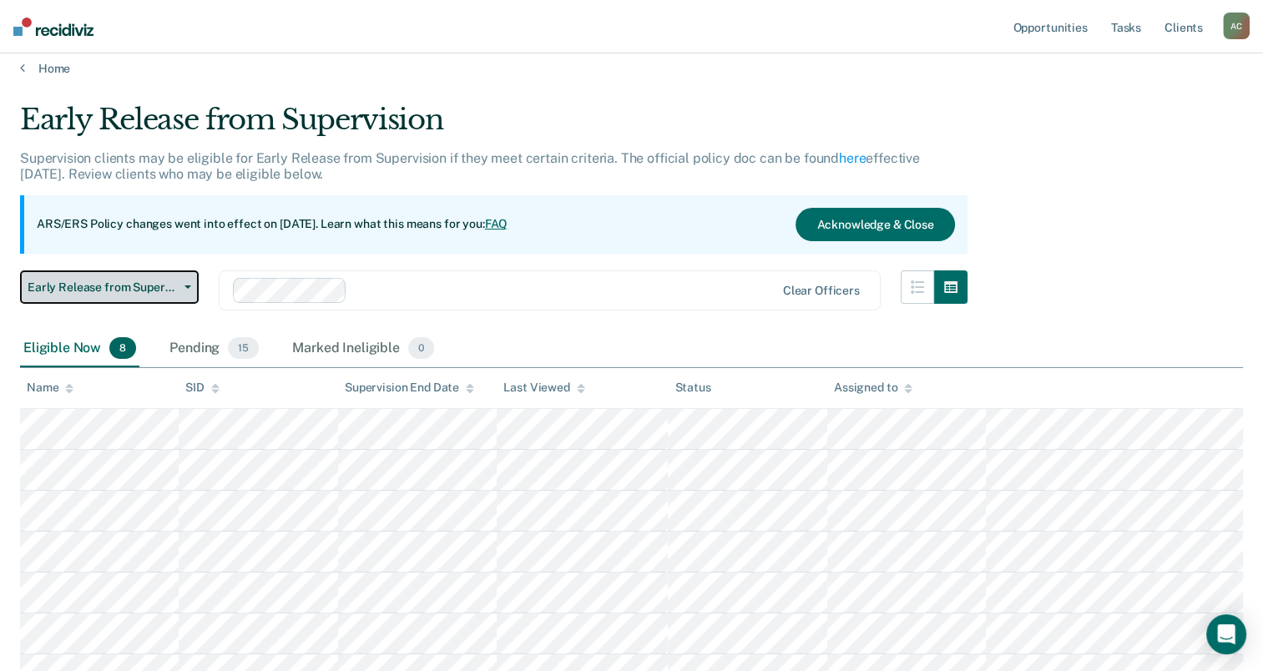
click at [187, 286] on icon "button" at bounding box center [188, 287] width 7 height 3
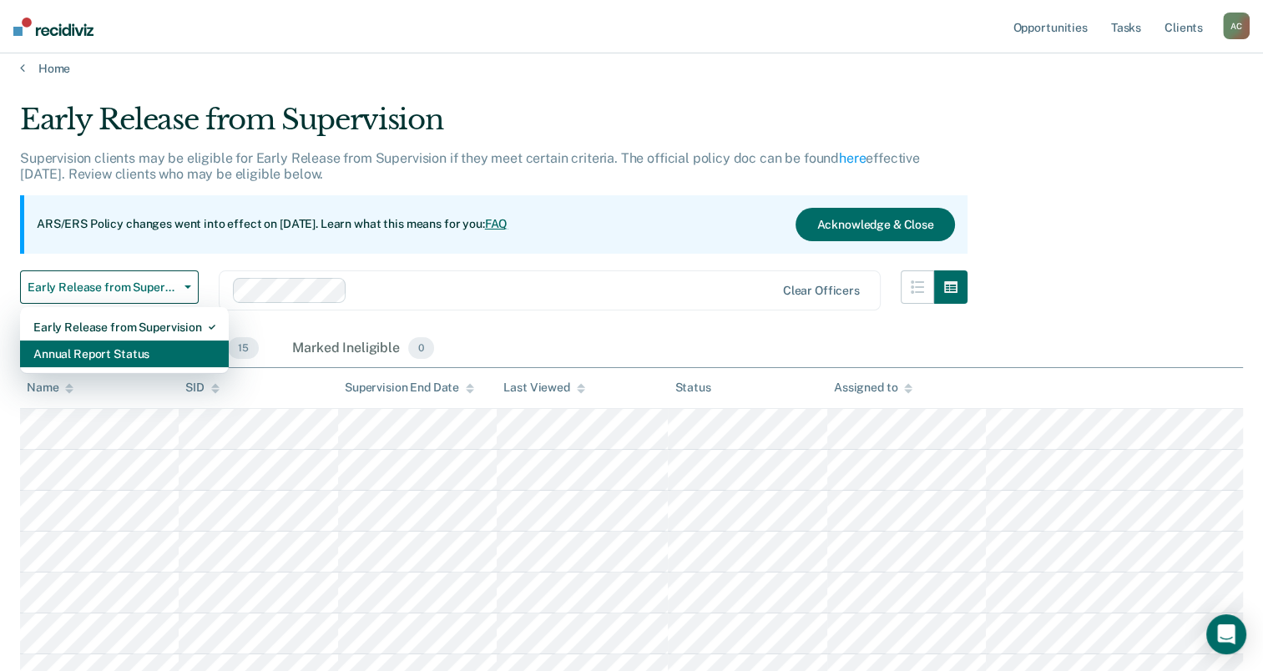
click at [144, 350] on div "Annual Report Status" at bounding box center [124, 354] width 182 height 27
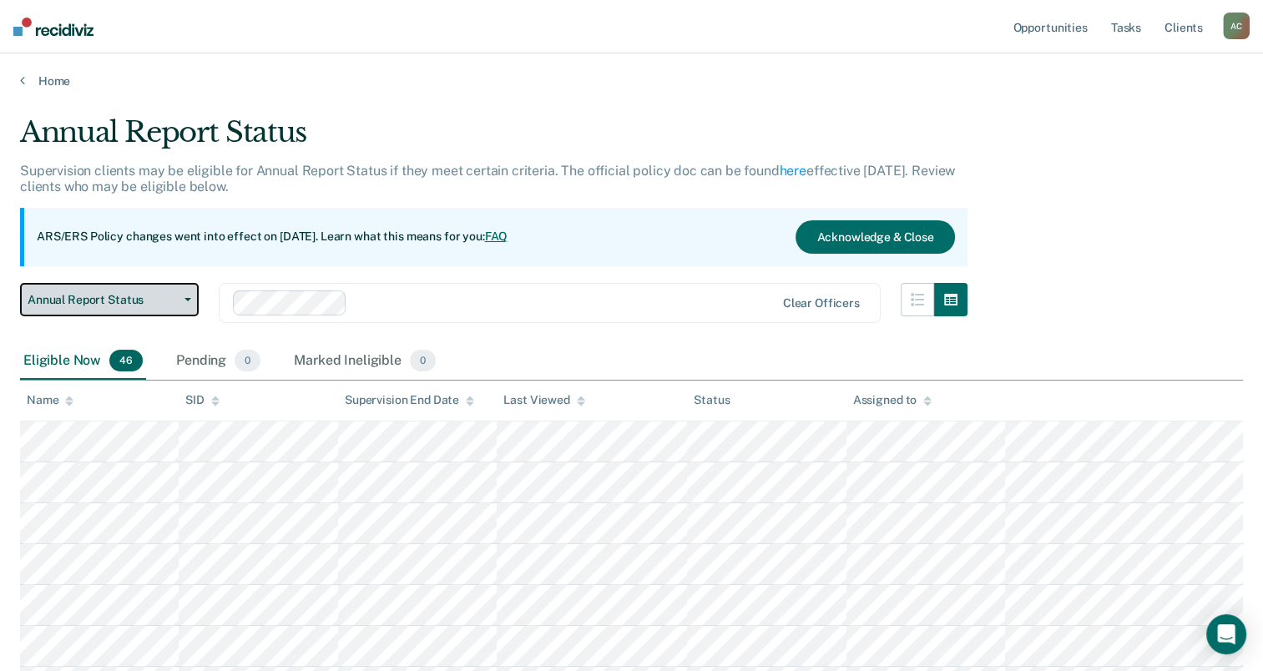
click at [183, 298] on span "button" at bounding box center [184, 299] width 13 height 3
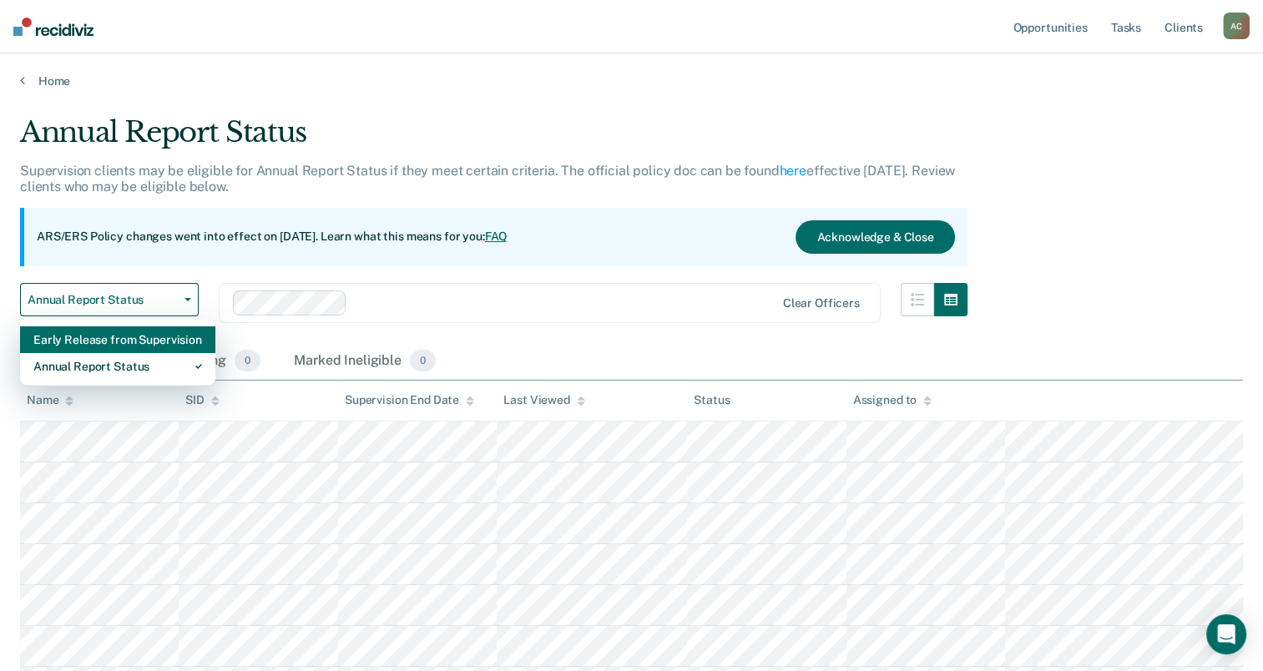
click at [119, 344] on div "Early Release from Supervision" at bounding box center [117, 339] width 169 height 27
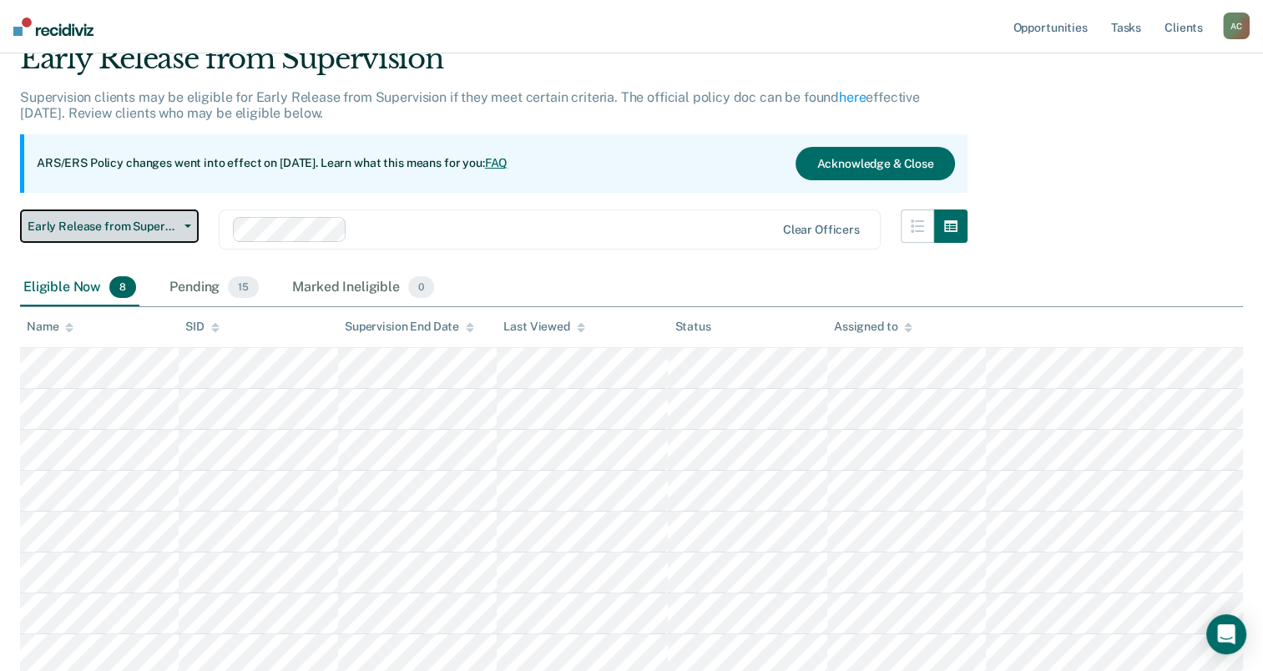
scroll to position [196, 0]
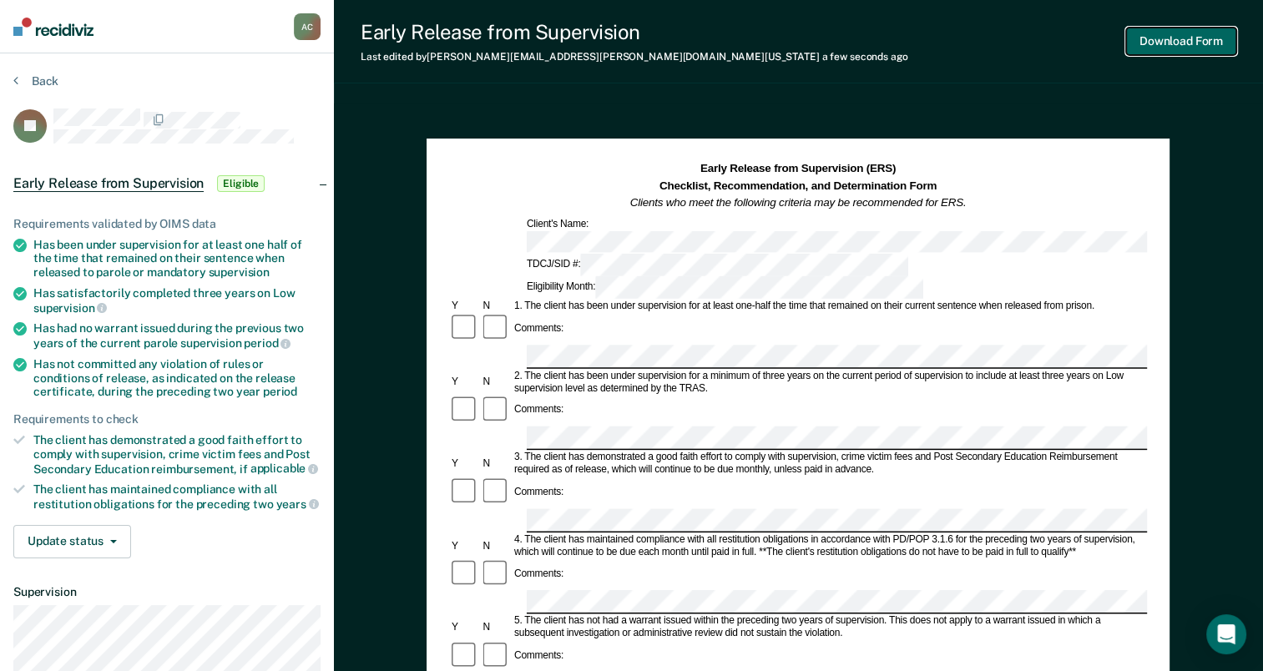
click at [1157, 45] on button "Download Form" at bounding box center [1181, 42] width 110 height 28
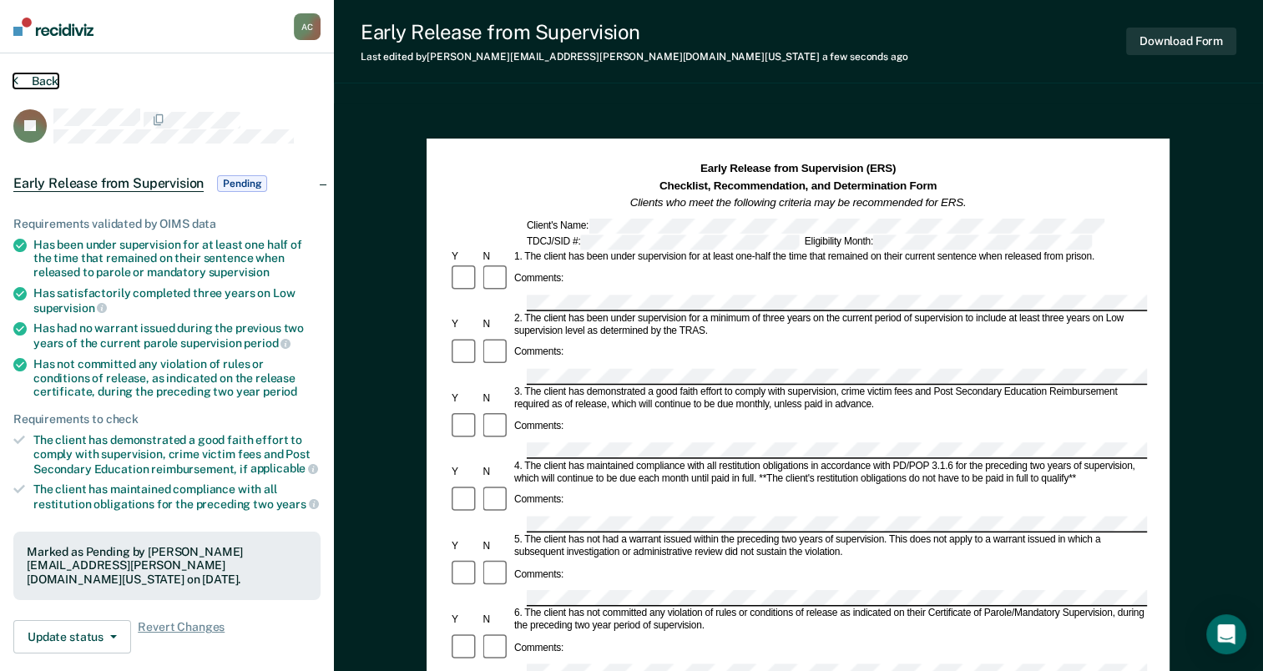
click at [18, 77] on button "Back" at bounding box center [35, 80] width 45 height 15
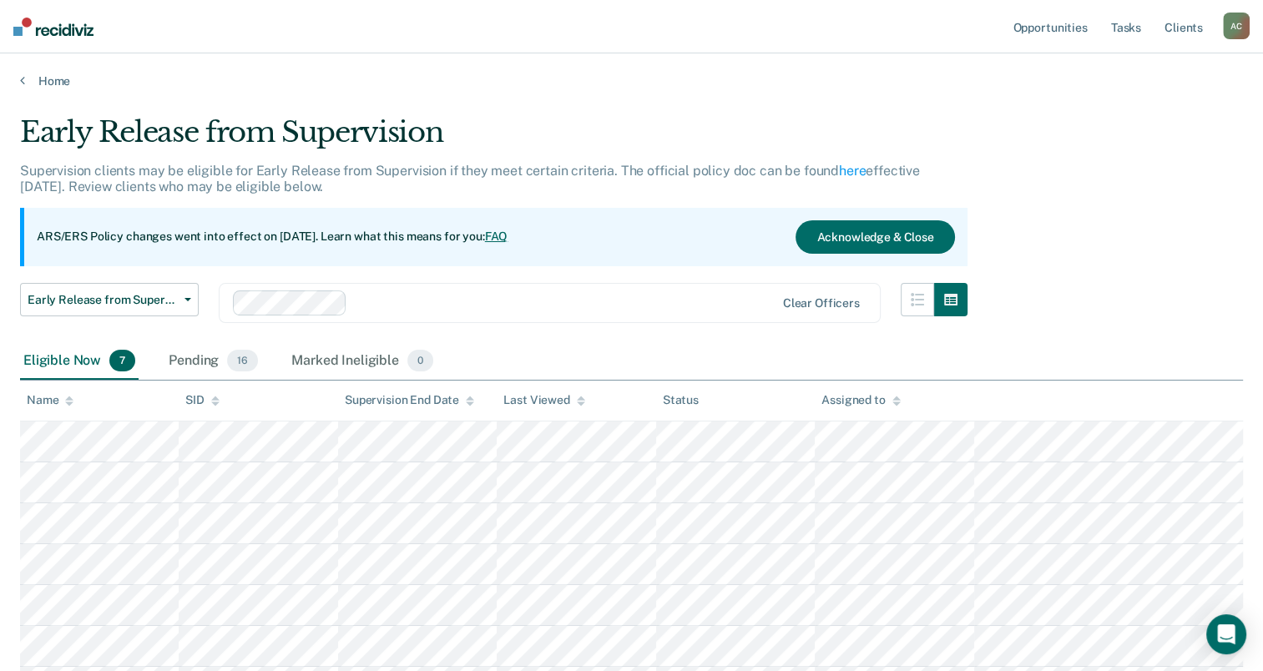
scroll to position [155, 0]
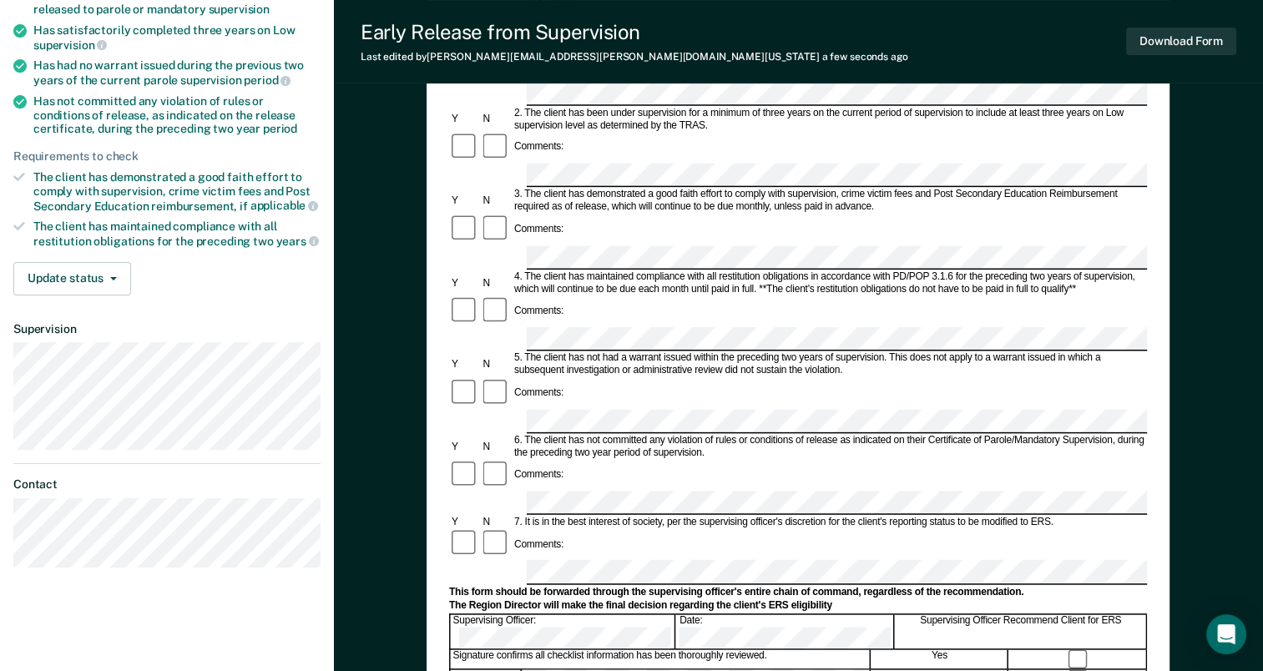
scroll to position [265, 0]
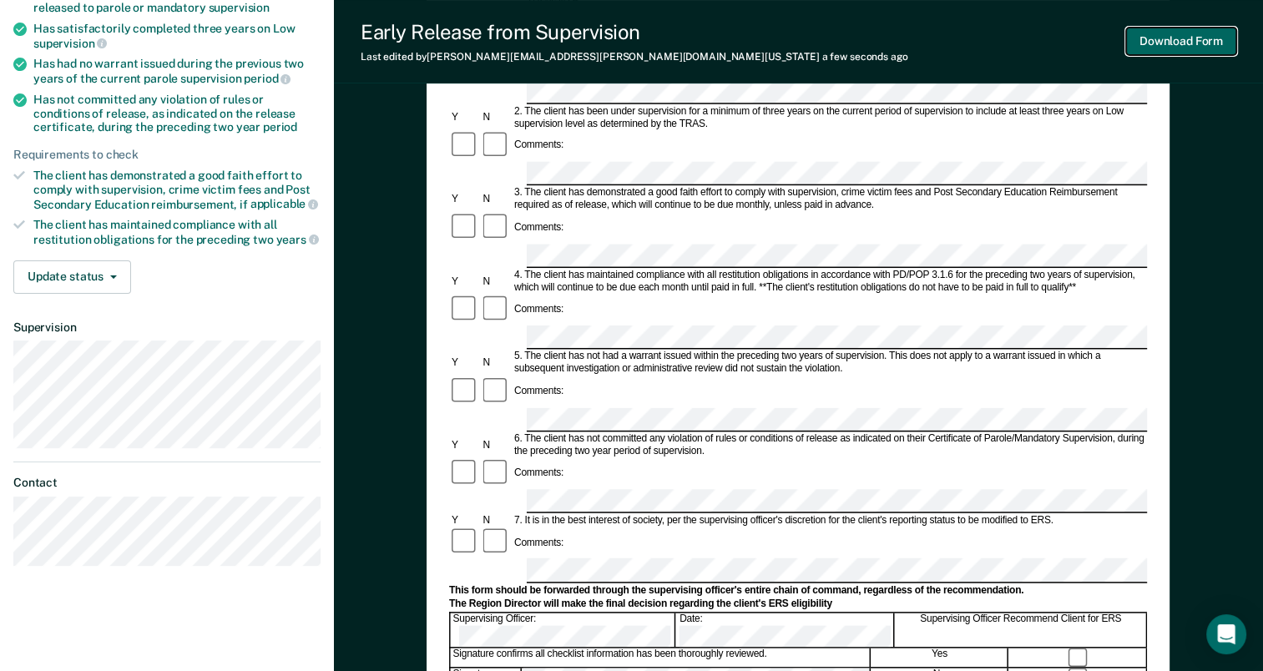
click at [1196, 50] on button "Download Form" at bounding box center [1181, 42] width 110 height 28
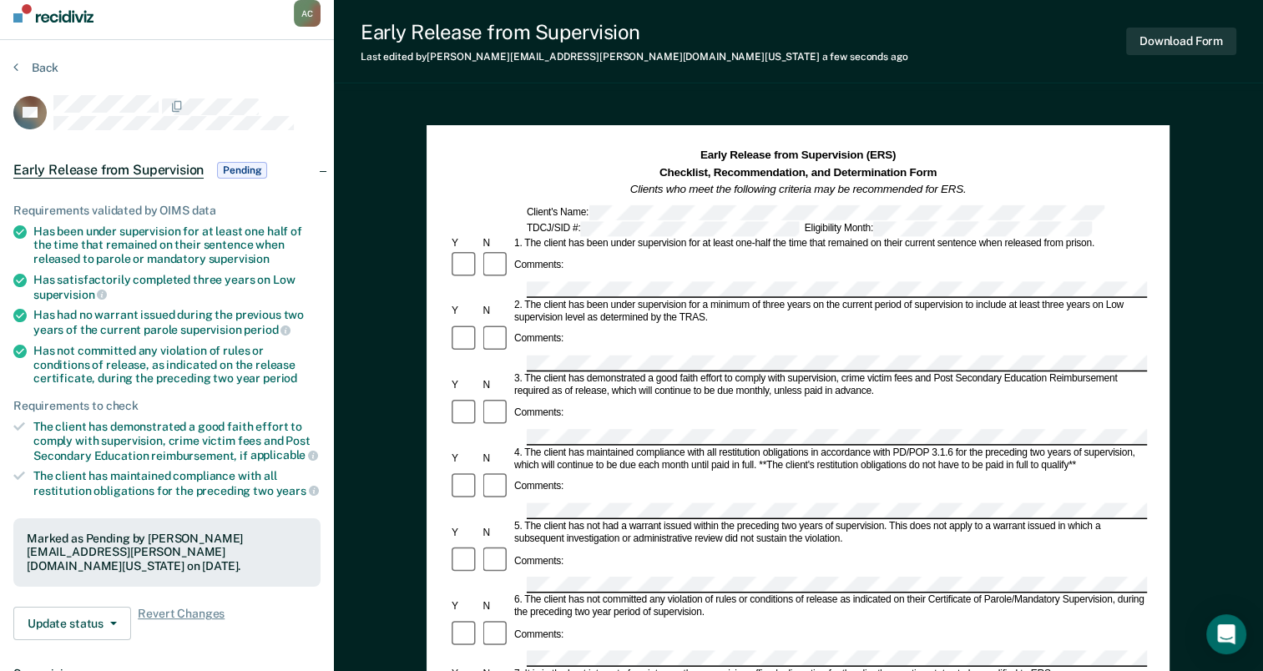
scroll to position [0, 0]
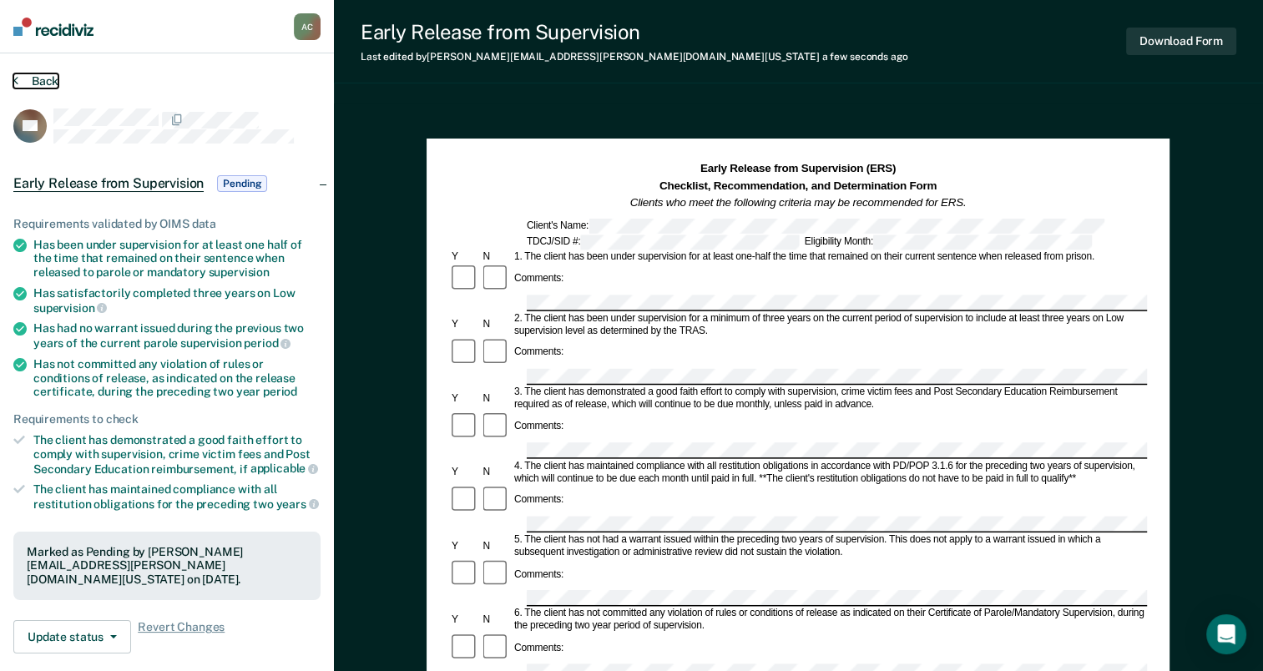
click at [37, 78] on button "Back" at bounding box center [35, 80] width 45 height 15
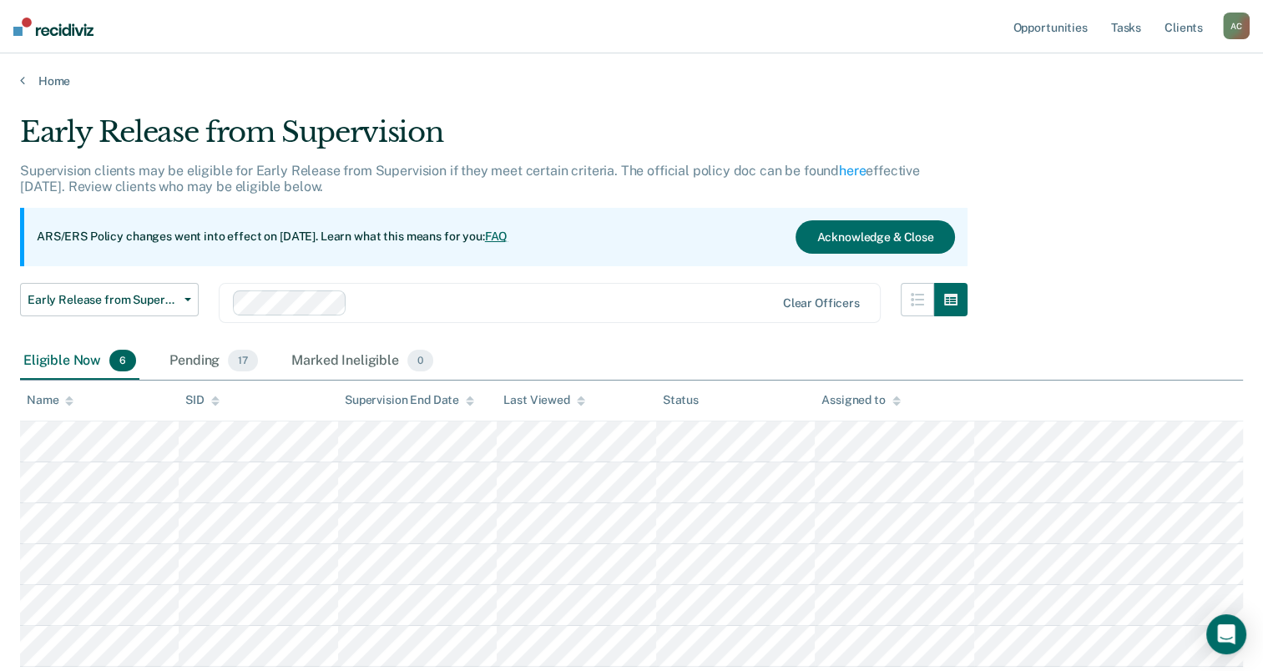
scroll to position [114, 0]
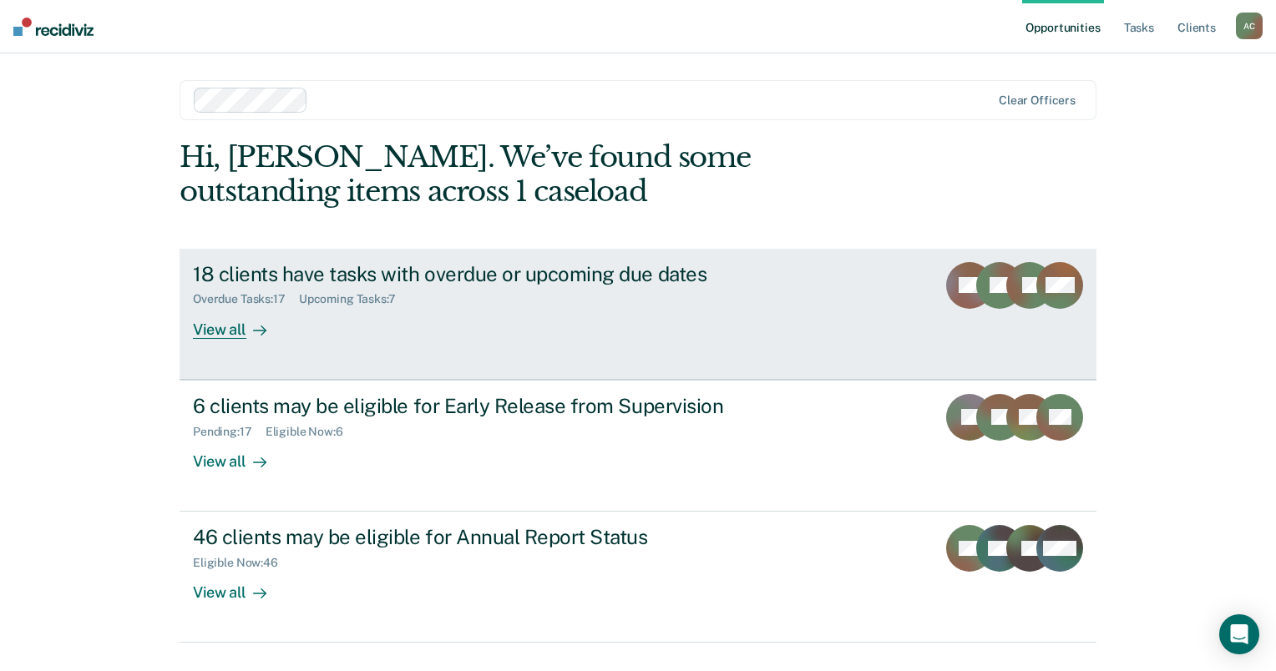
click at [234, 325] on div "View all" at bounding box center [240, 322] width 94 height 33
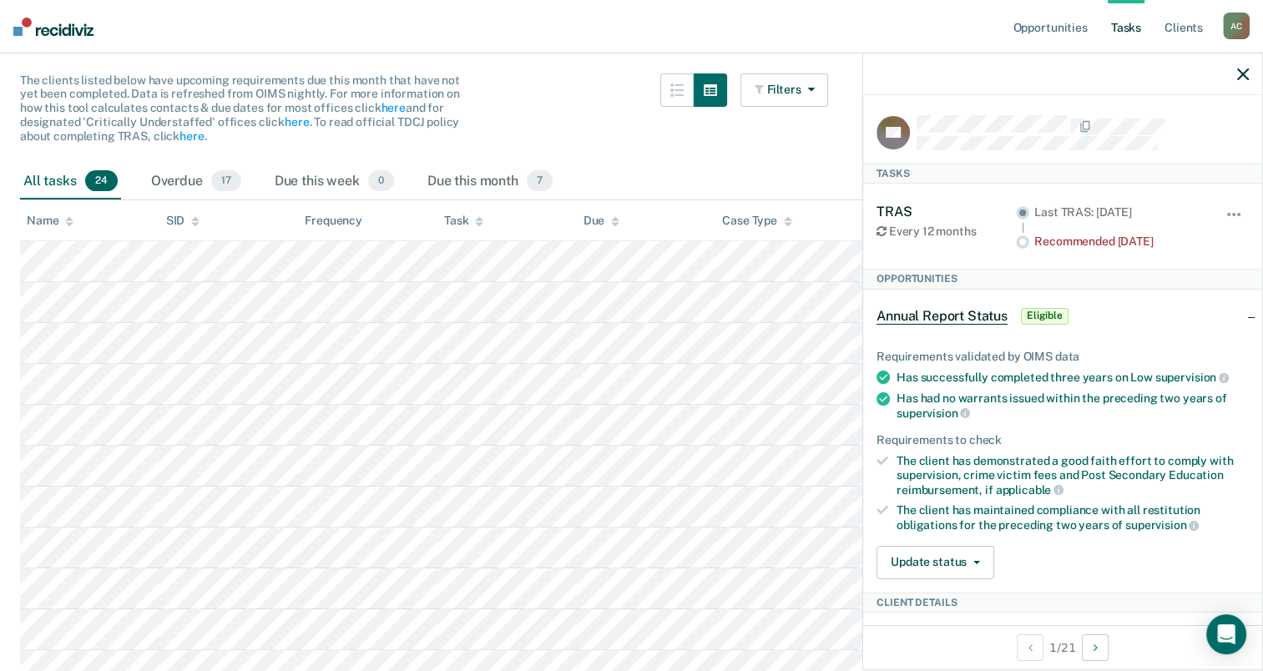
click at [564, 137] on div "The clients listed below have upcoming requirements due this month that have no…" at bounding box center [424, 118] width 808 height 90
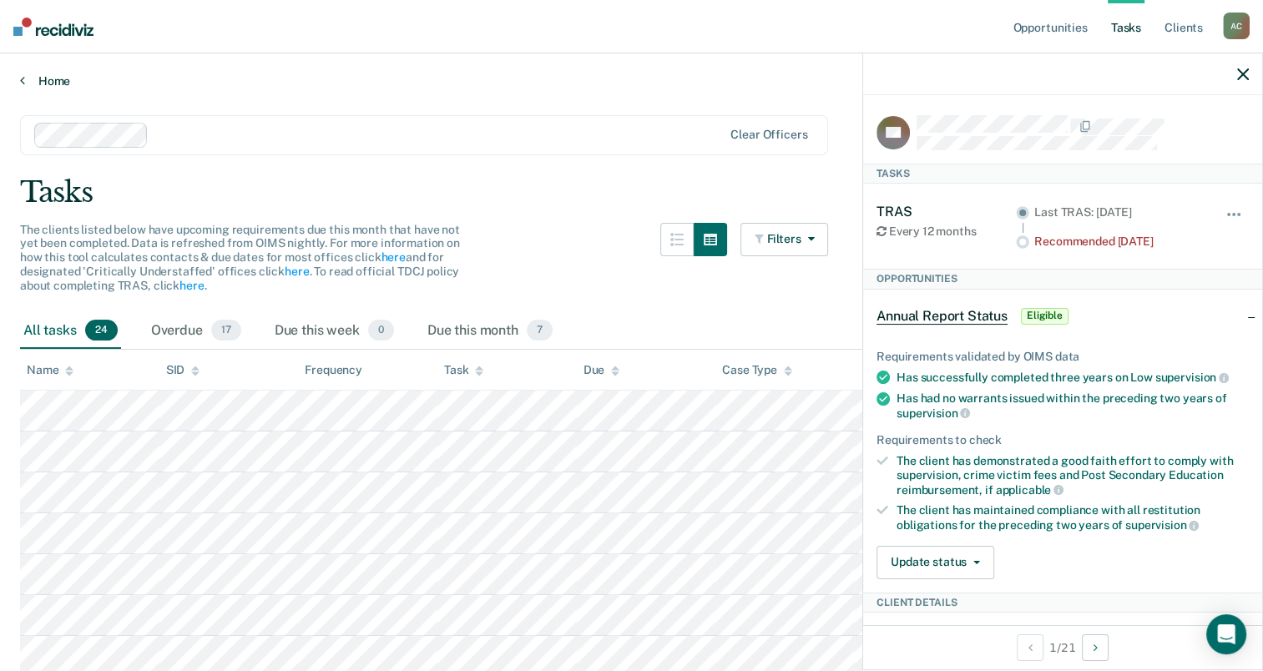
click at [23, 77] on icon at bounding box center [22, 79] width 5 height 13
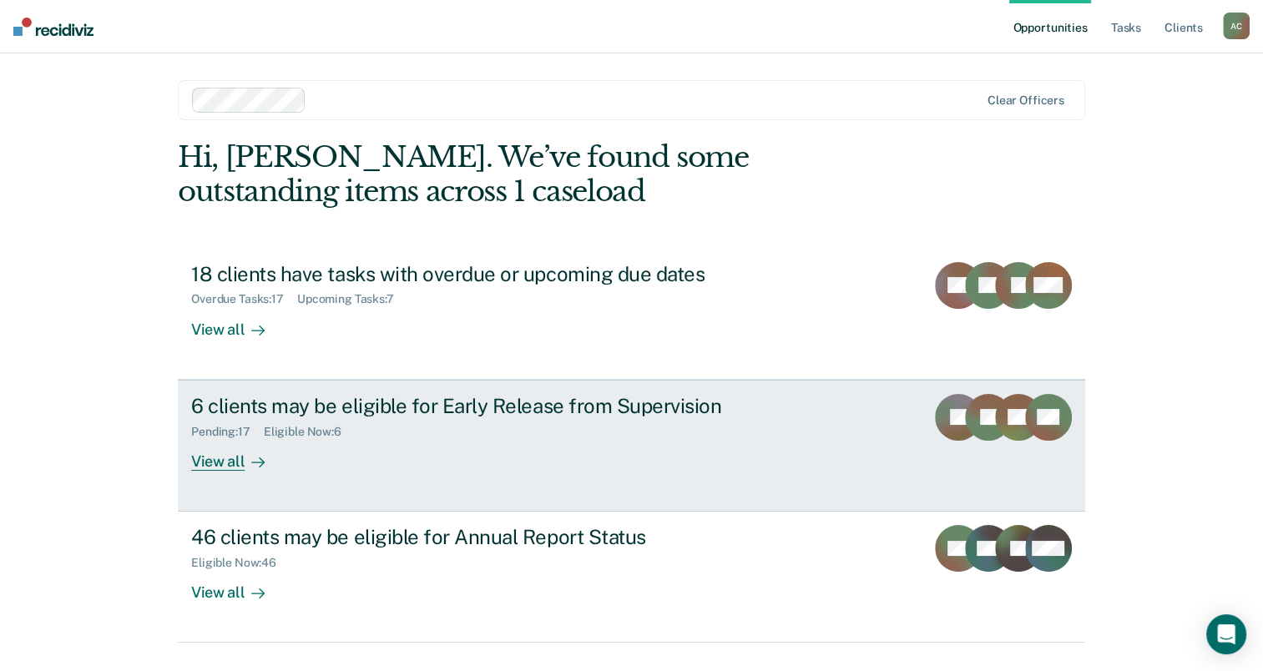
click at [274, 451] on div "View all" at bounding box center [238, 454] width 94 height 33
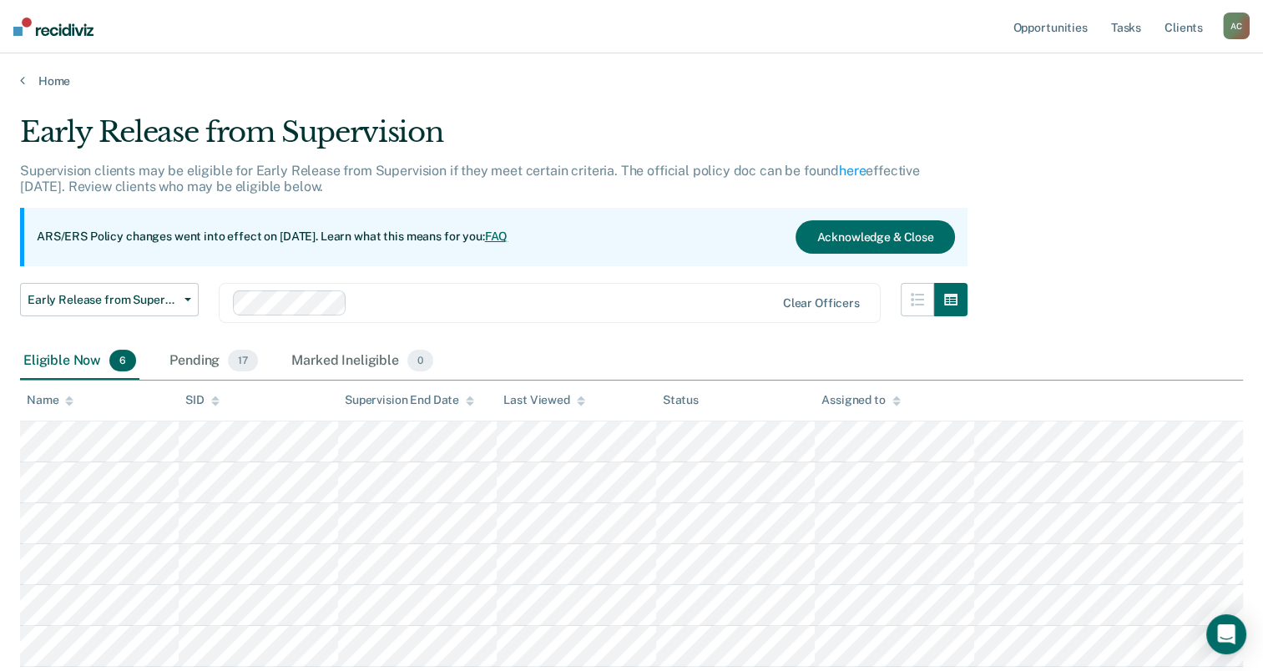
scroll to position [114, 0]
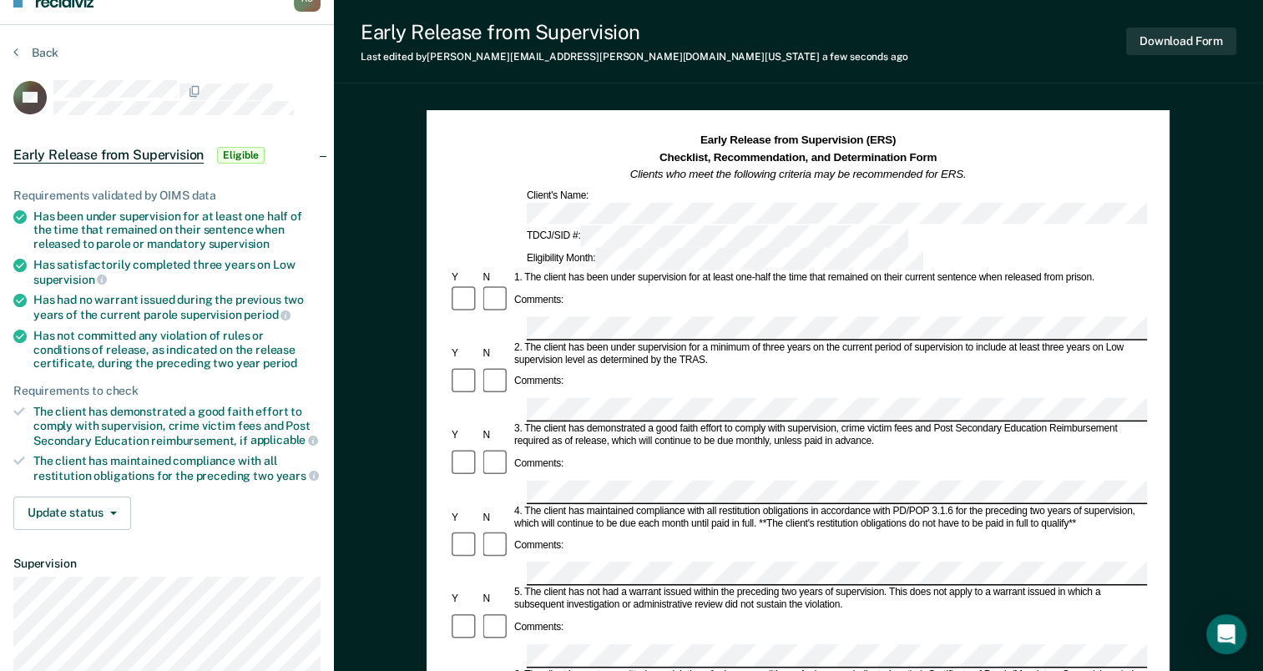
scroll to position [23, 0]
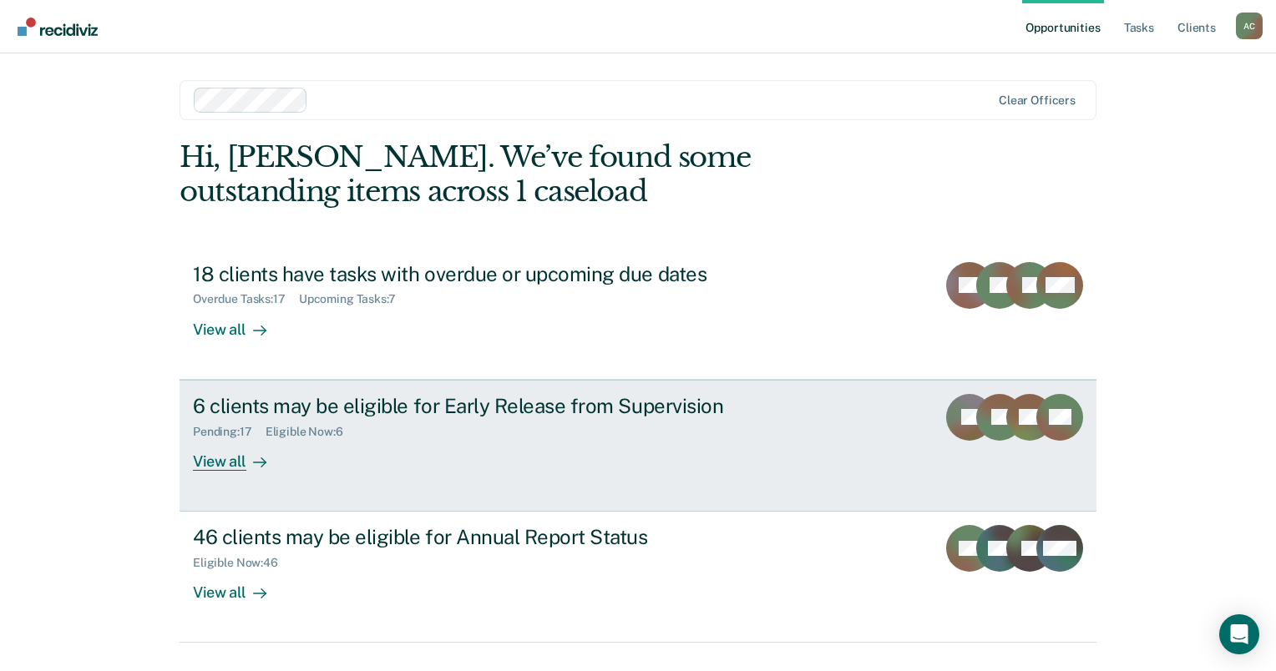
click at [254, 457] on icon at bounding box center [259, 462] width 13 height 13
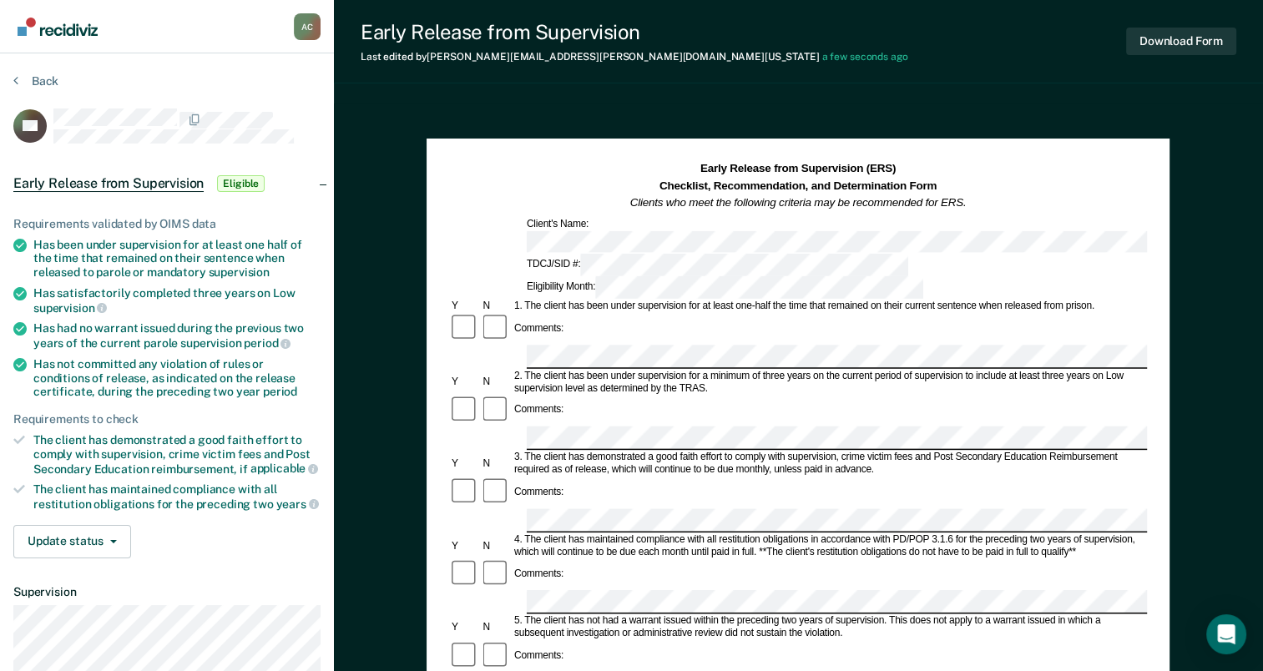
click at [601, 477] on div "Comments:" at bounding box center [798, 505] width 698 height 57
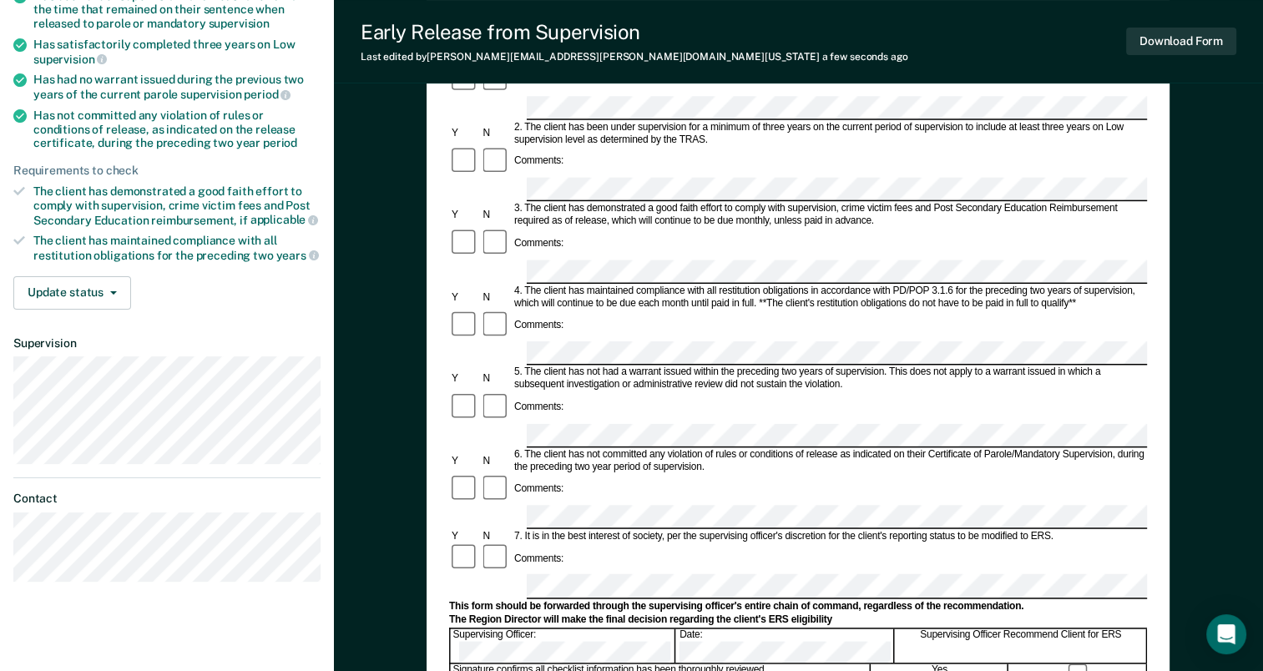
scroll to position [250, 0]
click at [571, 391] on div "Comments:" at bounding box center [798, 407] width 698 height 32
click at [565, 473] on div "Comments:" at bounding box center [798, 489] width 698 height 32
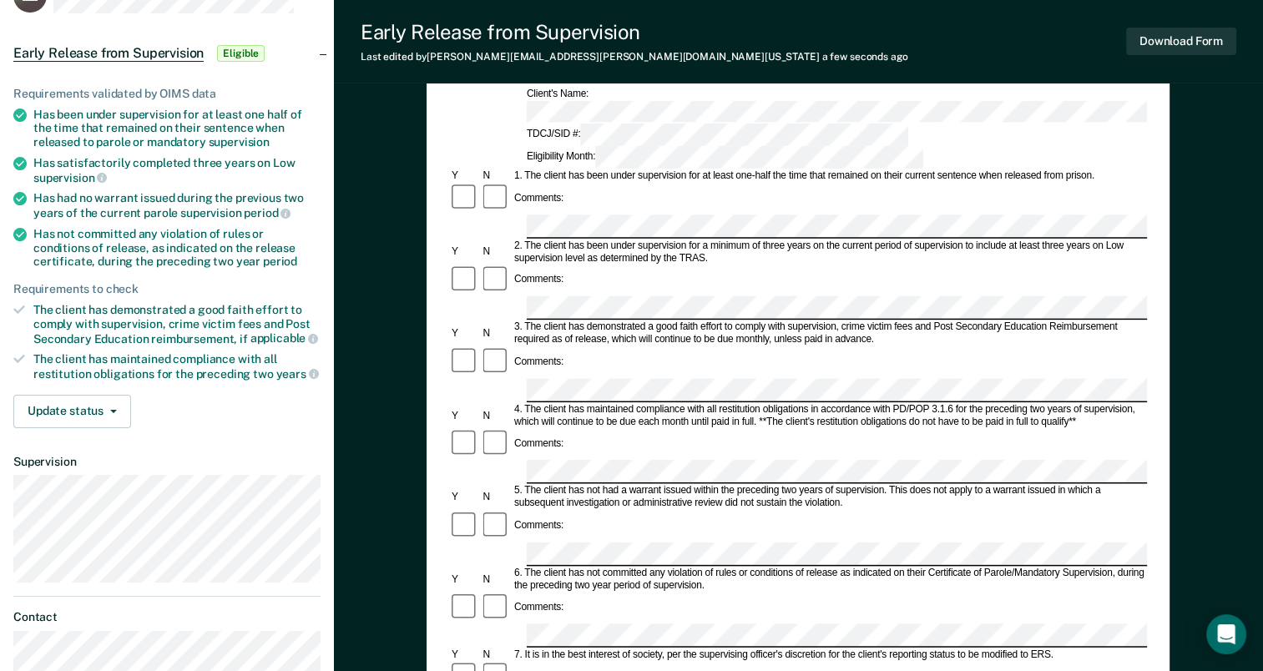
scroll to position [0, 0]
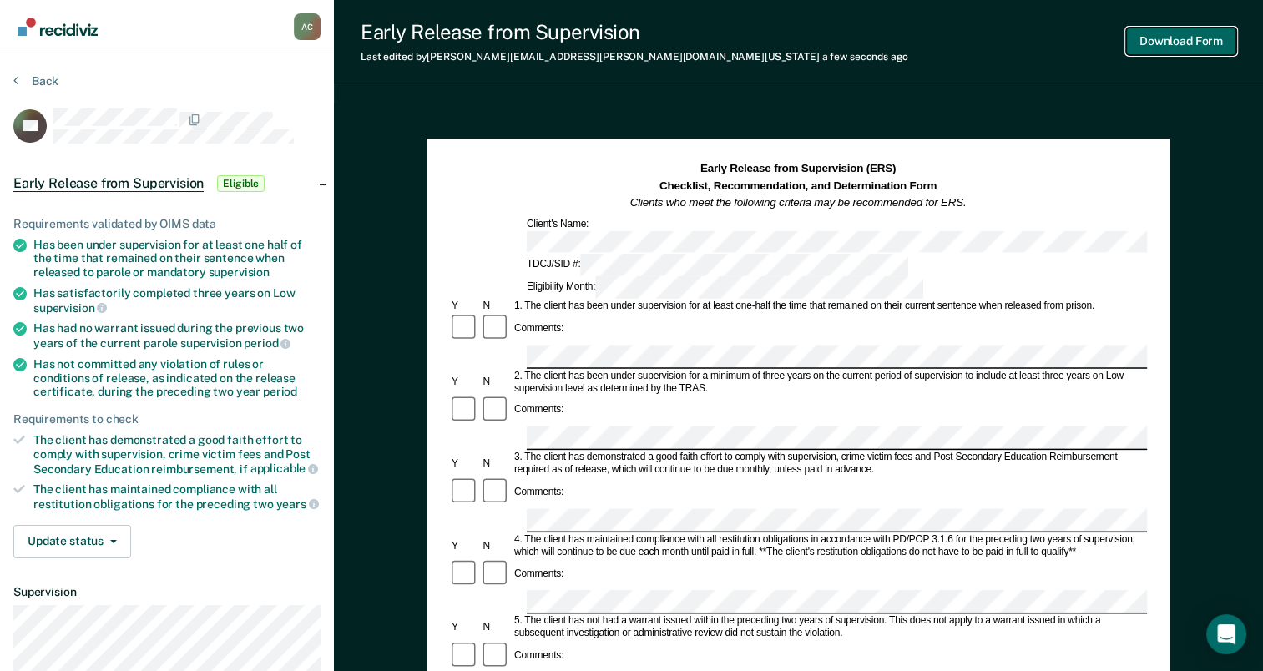
click at [1176, 51] on button "Download Form" at bounding box center [1181, 42] width 110 height 28
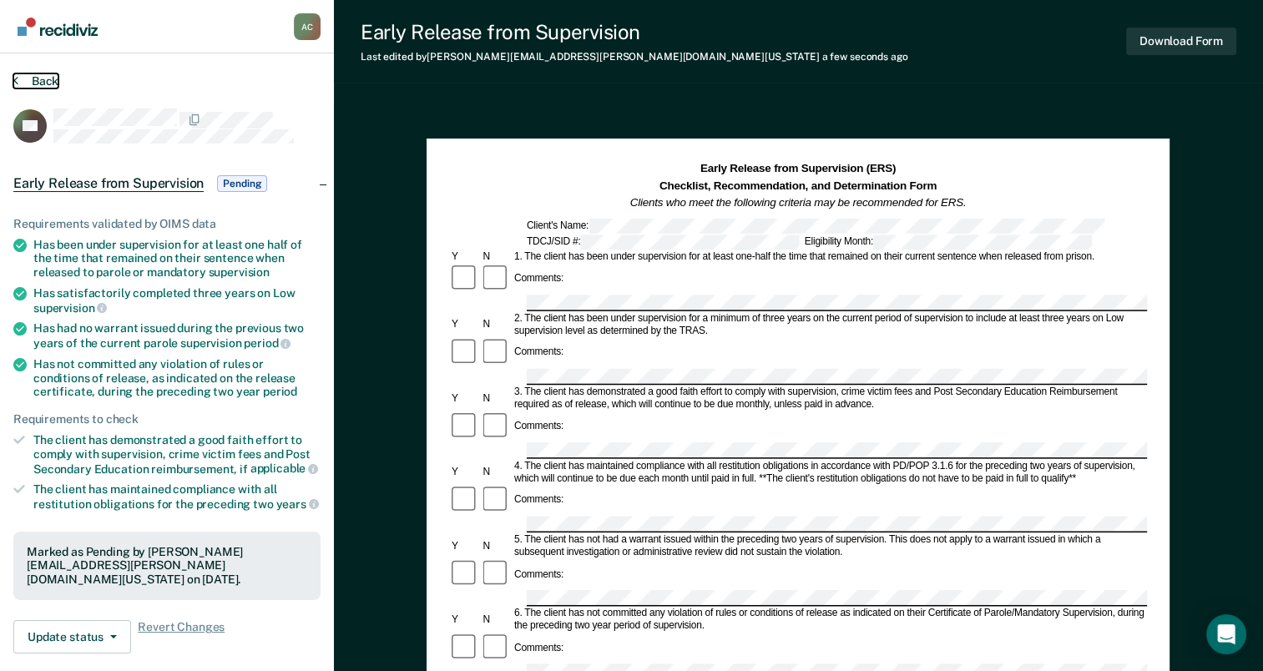
click at [19, 83] on button "Back" at bounding box center [35, 80] width 45 height 15
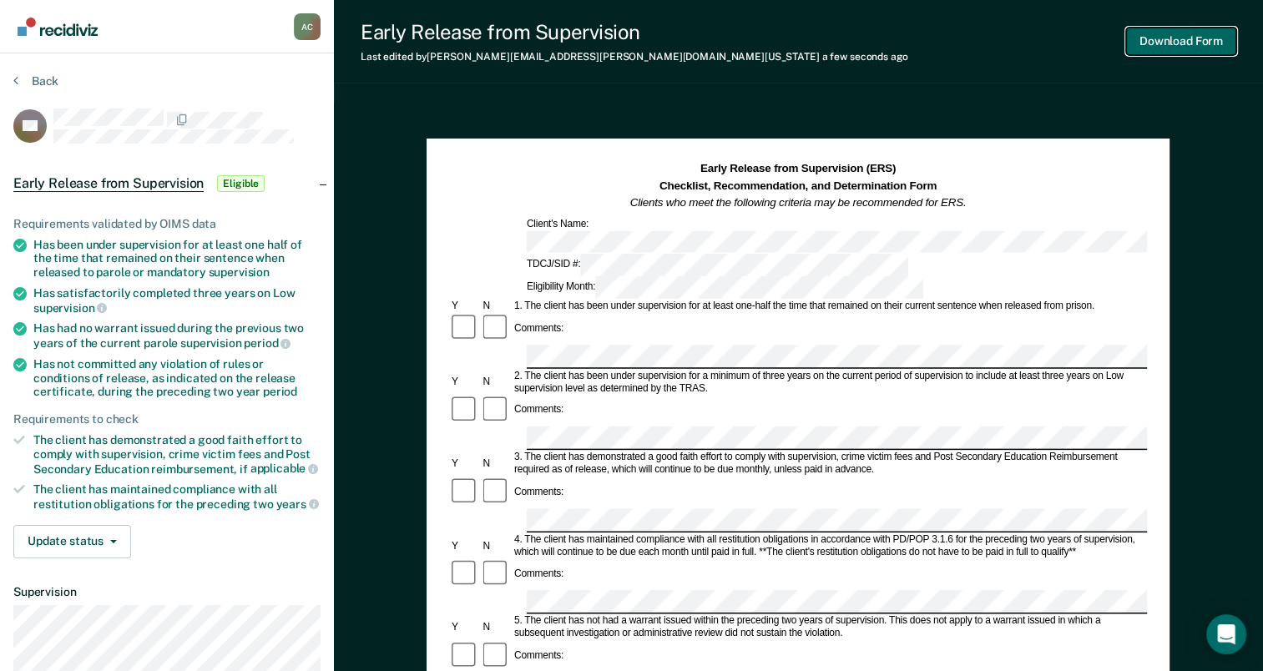
click at [1162, 40] on button "Download Form" at bounding box center [1181, 42] width 110 height 28
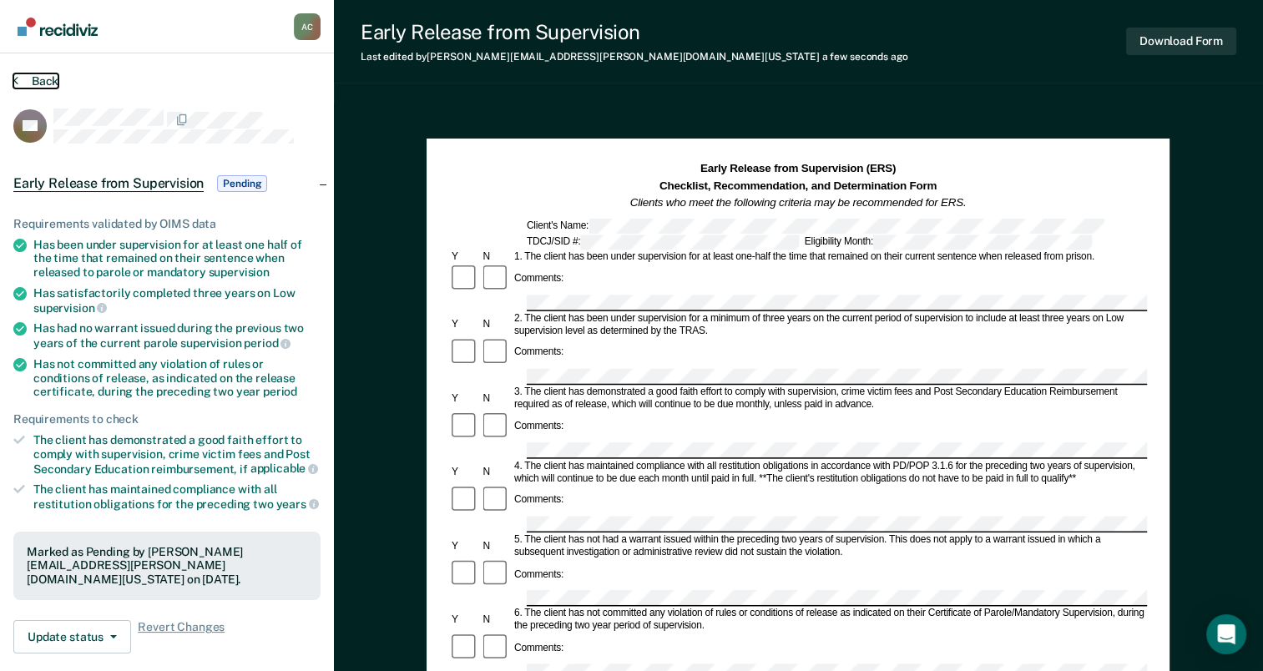
click at [17, 79] on icon at bounding box center [15, 79] width 5 height 13
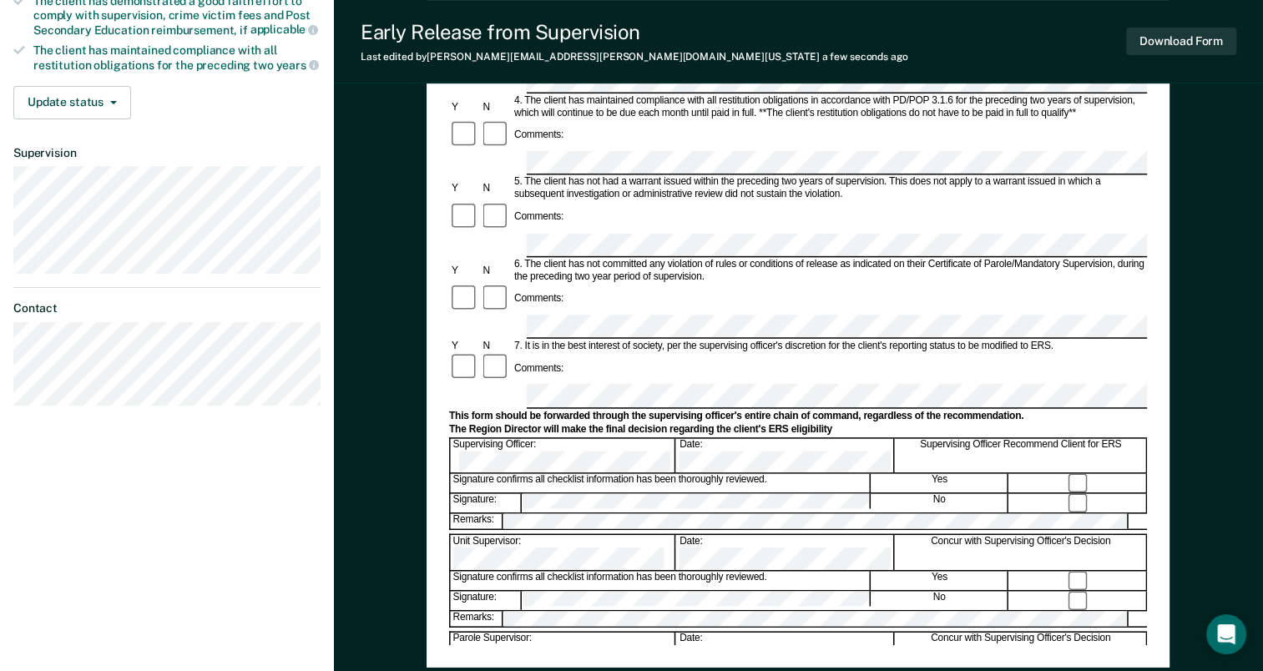
scroll to position [440, 0]
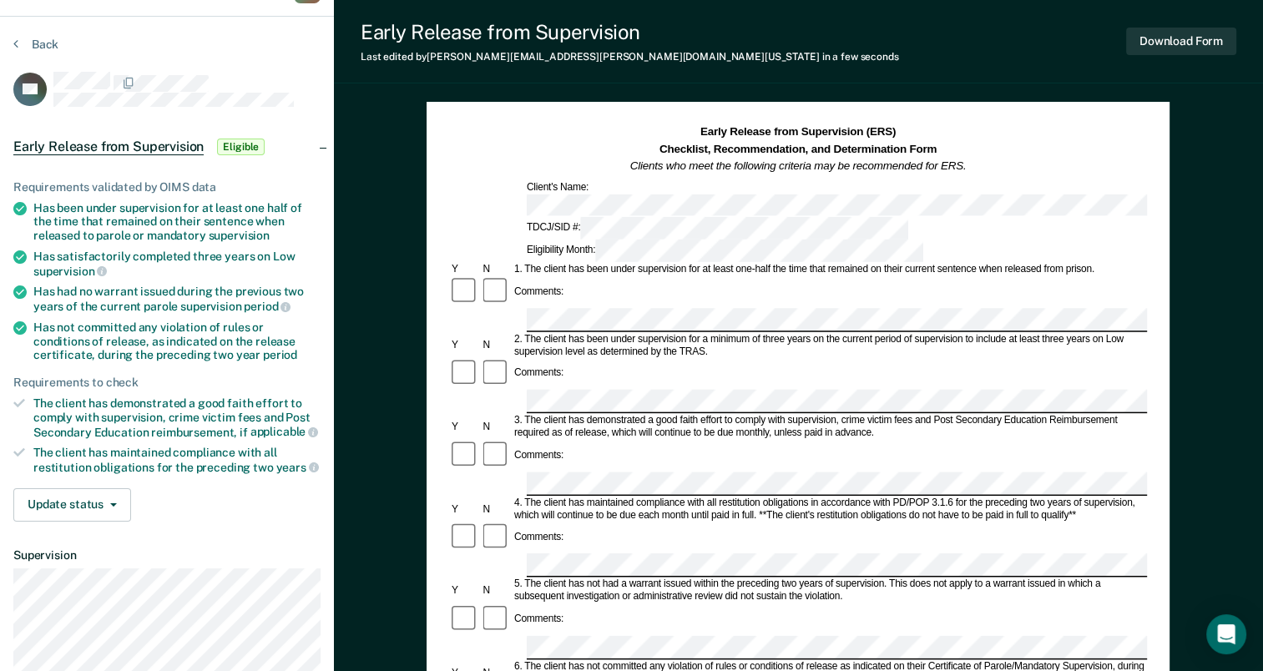
scroll to position [0, 0]
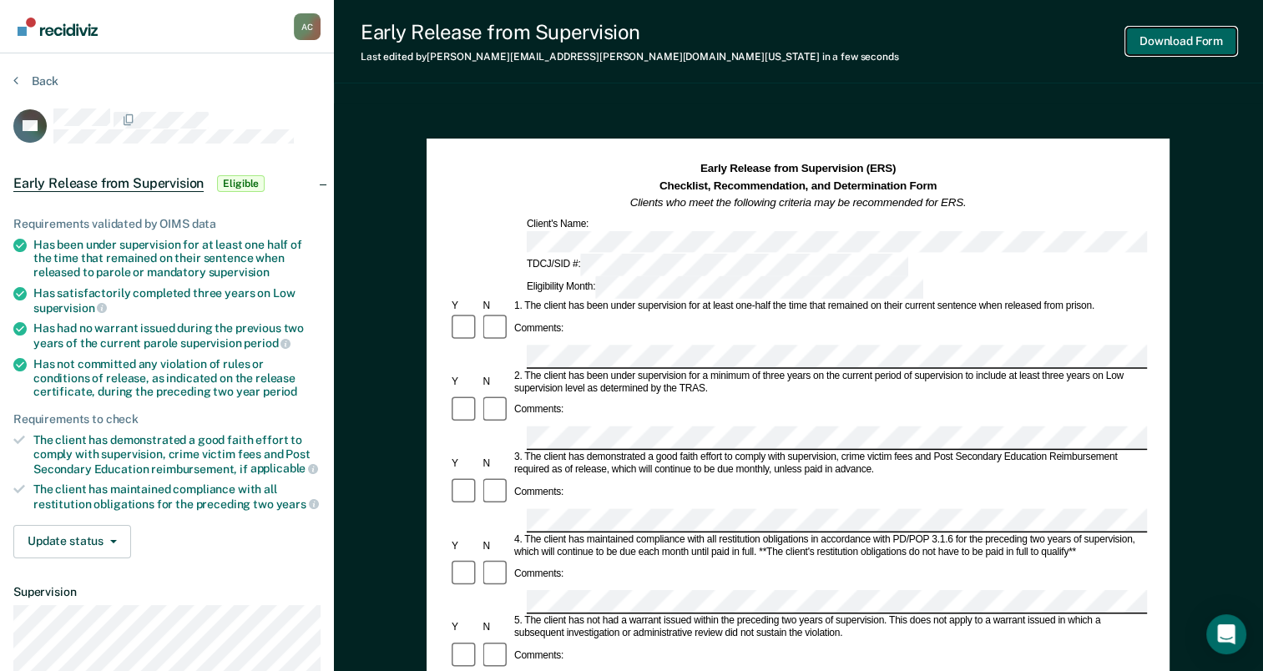
click at [1167, 40] on button "Download Form" at bounding box center [1181, 42] width 110 height 28
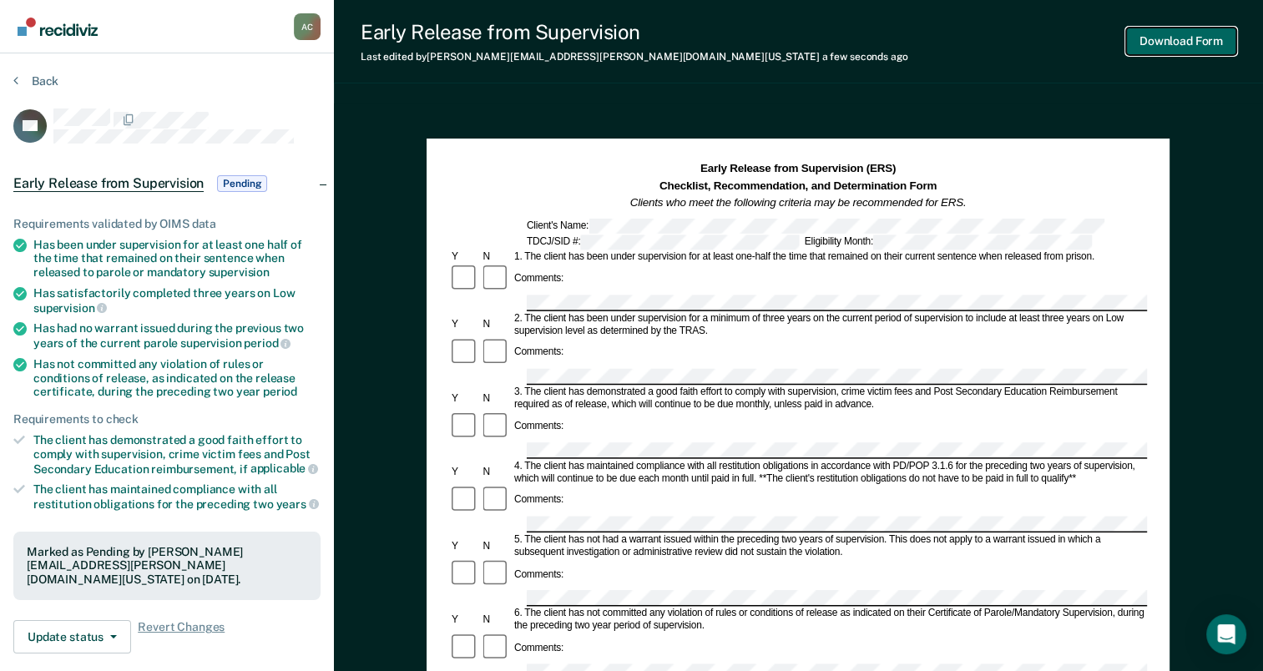
click at [1168, 44] on button "Download Form" at bounding box center [1181, 42] width 110 height 28
click at [24, 76] on button "Back" at bounding box center [35, 80] width 45 height 15
